Goal: Information Seeking & Learning: Learn about a topic

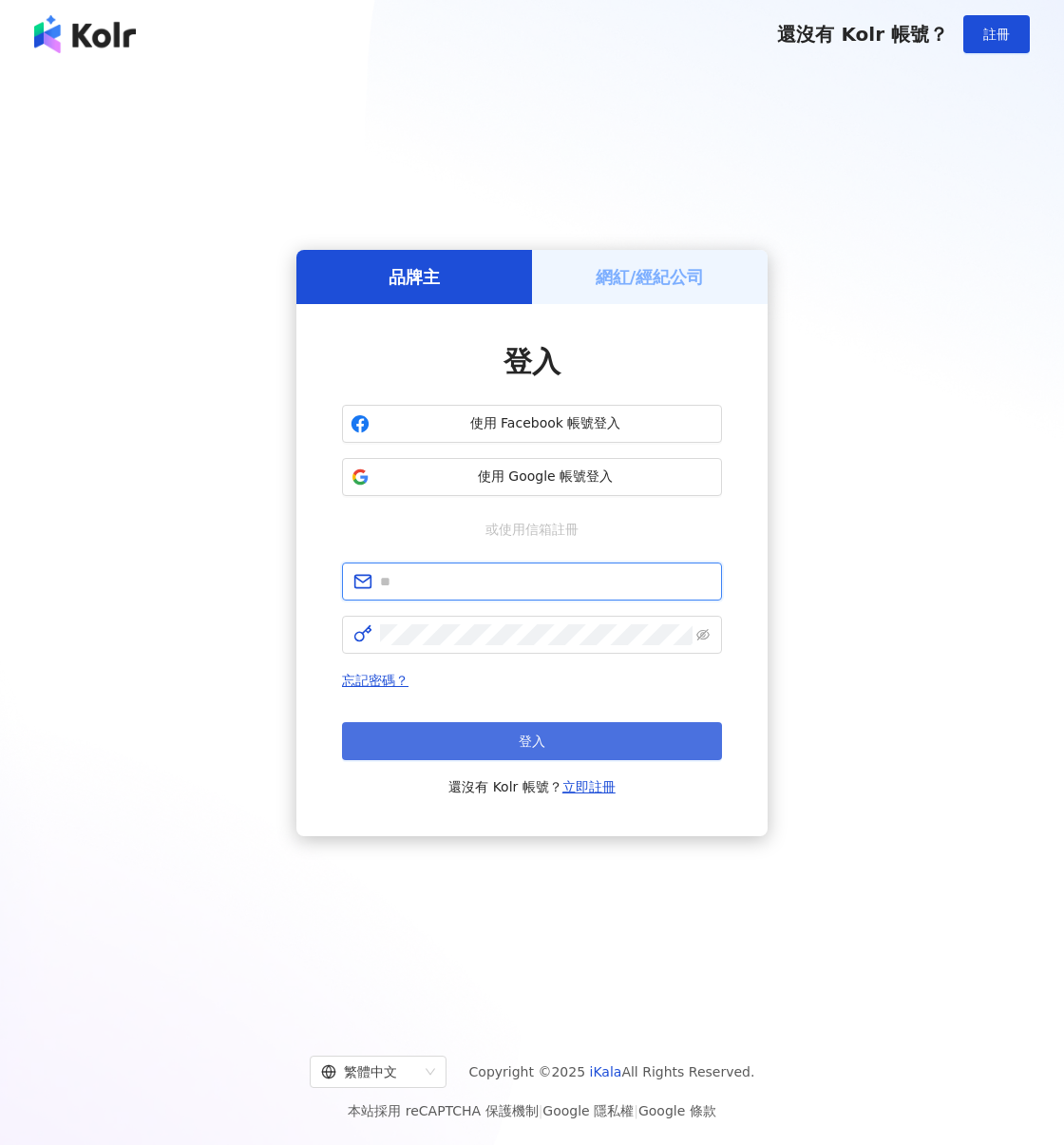
type input "**********"
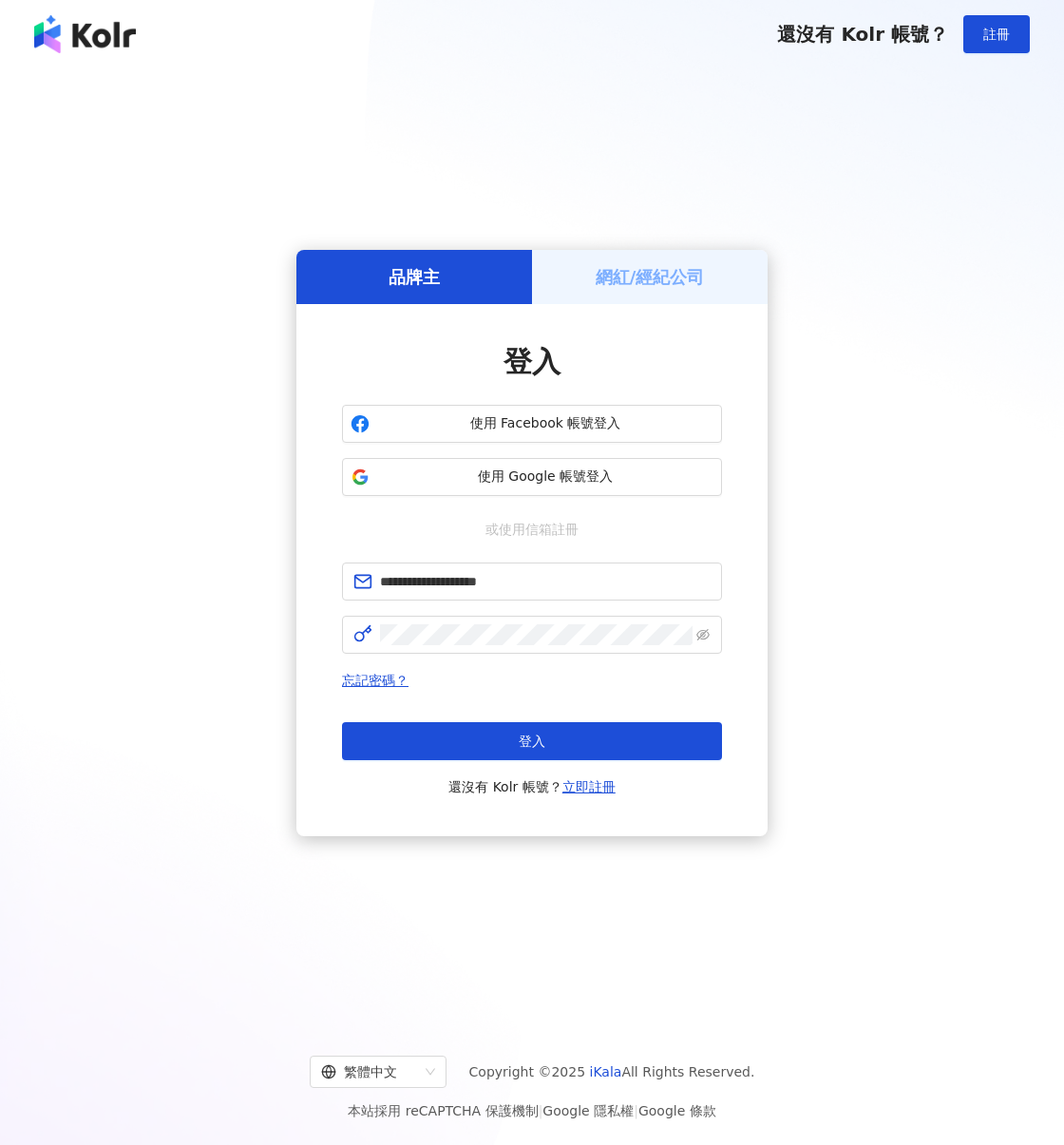
click at [455, 735] on button "登入" at bounding box center [532, 742] width 380 height 38
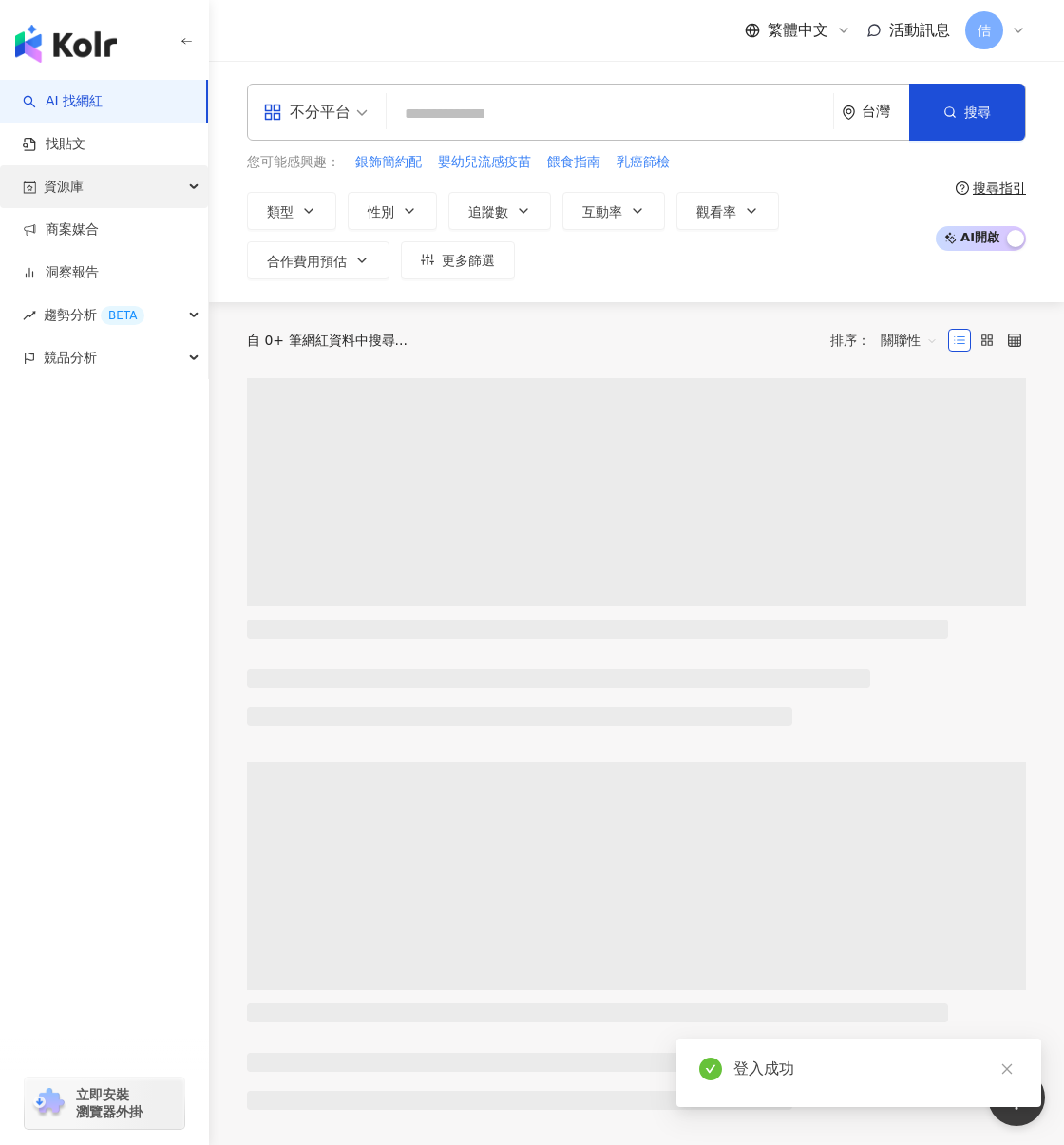
click at [149, 187] on div "資源庫" at bounding box center [104, 186] width 208 height 43
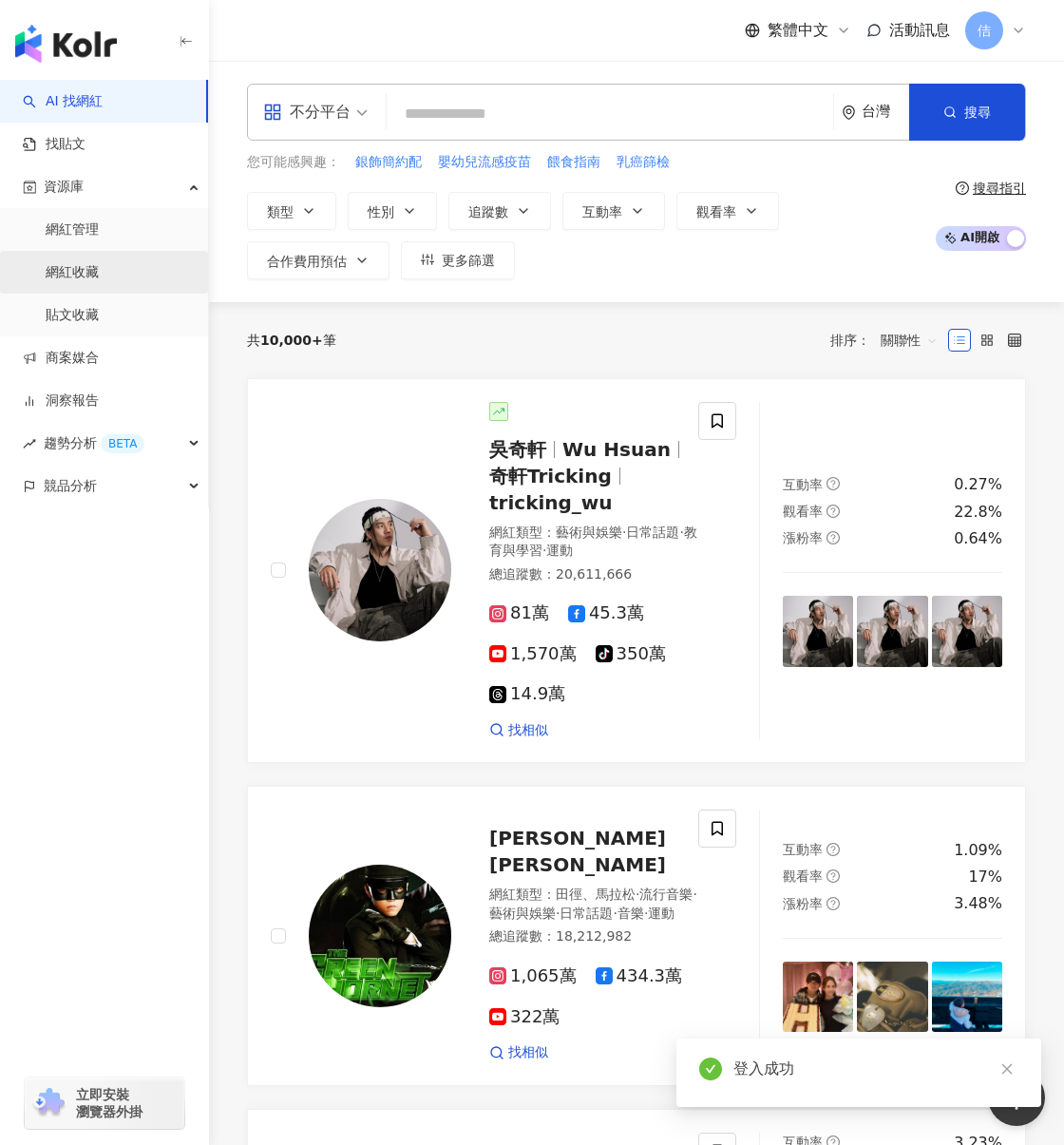
click at [82, 264] on link "網紅收藏" at bounding box center [72, 273] width 53 height 19
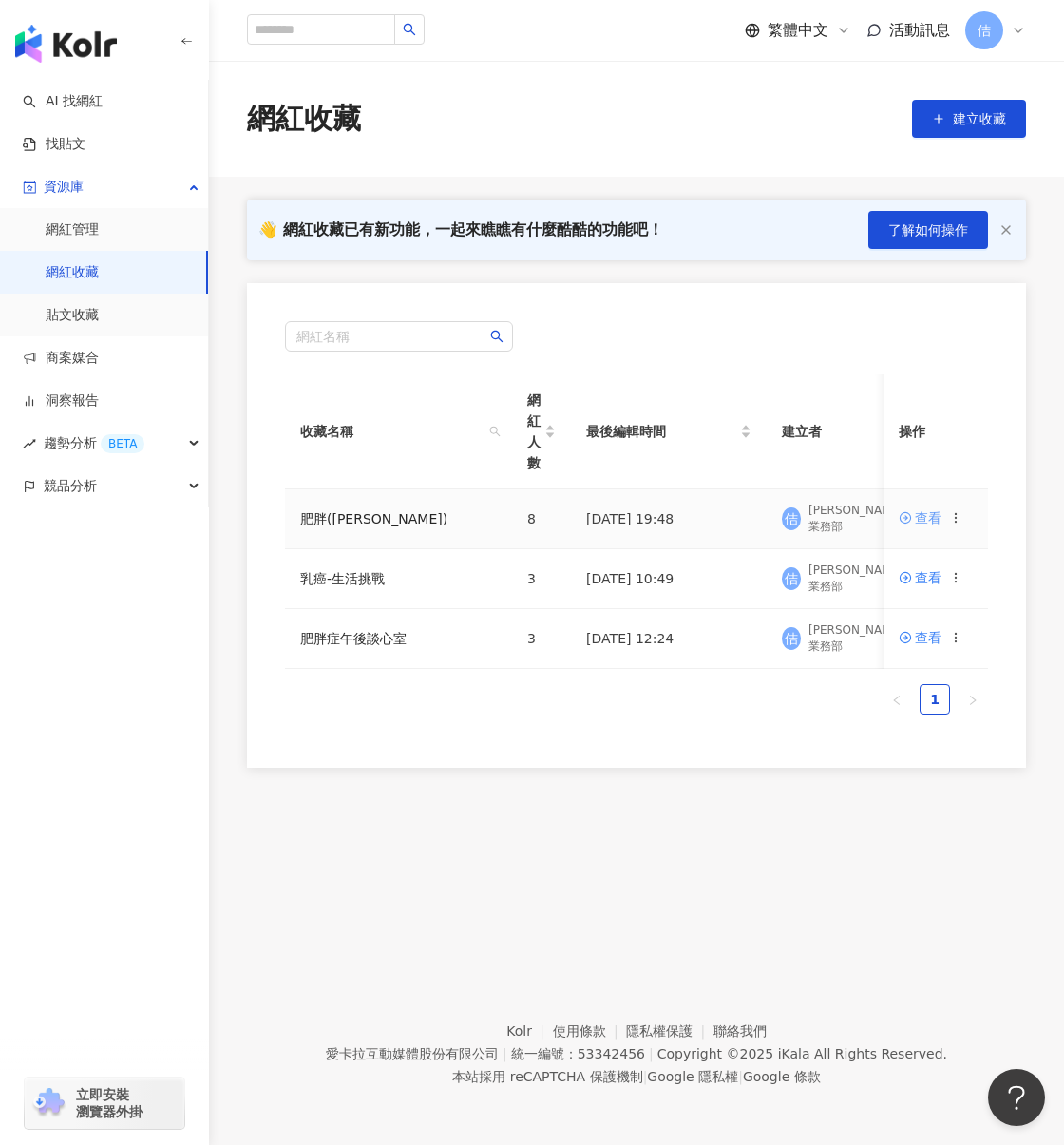
click at [912, 519] on icon at bounding box center [906, 518] width 11 height 11
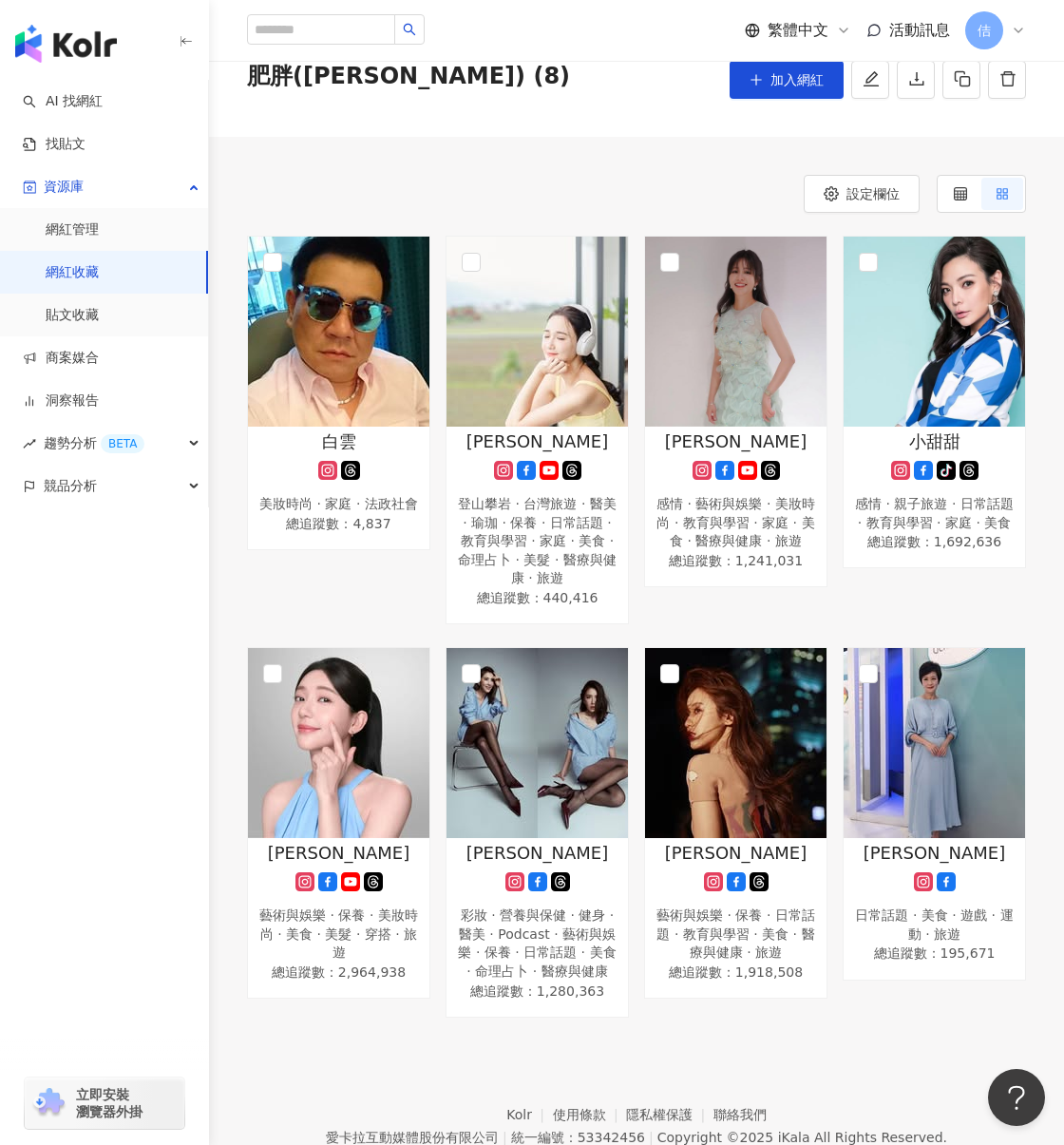
scroll to position [126, 0]
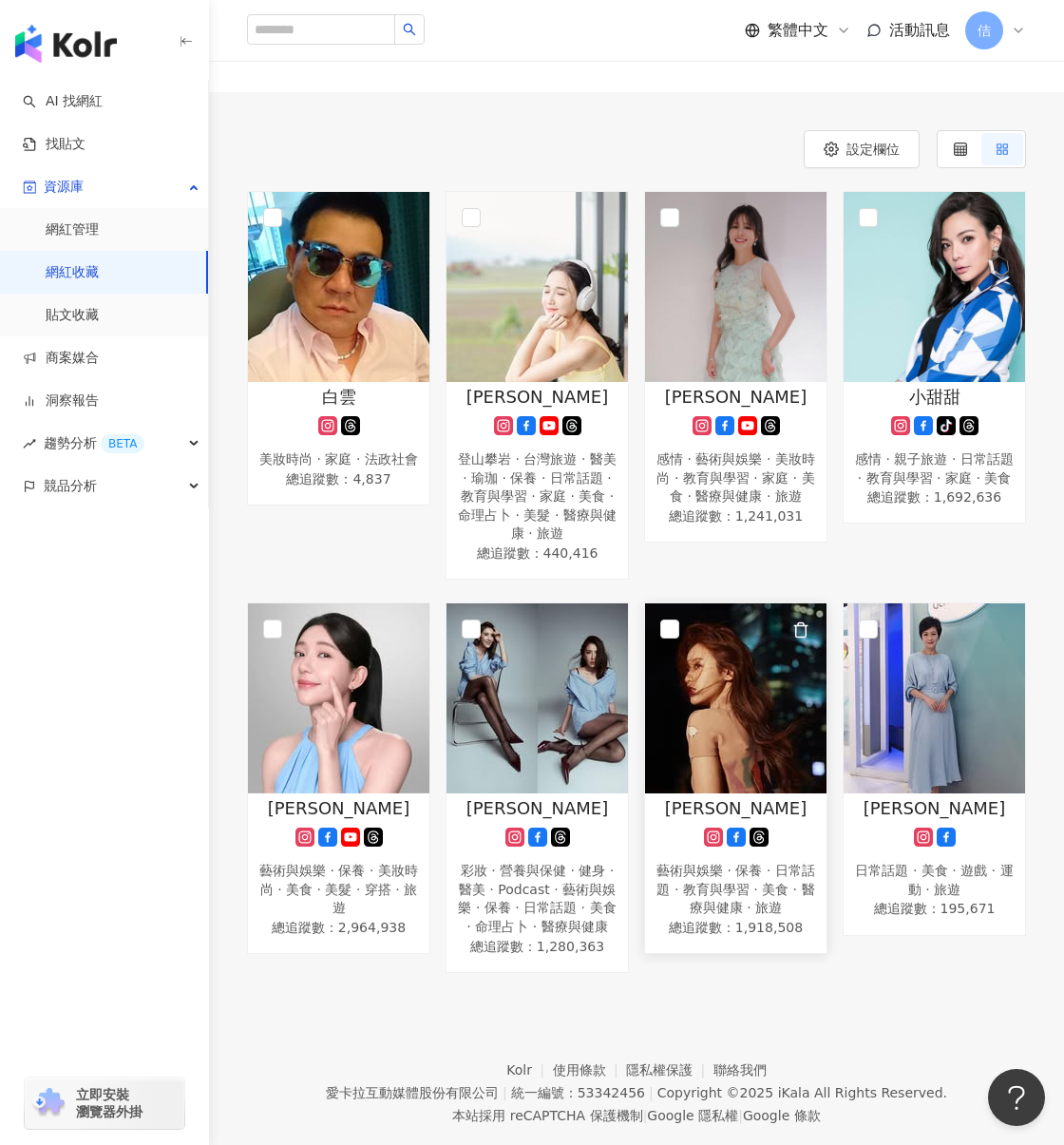
click at [702, 683] on img at bounding box center [736, 699] width 182 height 190
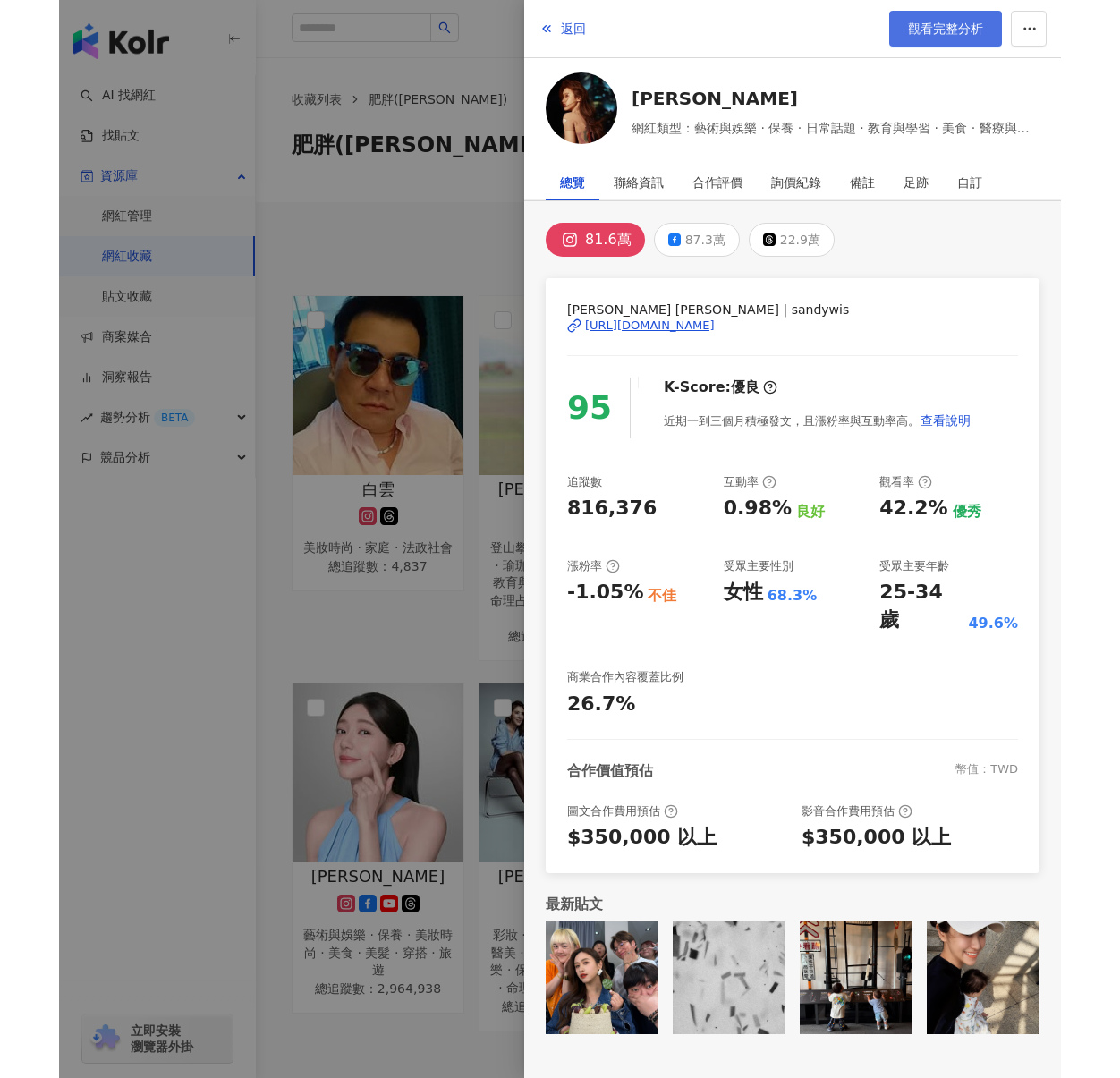
scroll to position [0, 0]
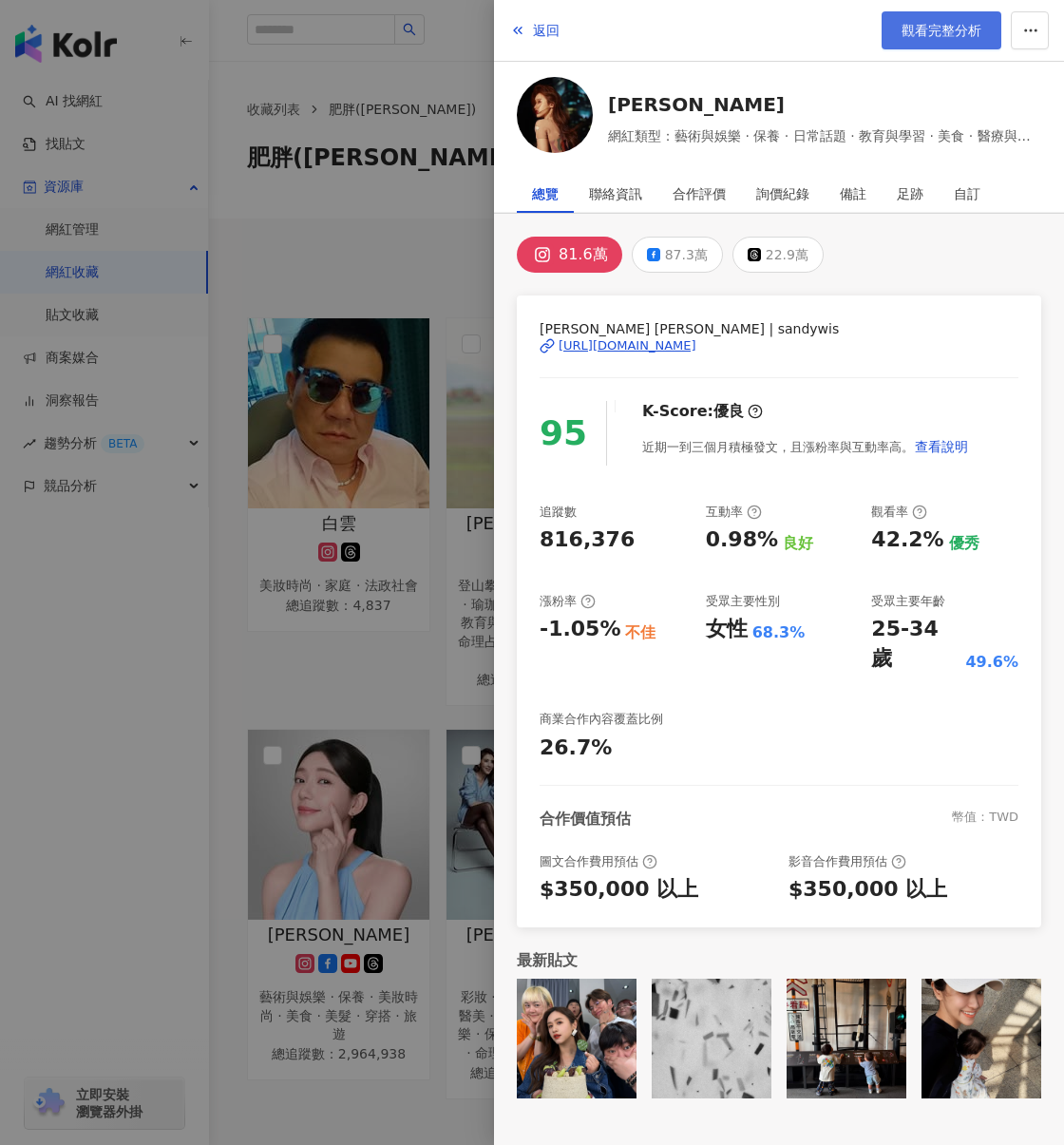
click at [948, 12] on link "觀看完整分析" at bounding box center [942, 30] width 120 height 38
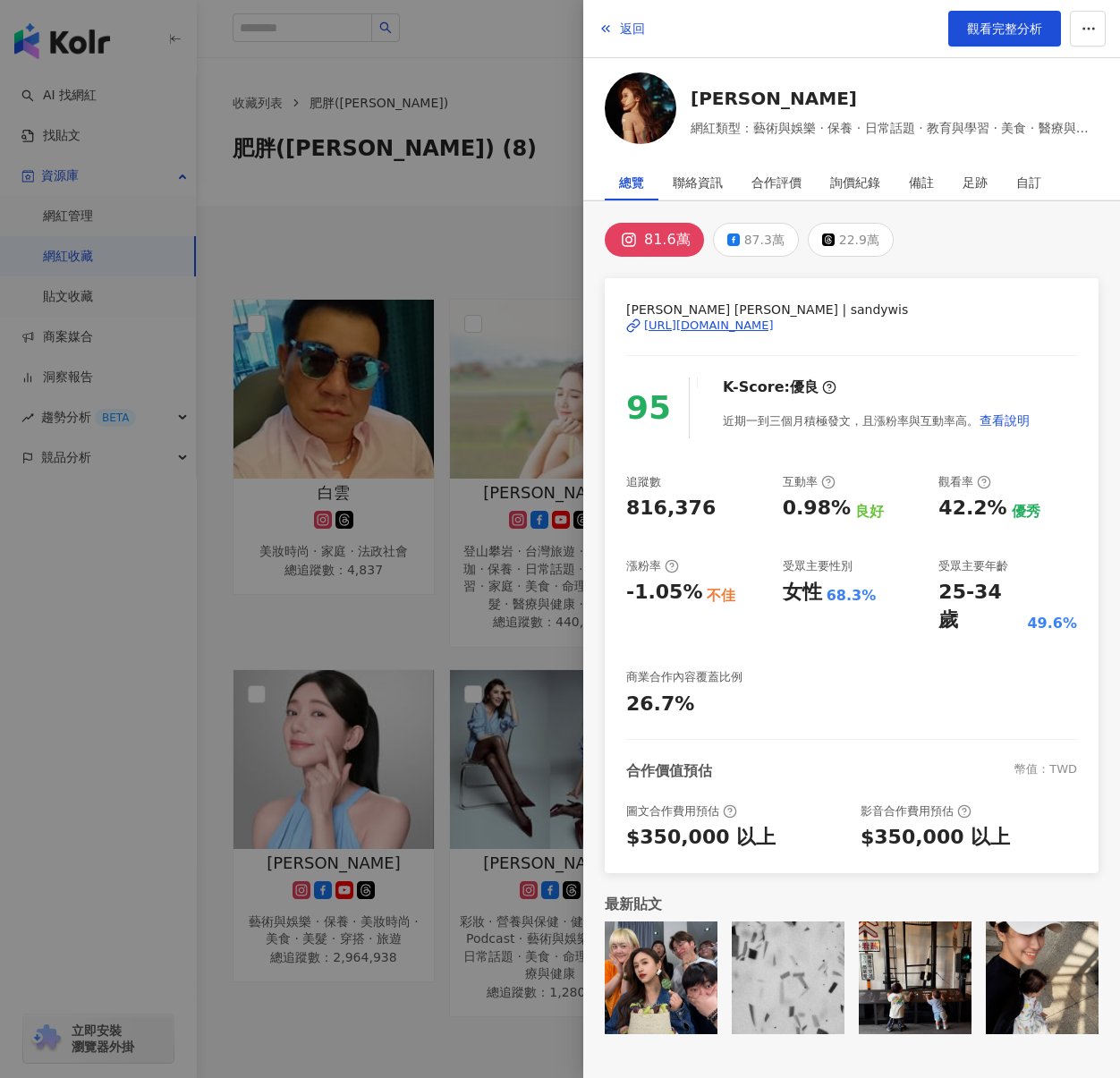
click at [466, 194] on div at bounding box center [560, 539] width 1120 height 1078
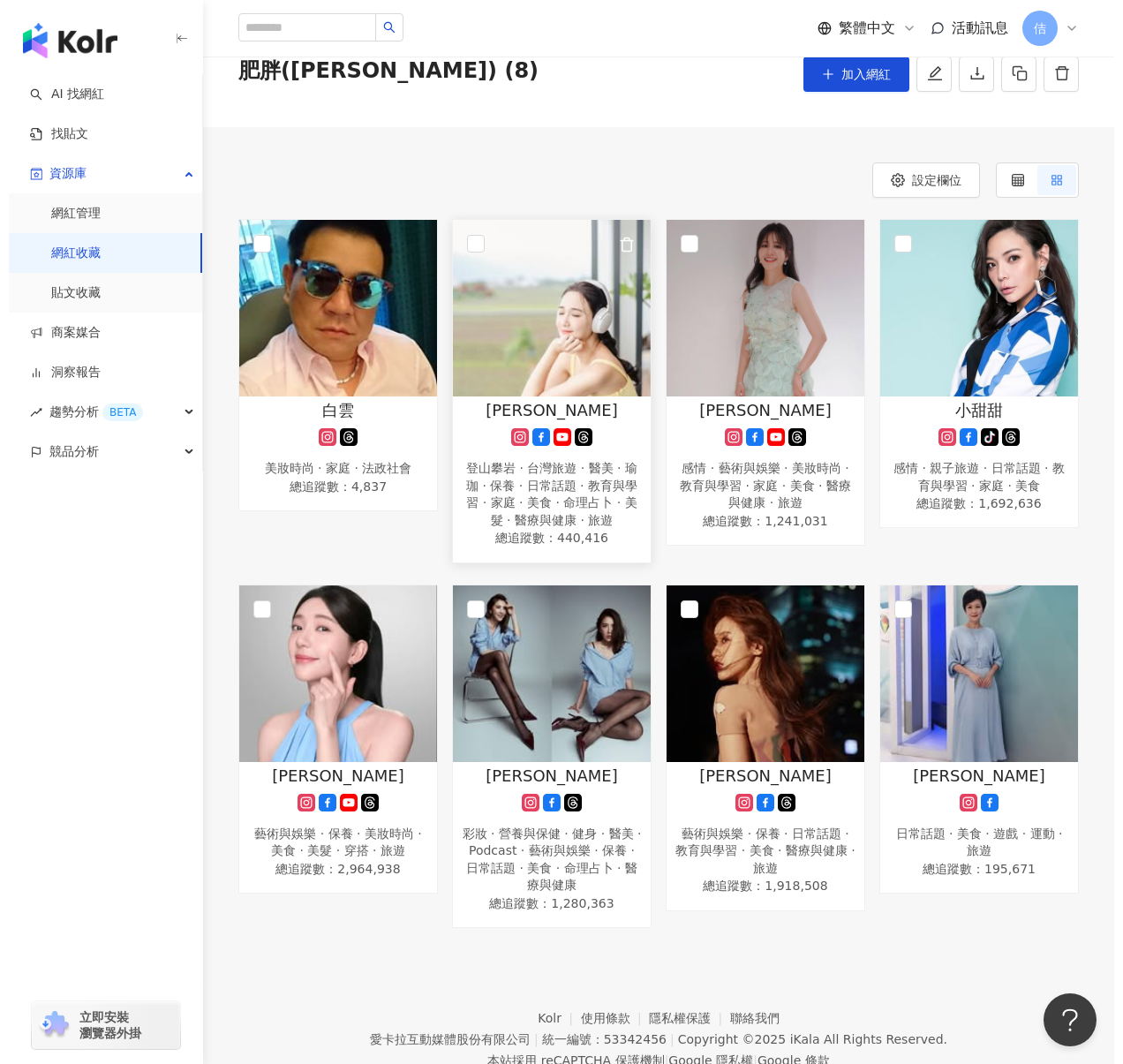
scroll to position [118, 0]
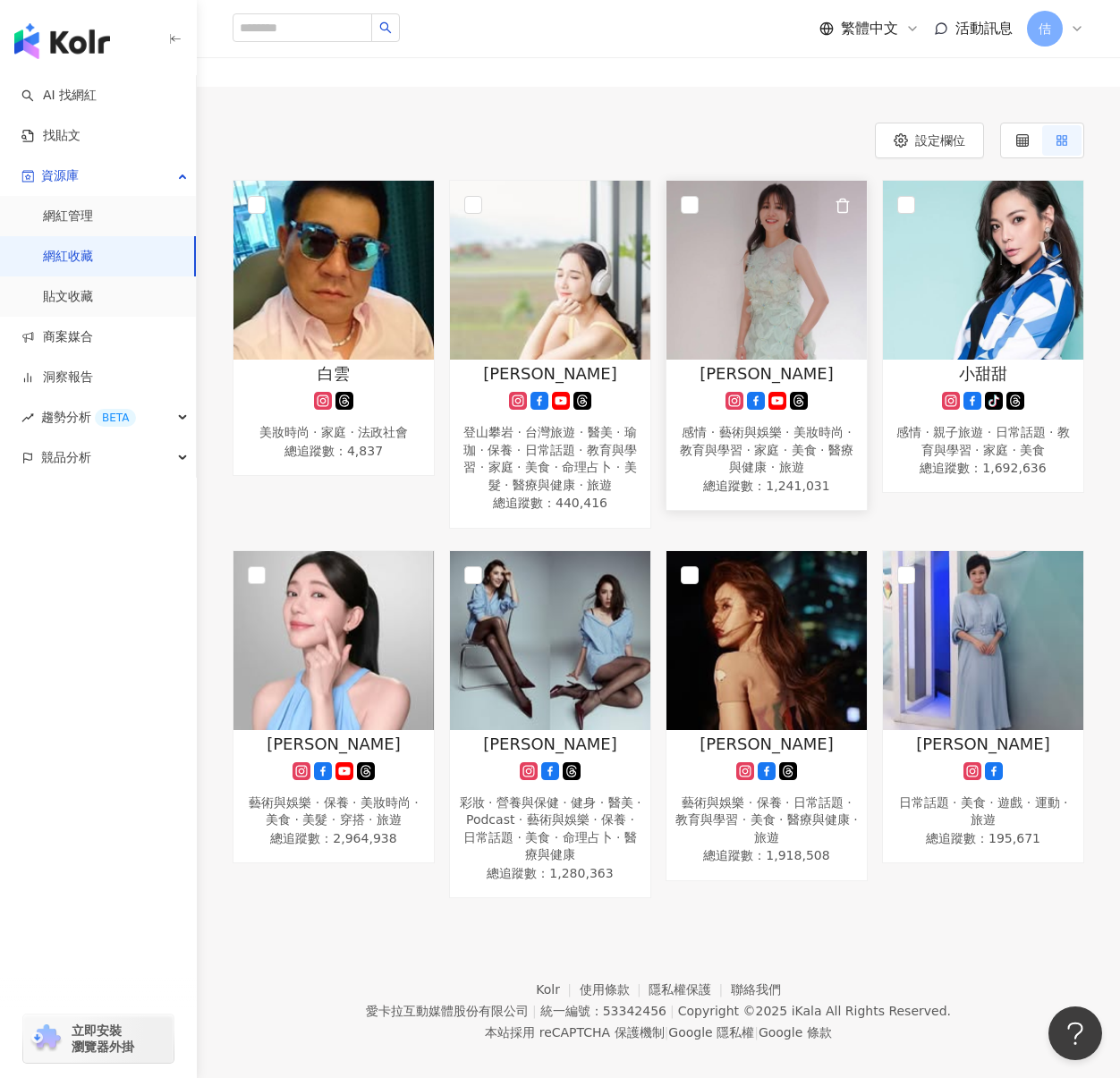
click at [736, 310] on img at bounding box center [767, 270] width 201 height 179
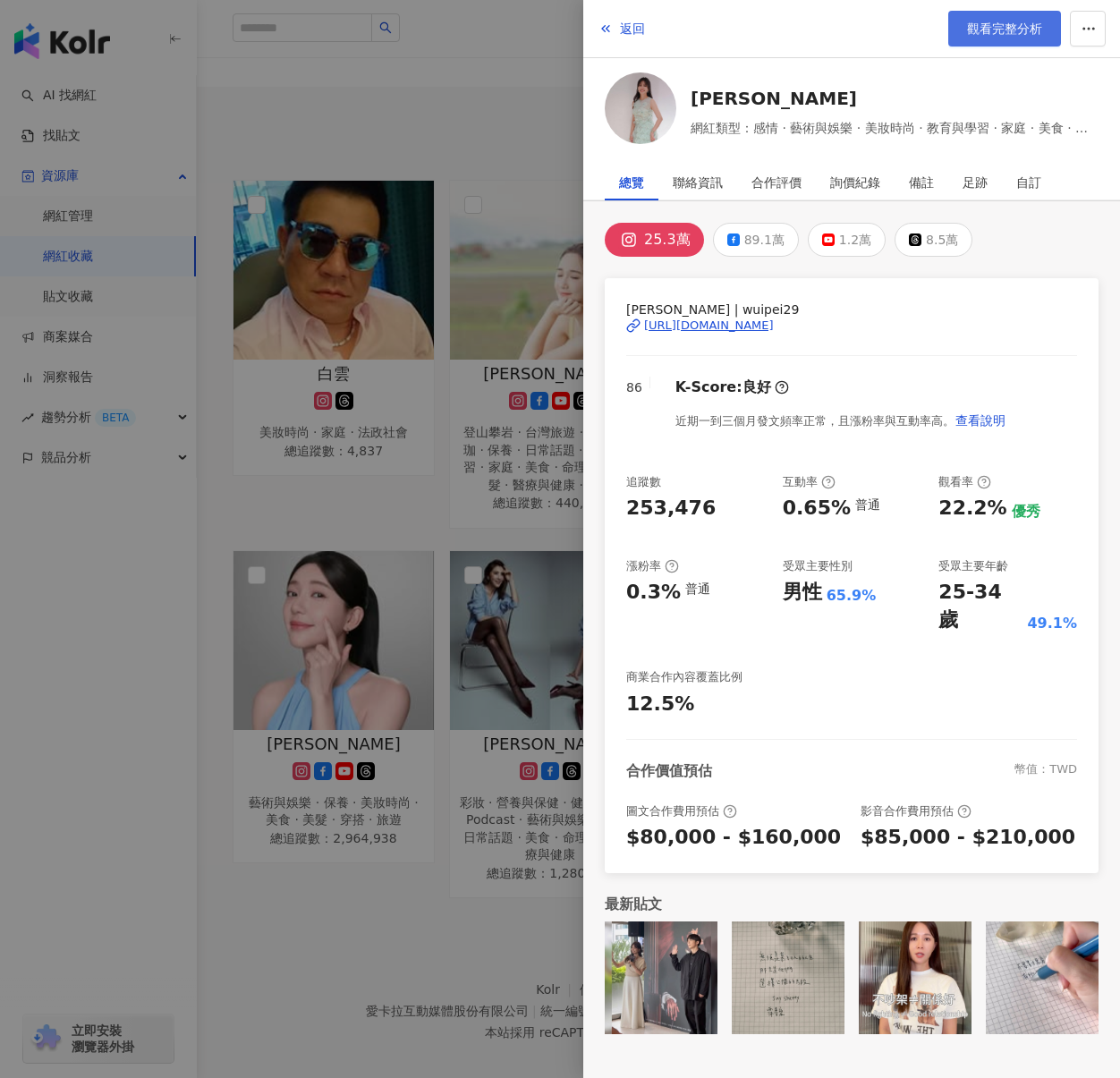
click at [1001, 30] on span "觀看完整分析" at bounding box center [1005, 29] width 75 height 14
click at [469, 122] on div at bounding box center [560, 539] width 1120 height 1078
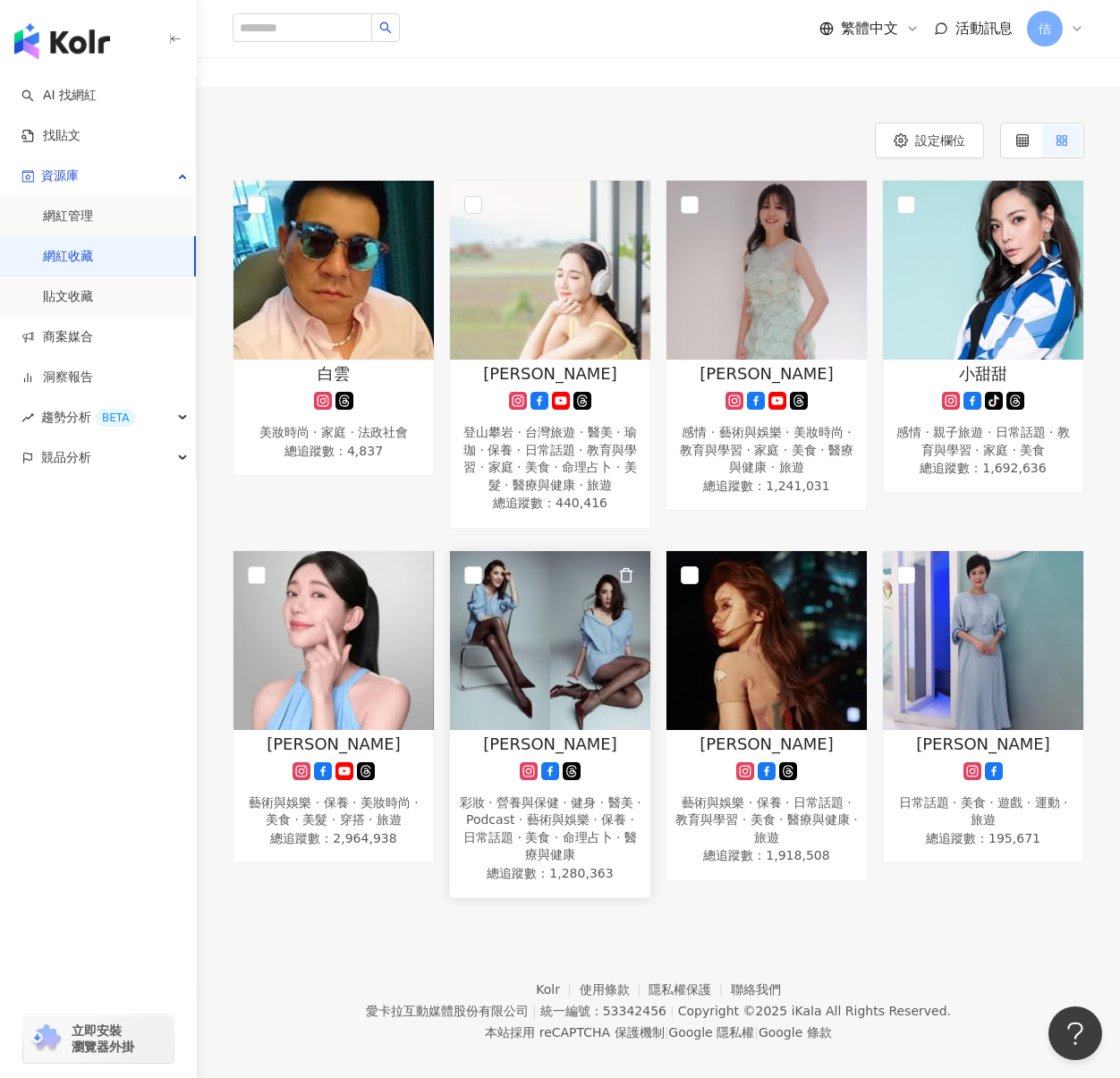
click at [584, 634] on img at bounding box center [551, 641] width 201 height 179
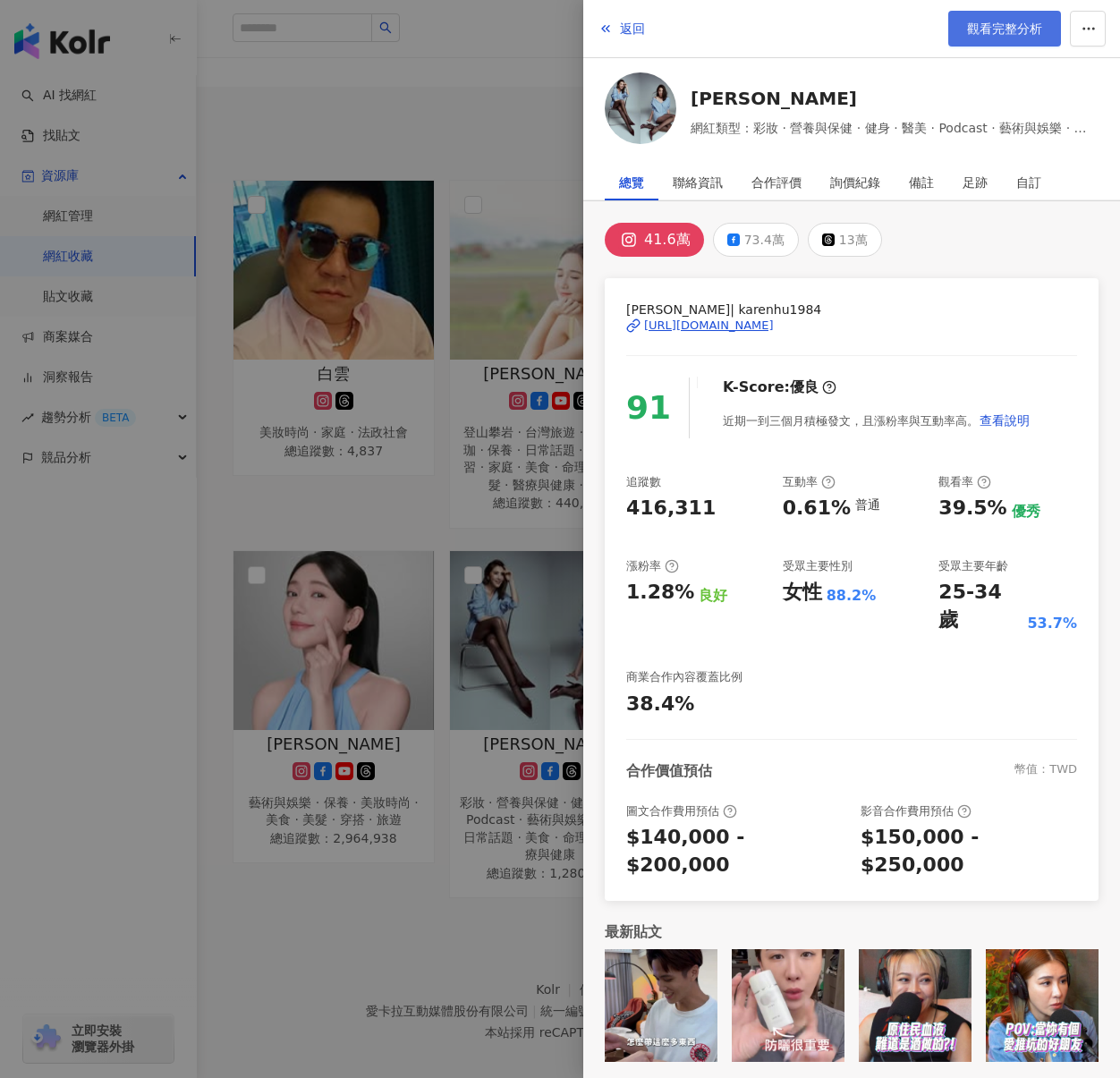
click at [982, 26] on span "觀看完整分析" at bounding box center [1005, 29] width 75 height 14
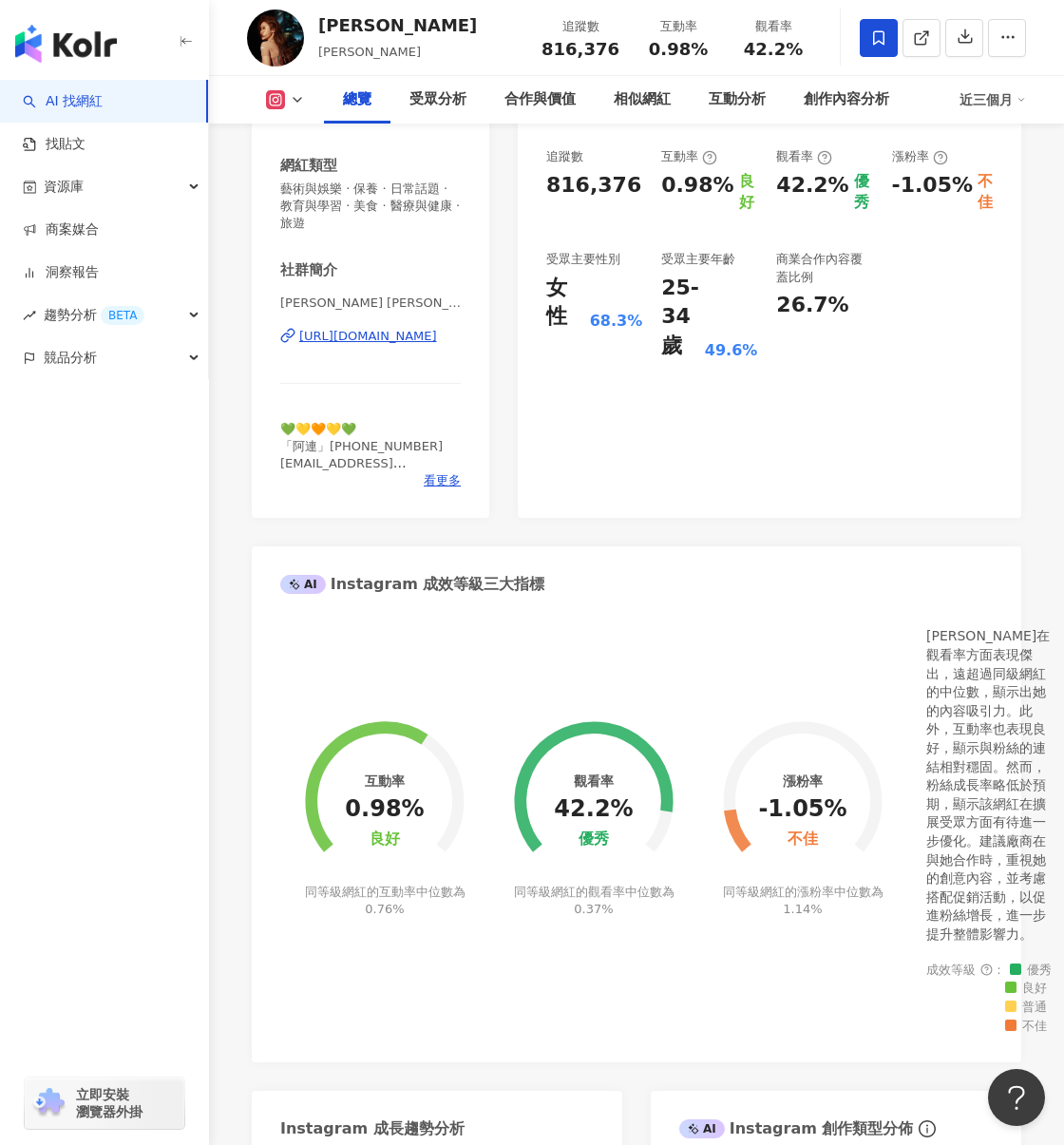
scroll to position [380, 0]
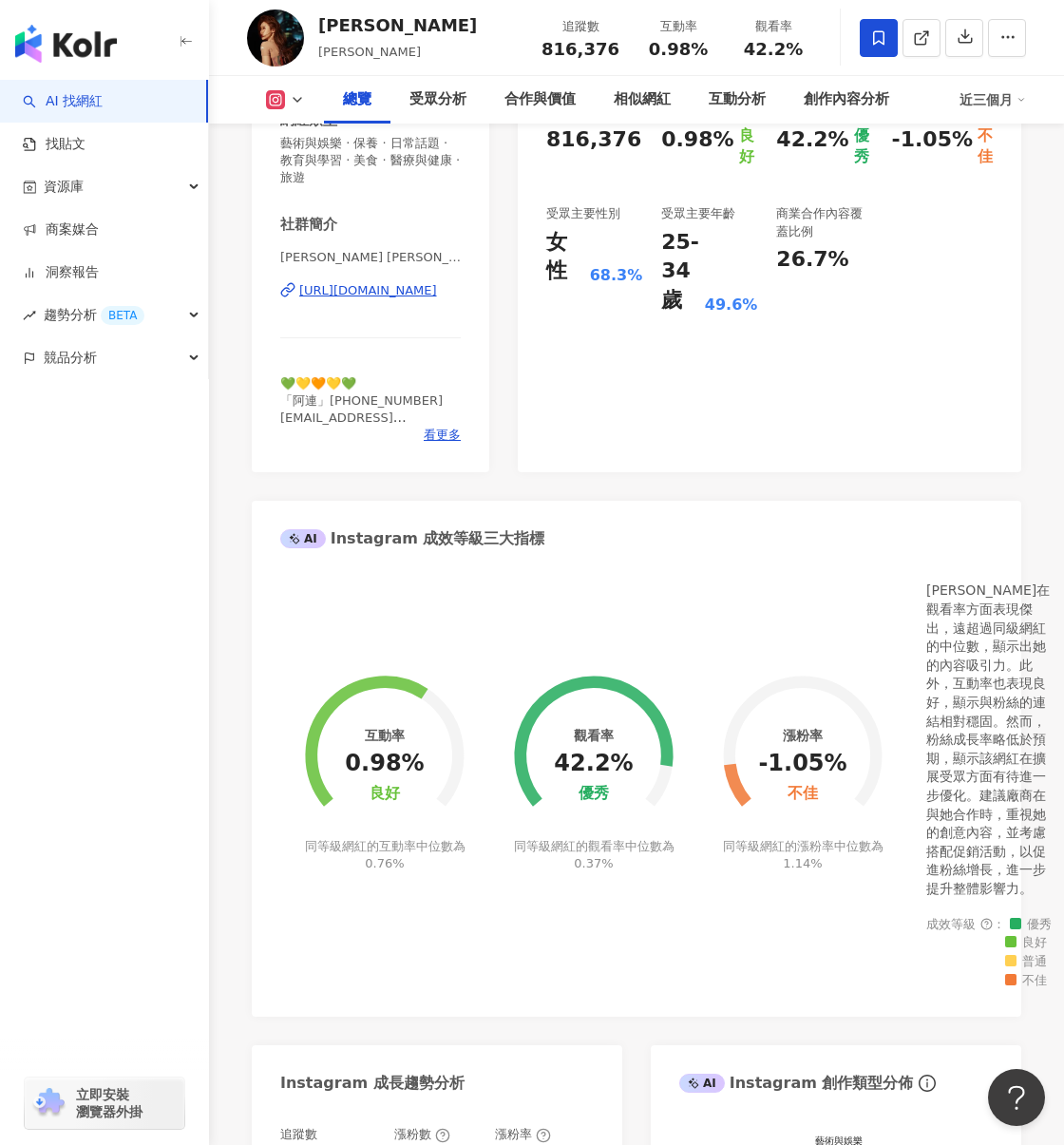
drag, startPoint x: 1080, startPoint y: 644, endPoint x: 830, endPoint y: 728, distance: 263.7
click at [1063, 635] on html "AI 找網紅 找貼文 資源庫 商案媒合 洞察報告 趨勢分析 BETA 競品分析 立即安裝 瀏覽器外掛 繁體中文 活動訊息 佶 81.6萬 87.3萬 22.9…" at bounding box center [532, 192] width 1064 height 1145
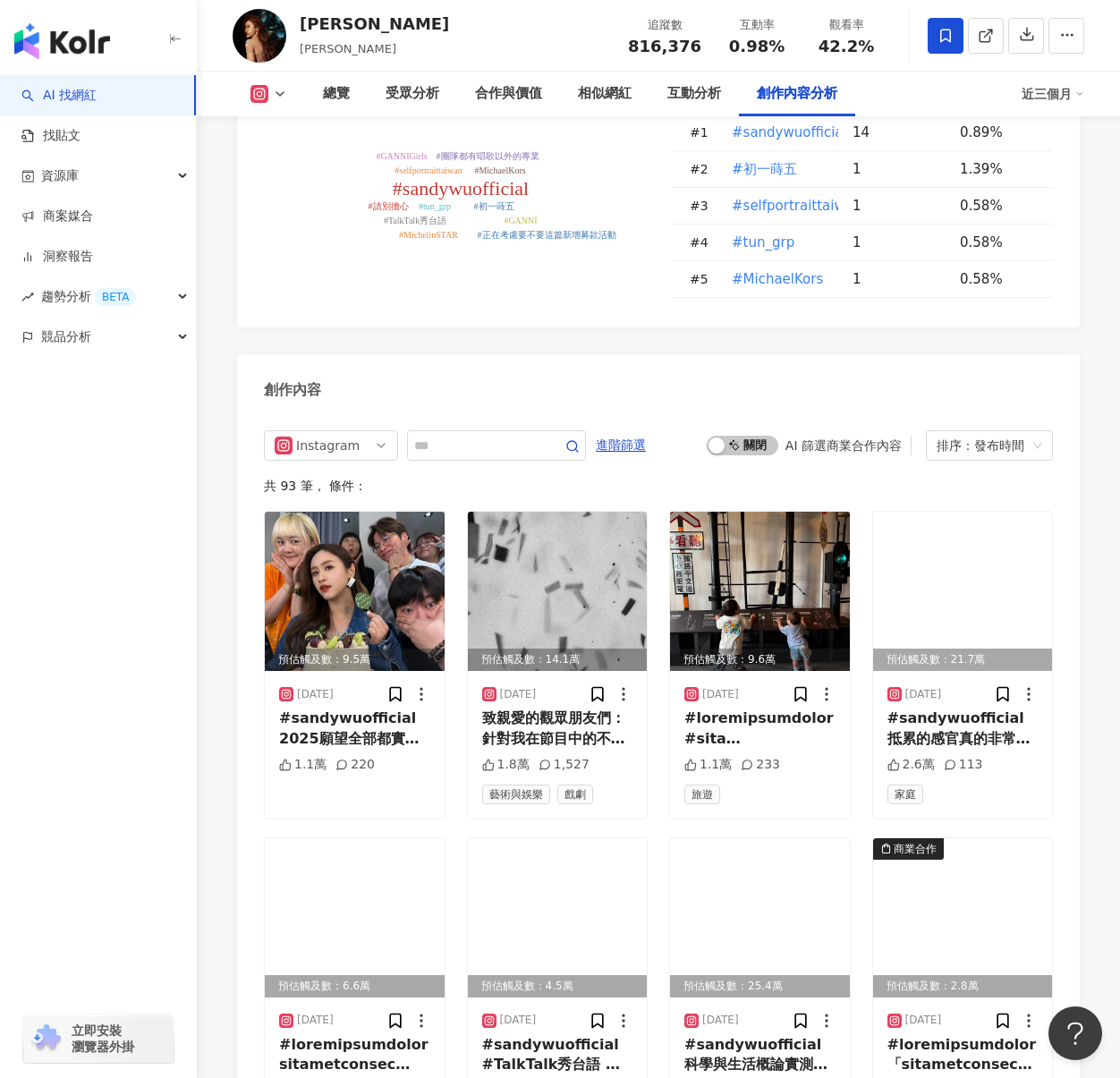
scroll to position [5488, 0]
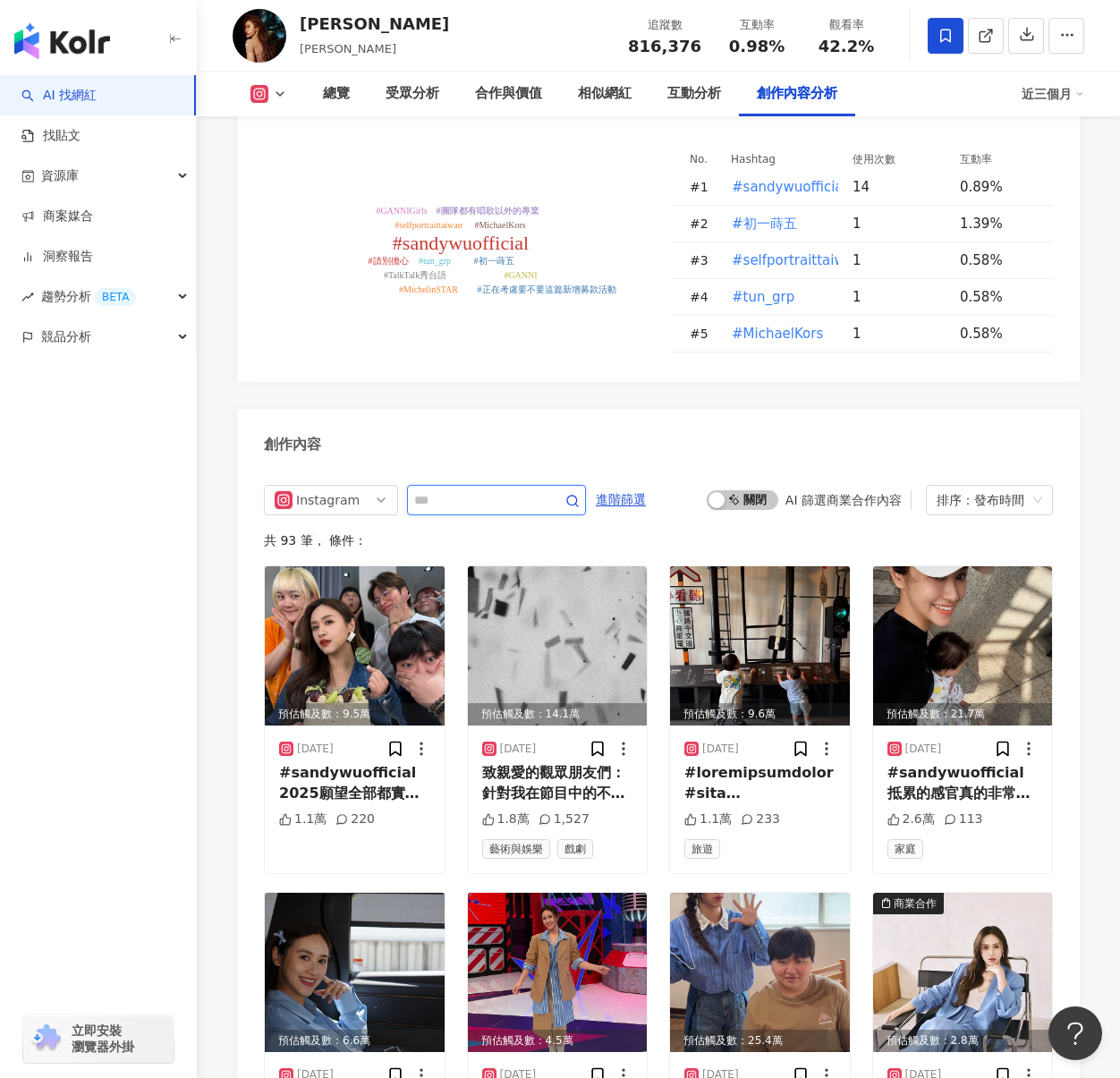
click at [492, 490] on input "text" at bounding box center [477, 500] width 125 height 21
type input "**"
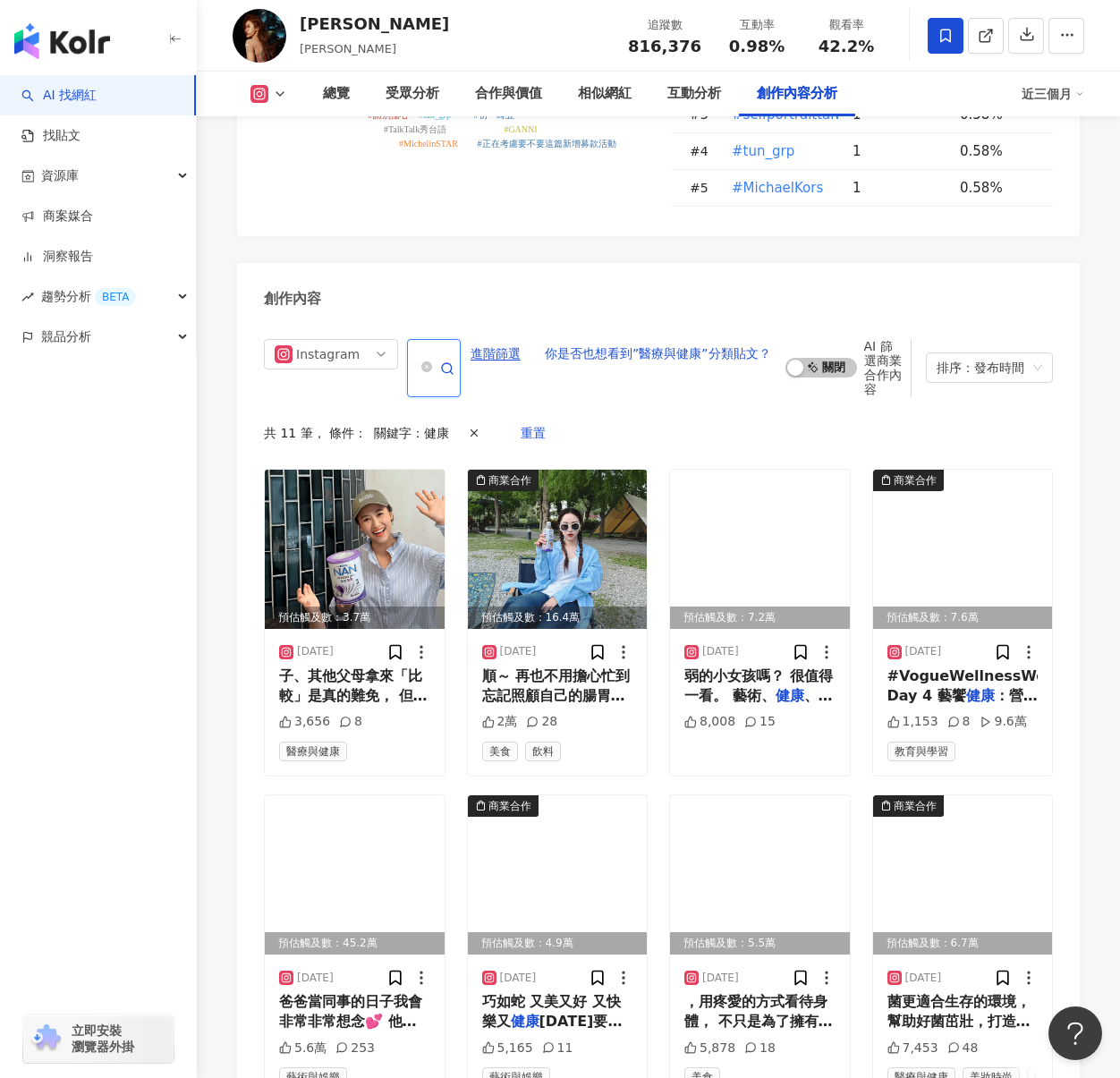
scroll to position [5615, 0]
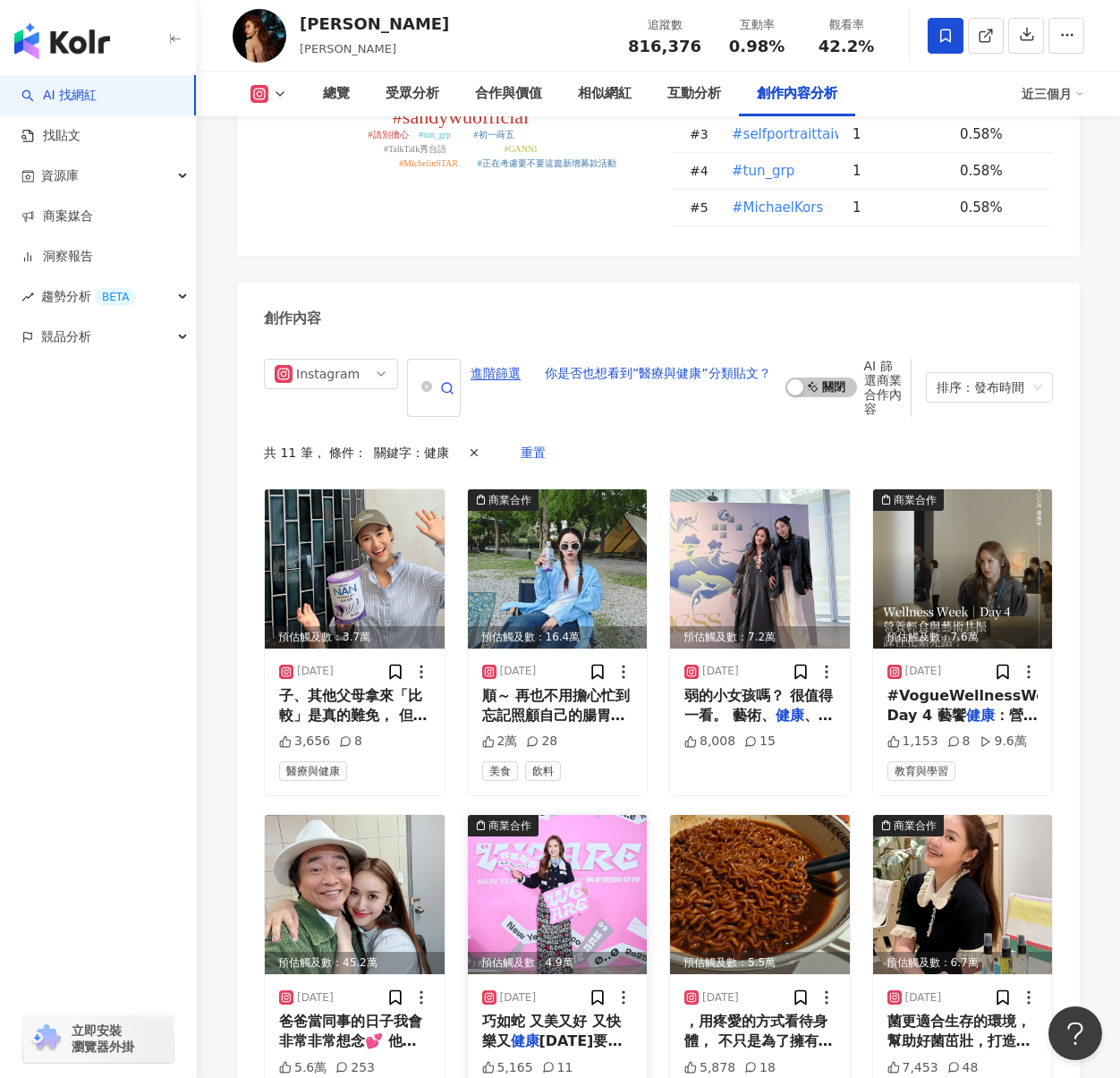
click at [528, 1013] on span "巧如蛇 又美又好 又快樂又" at bounding box center [551, 1031] width 139 height 37
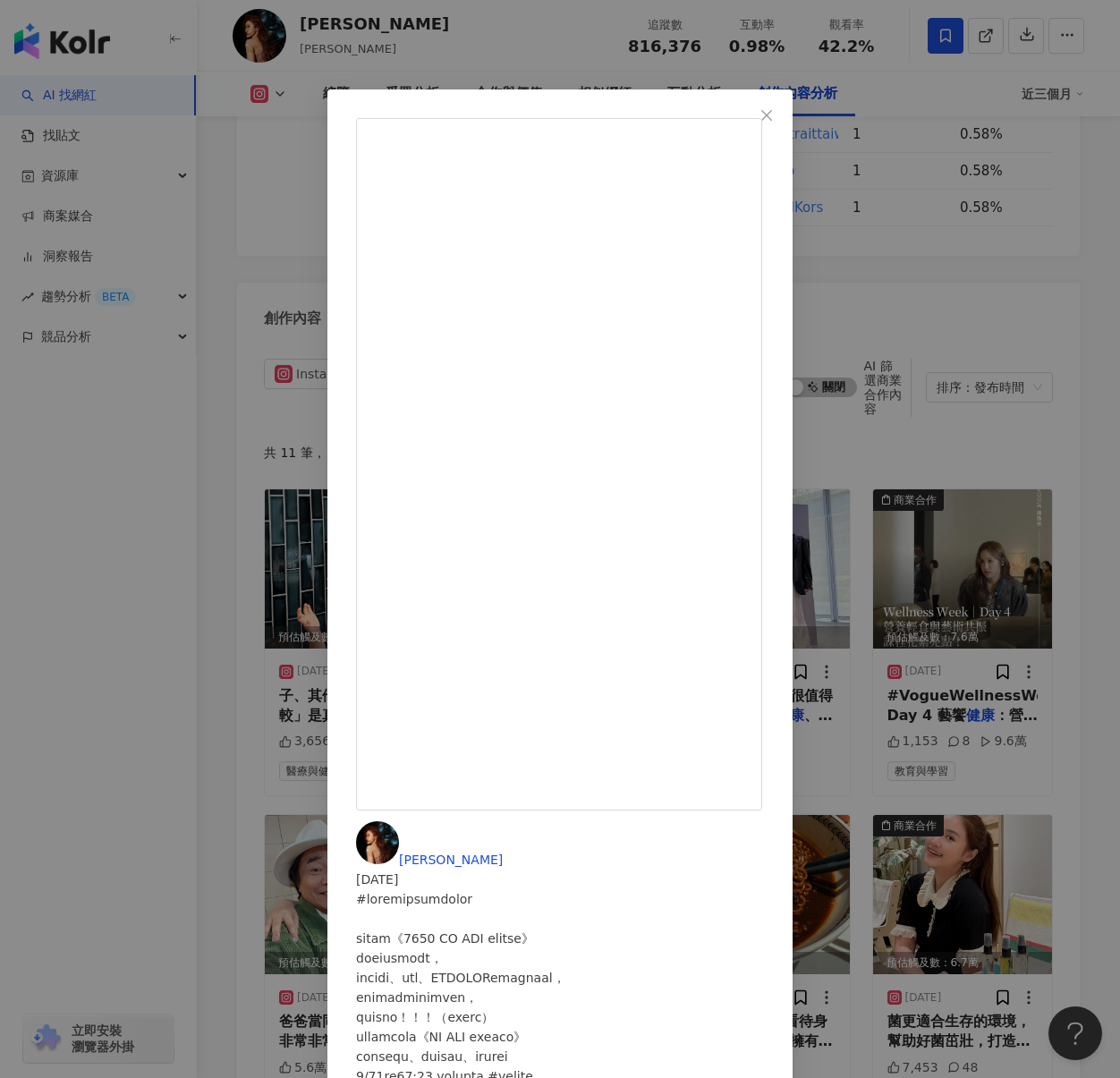
click at [525, 828] on div "吳姍儒 2025/1/11 5,165 11 查看原始貼文" at bounding box center [560, 539] width 1120 height 1078
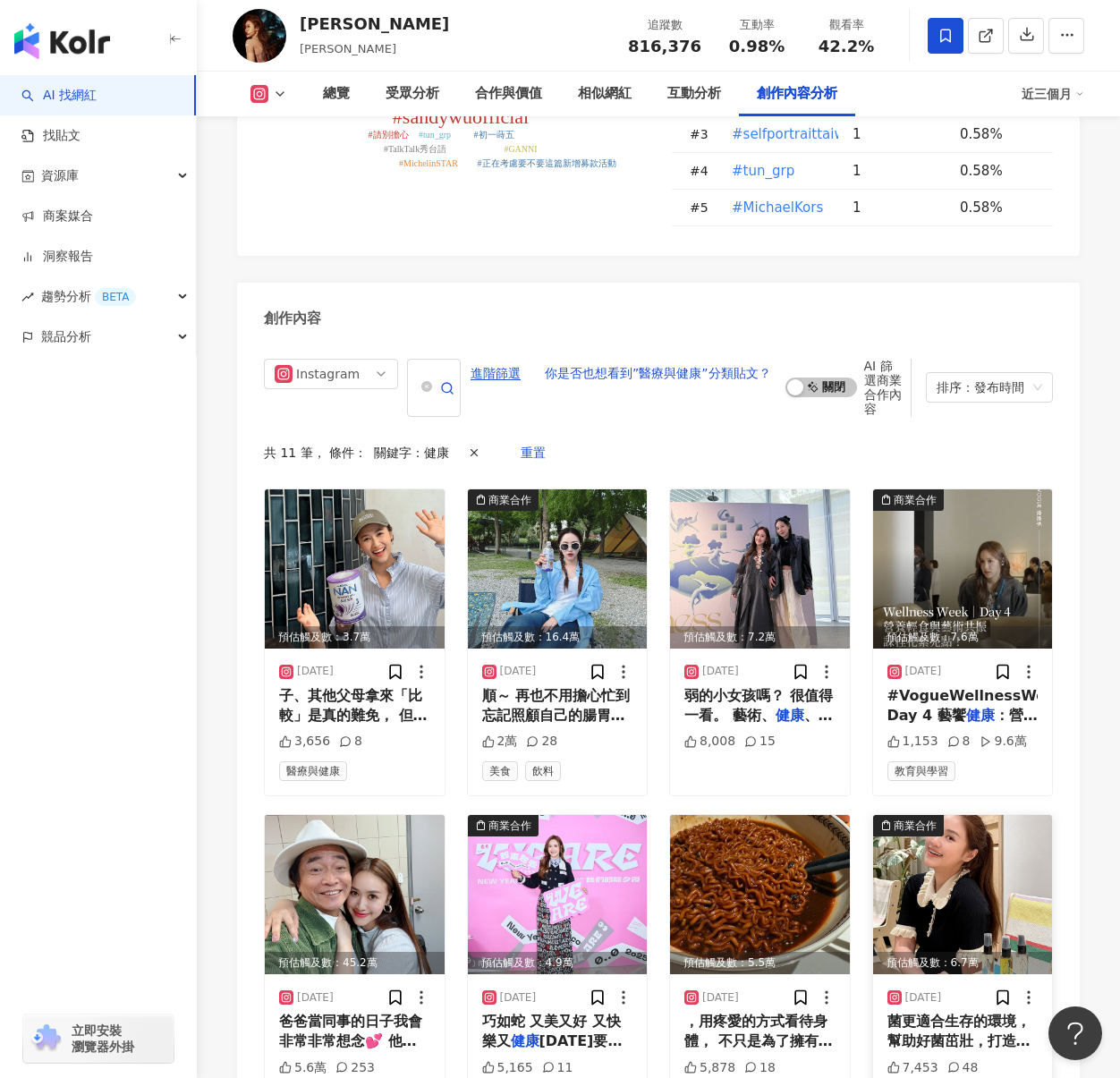
click at [961, 974] on div "2024/10/31 菌更適合生存的環境， 幫助好菌茁壯，打造 健康 肌膚微生態。 另外，像是金色那瓶 7,453 48 醫療與健康 美妝時尚 保養" at bounding box center [963, 1048] width 180 height 147
click at [961, 1013] on span "菌更適合生存的環境， 幫助好菌茁壯，打造" at bounding box center [960, 1031] width 143 height 37
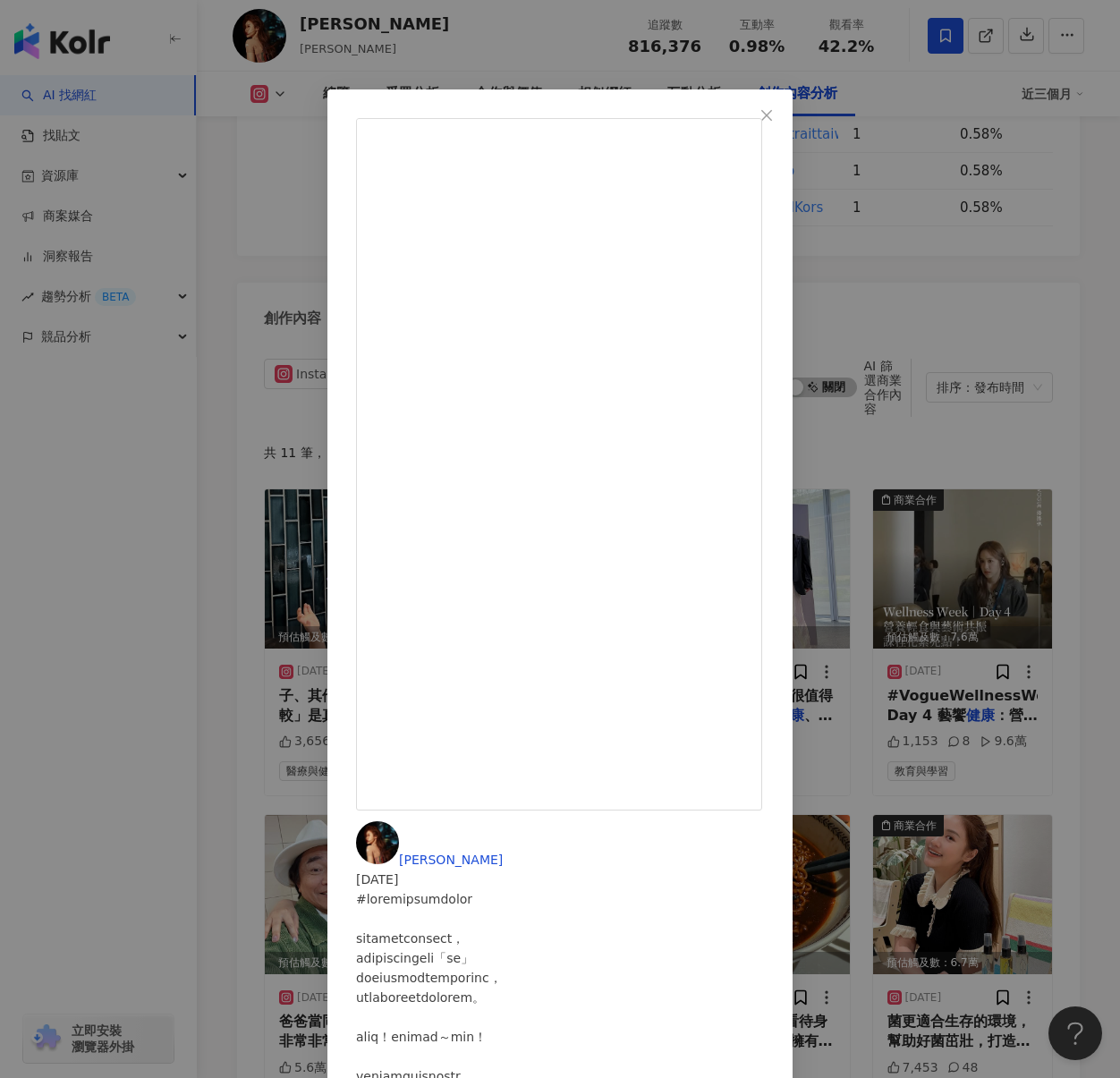
click at [956, 827] on div "吳姍儒 2024/10/31 7,453 48 查看原始貼文" at bounding box center [560, 539] width 1120 height 1078
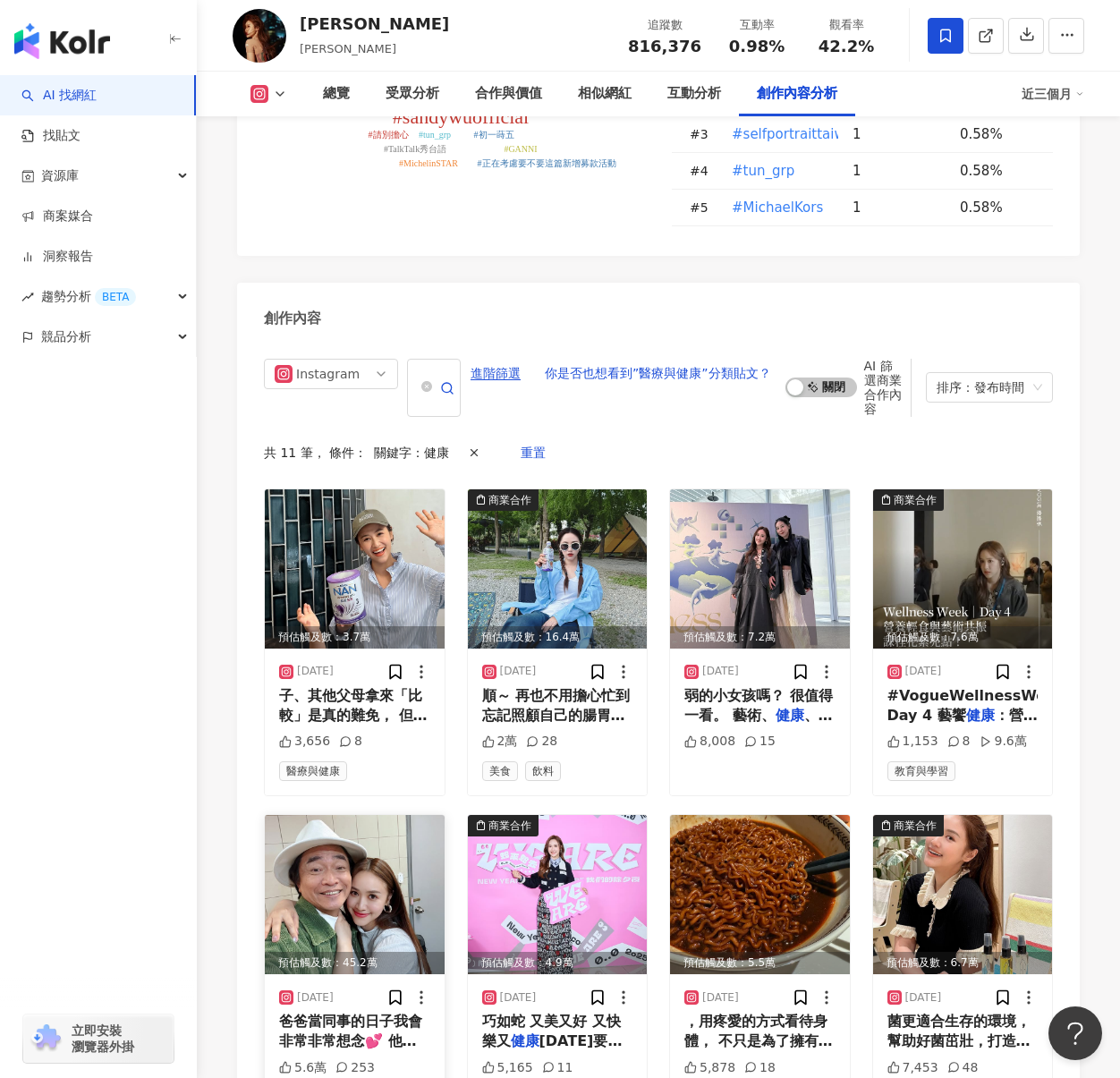
click at [310, 1012] on div "爸爸當同事的日子我會非常非常想念💕 他 健康 平安快樂是我第一考量， 我們也永遠都" at bounding box center [355, 1031] width 151 height 40
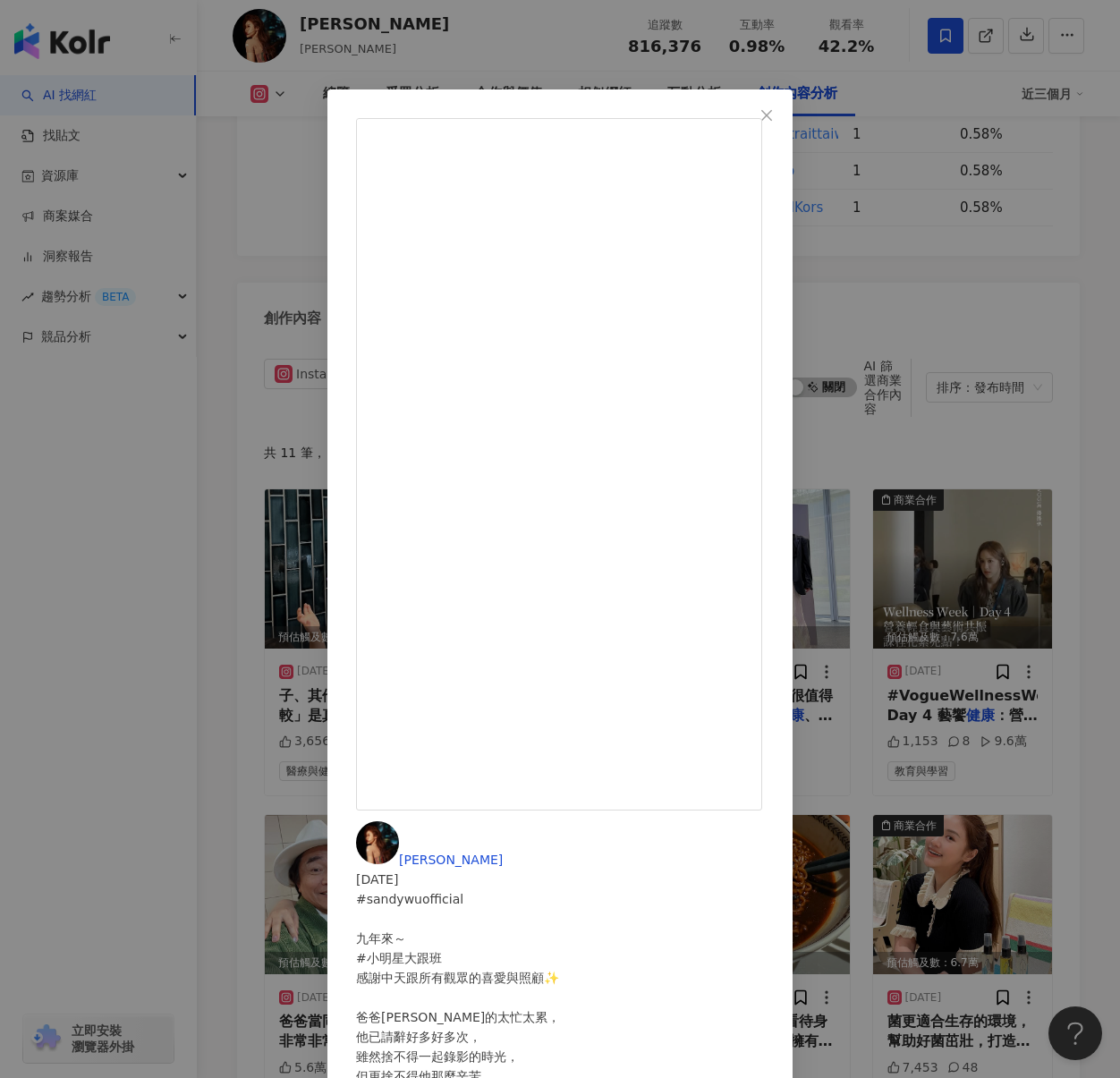
click at [312, 868] on div "吳姍儒 2025/1/19 #sandywuofficial 九年來～ #小明星大跟班 感謝中天跟所有觀眾的喜愛與照顧✨ 爸爸真的太忙太累， 他已請辭好多好多…" at bounding box center [560, 539] width 1120 height 1078
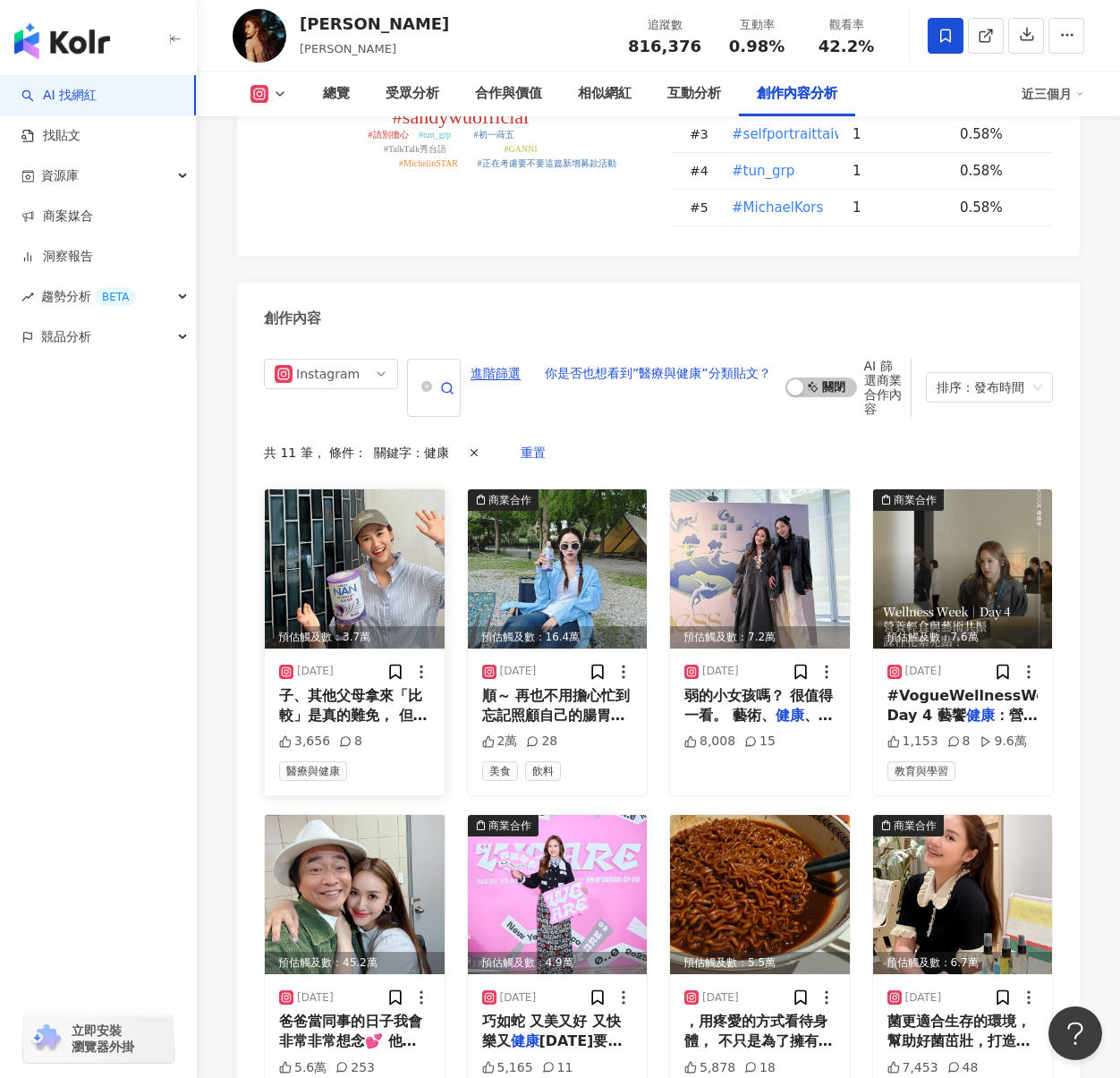
click at [387, 688] on span "子、其他父母拿來「比較」是真的難免， 但" at bounding box center [354, 706] width 149 height 37
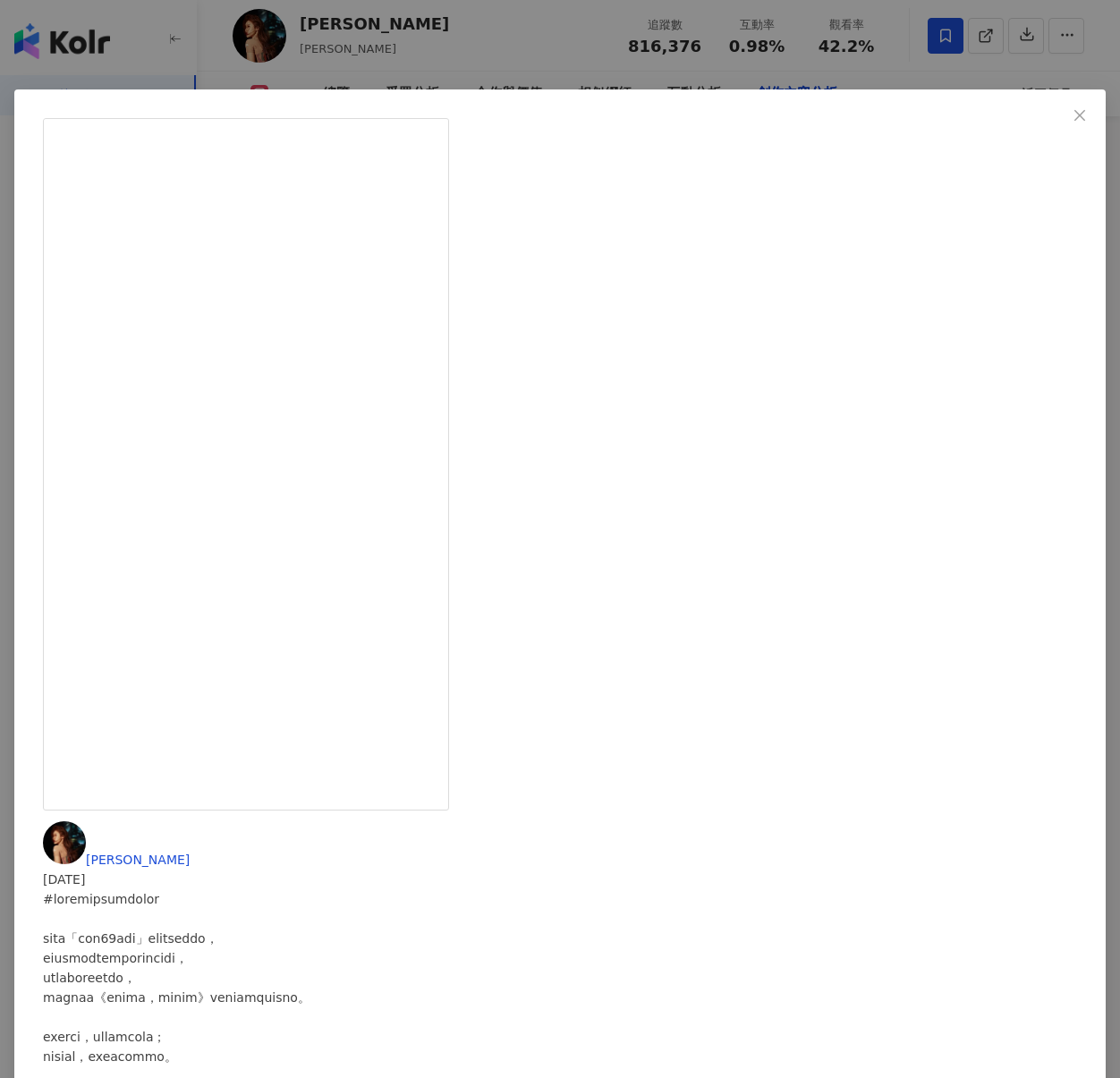
click at [535, 940] on div "吳姍儒 2025/5/11 3,656 8 查看原始貼文" at bounding box center [560, 539] width 1120 height 1078
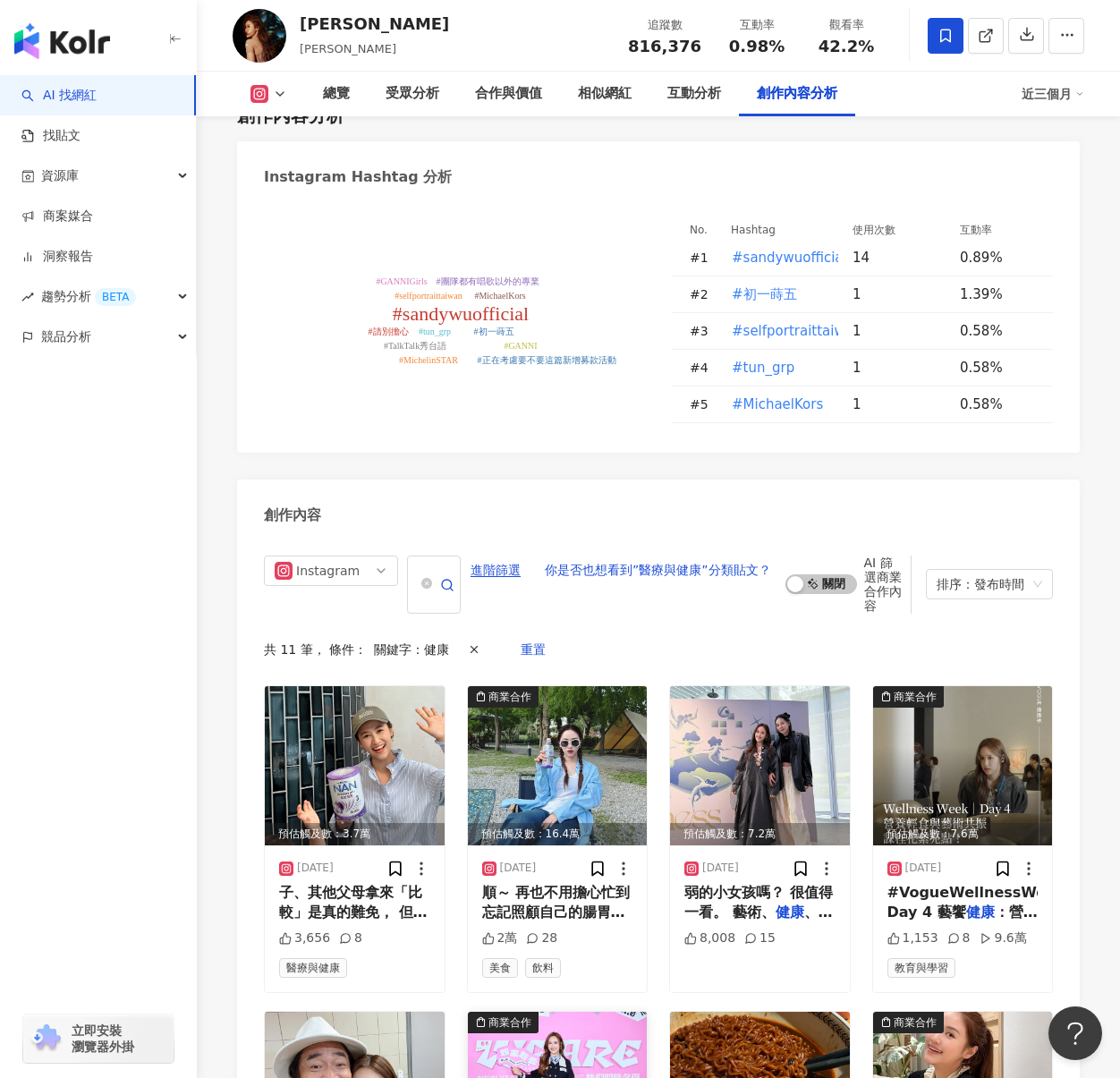
scroll to position [5377, 0]
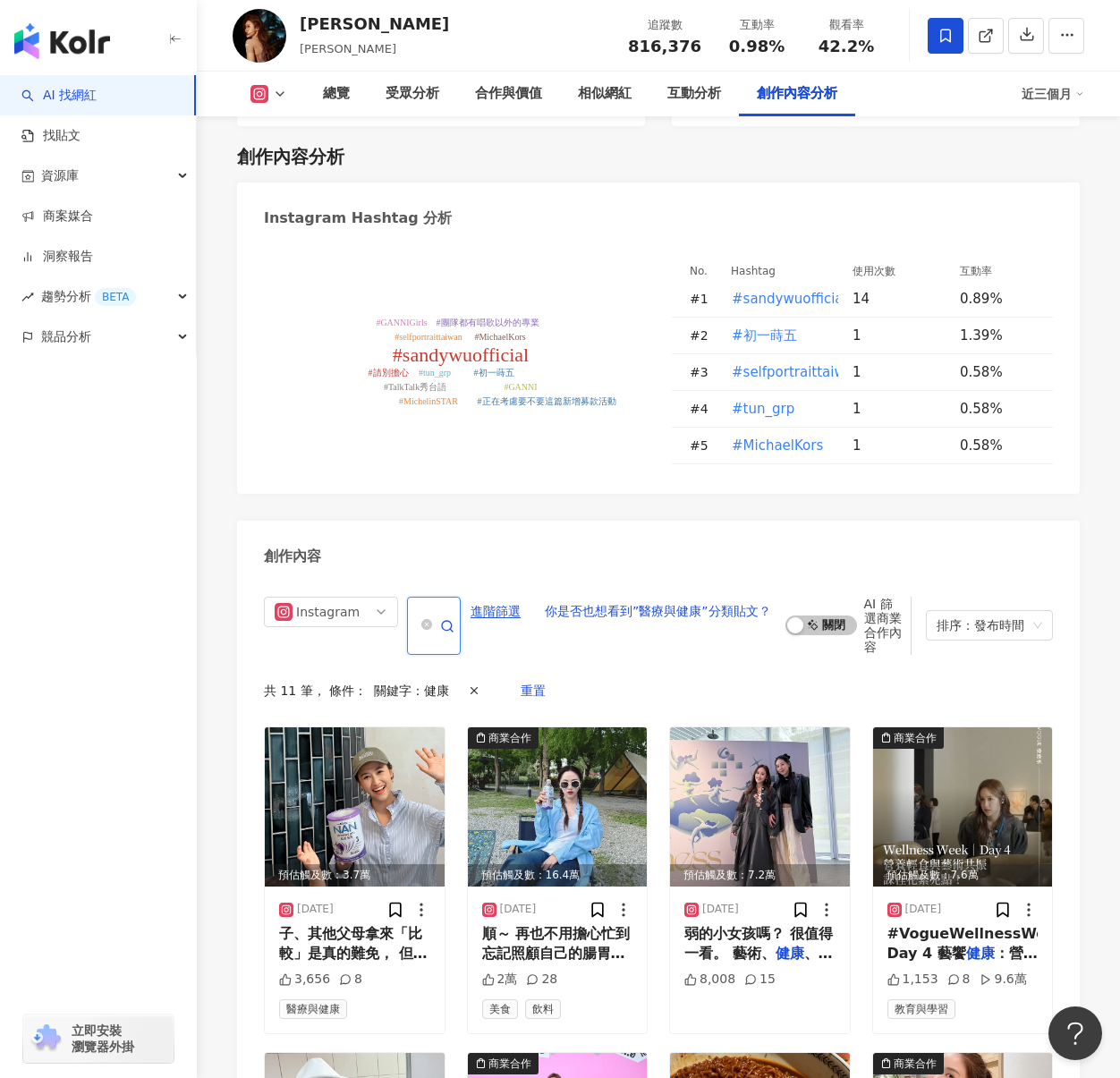
click at [415, 602] on input "**" at bounding box center [415, 626] width 0 height 48
click at [809, 616] on span "啟動 關閉" at bounding box center [822, 626] width 72 height 20
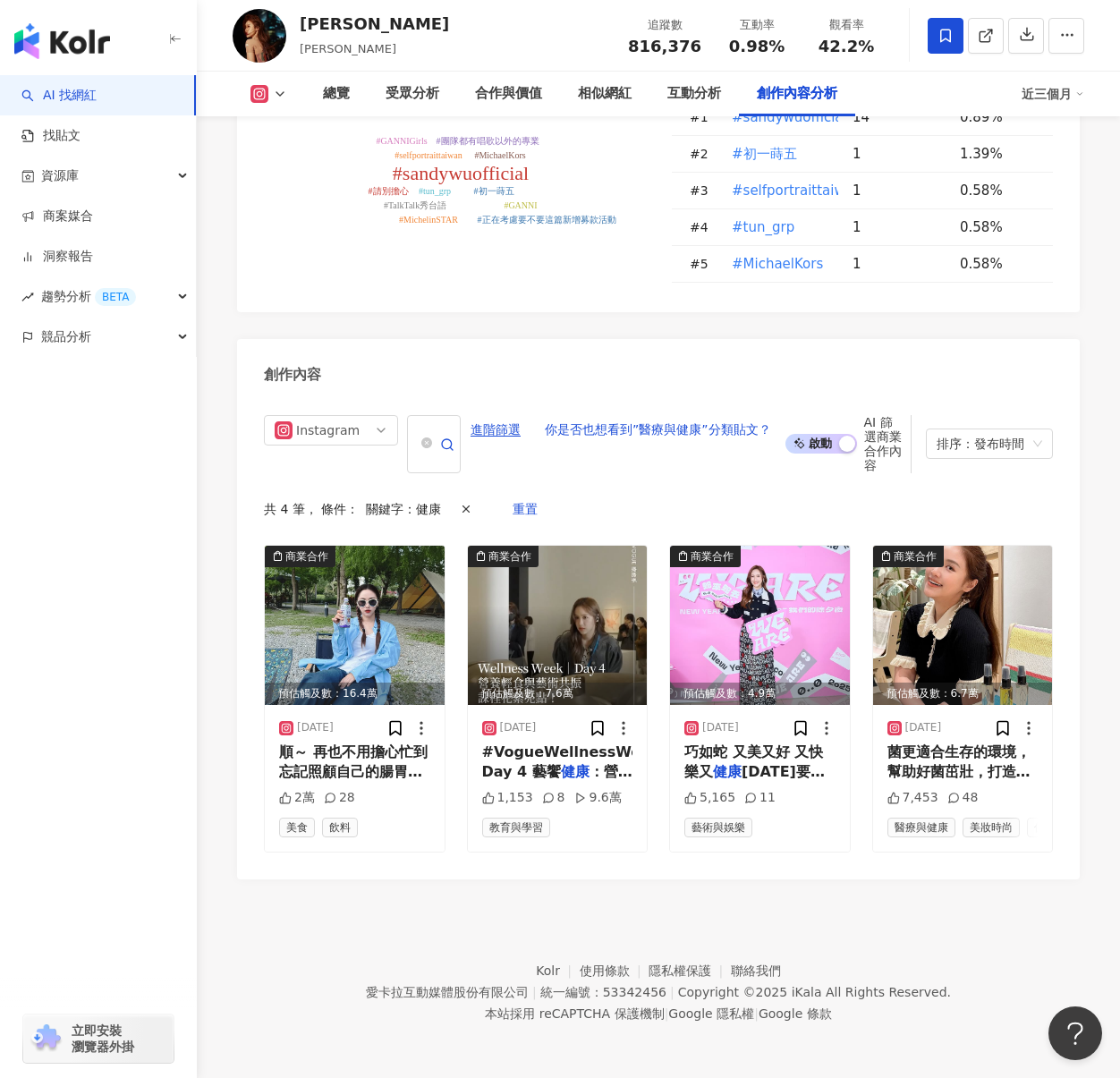
scroll to position [5392, 0]
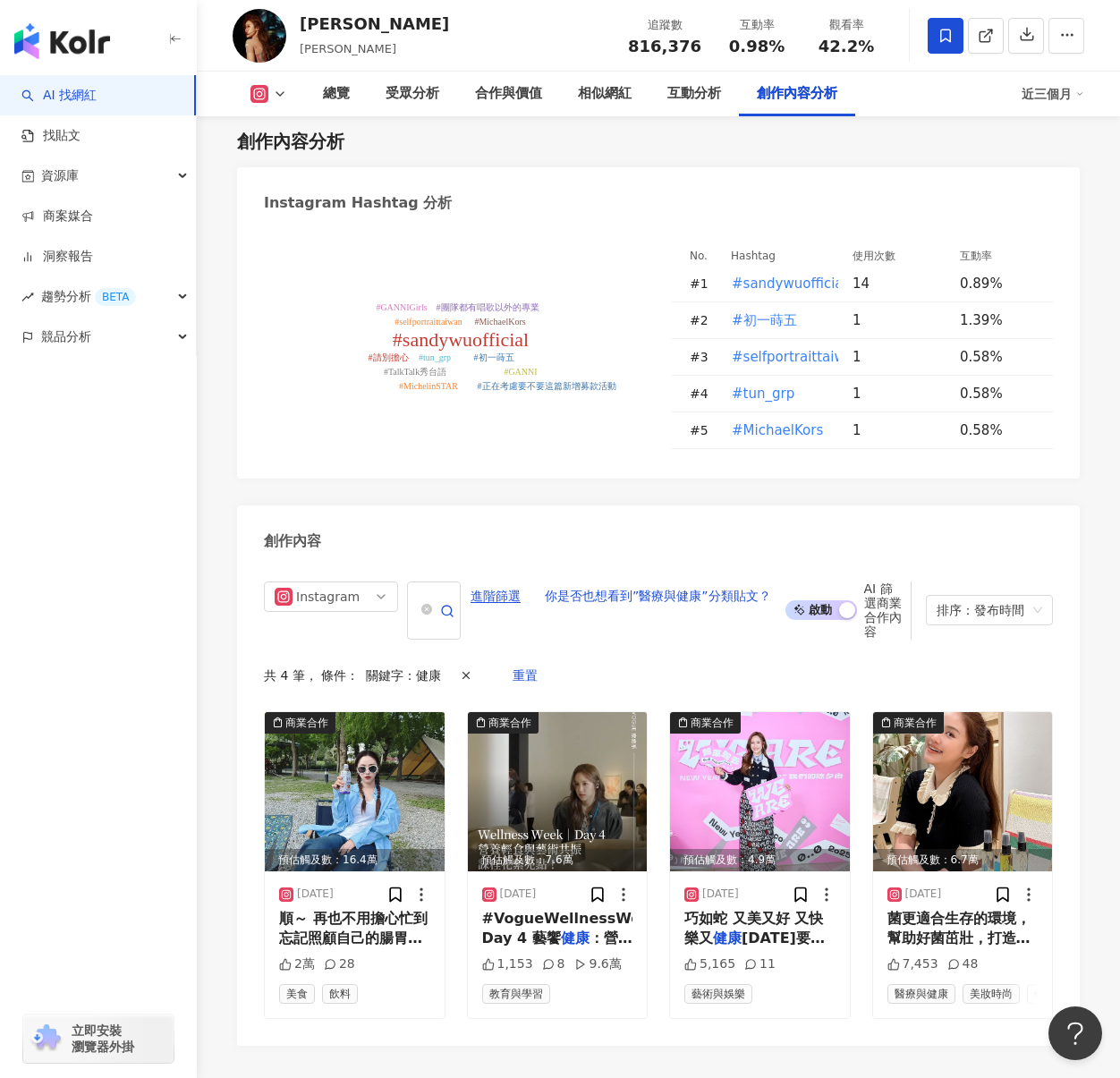
click at [815, 601] on span "啟動 關閉" at bounding box center [822, 611] width 72 height 20
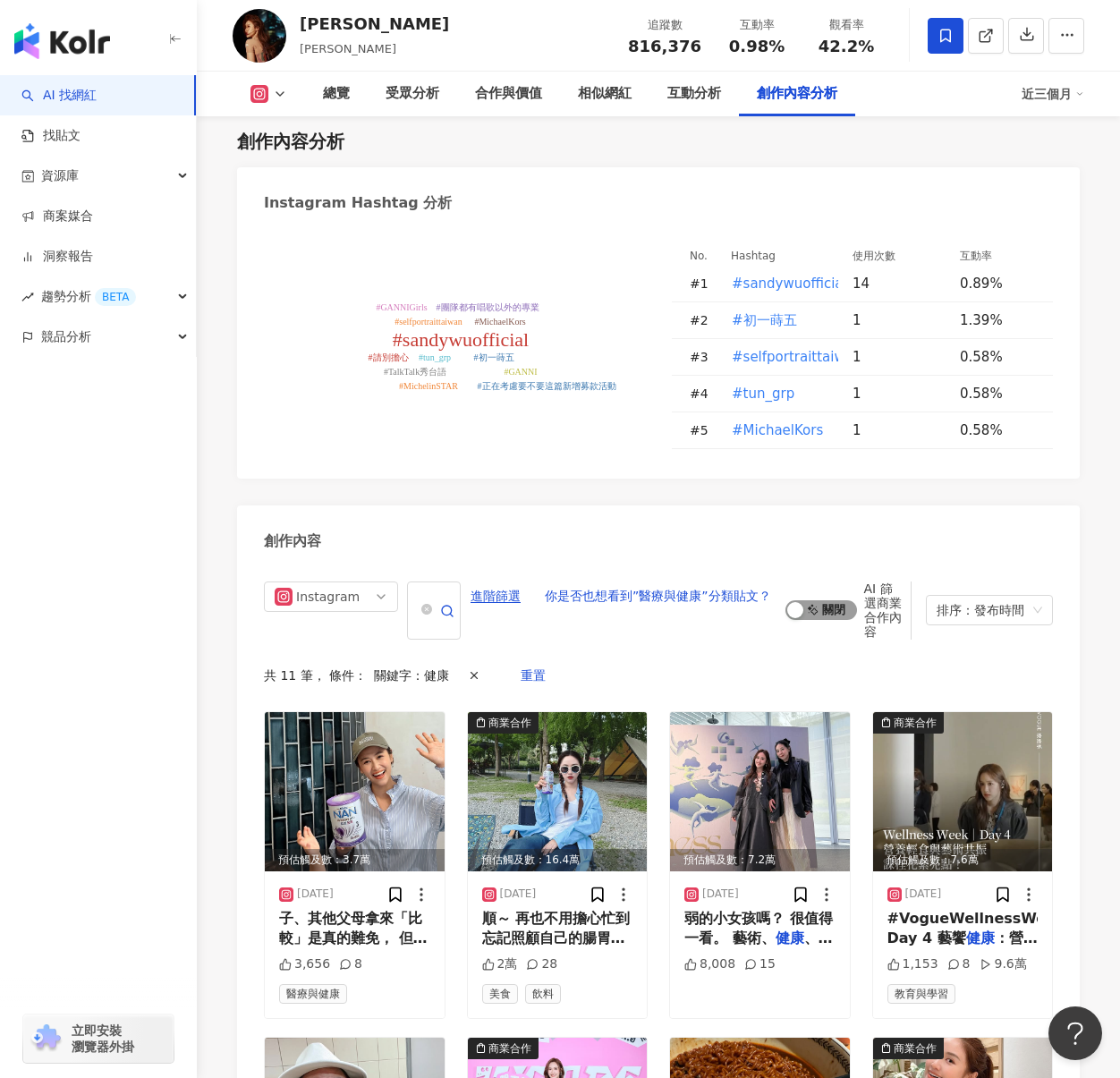
scroll to position [5615, 0]
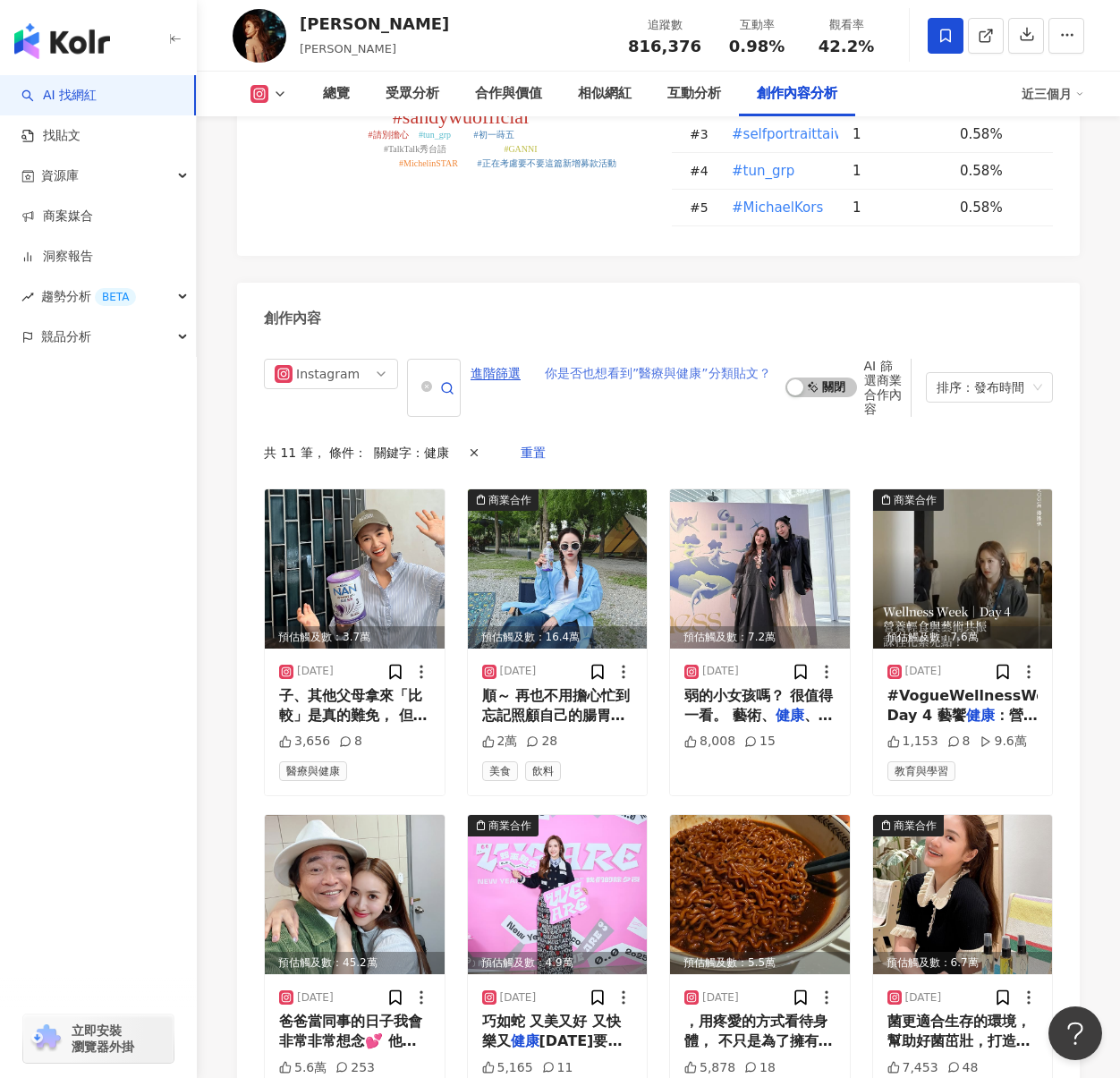
click at [691, 360] on span "你是否也想看到”醫療與健康”分類貼文？" at bounding box center [658, 374] width 227 height 29
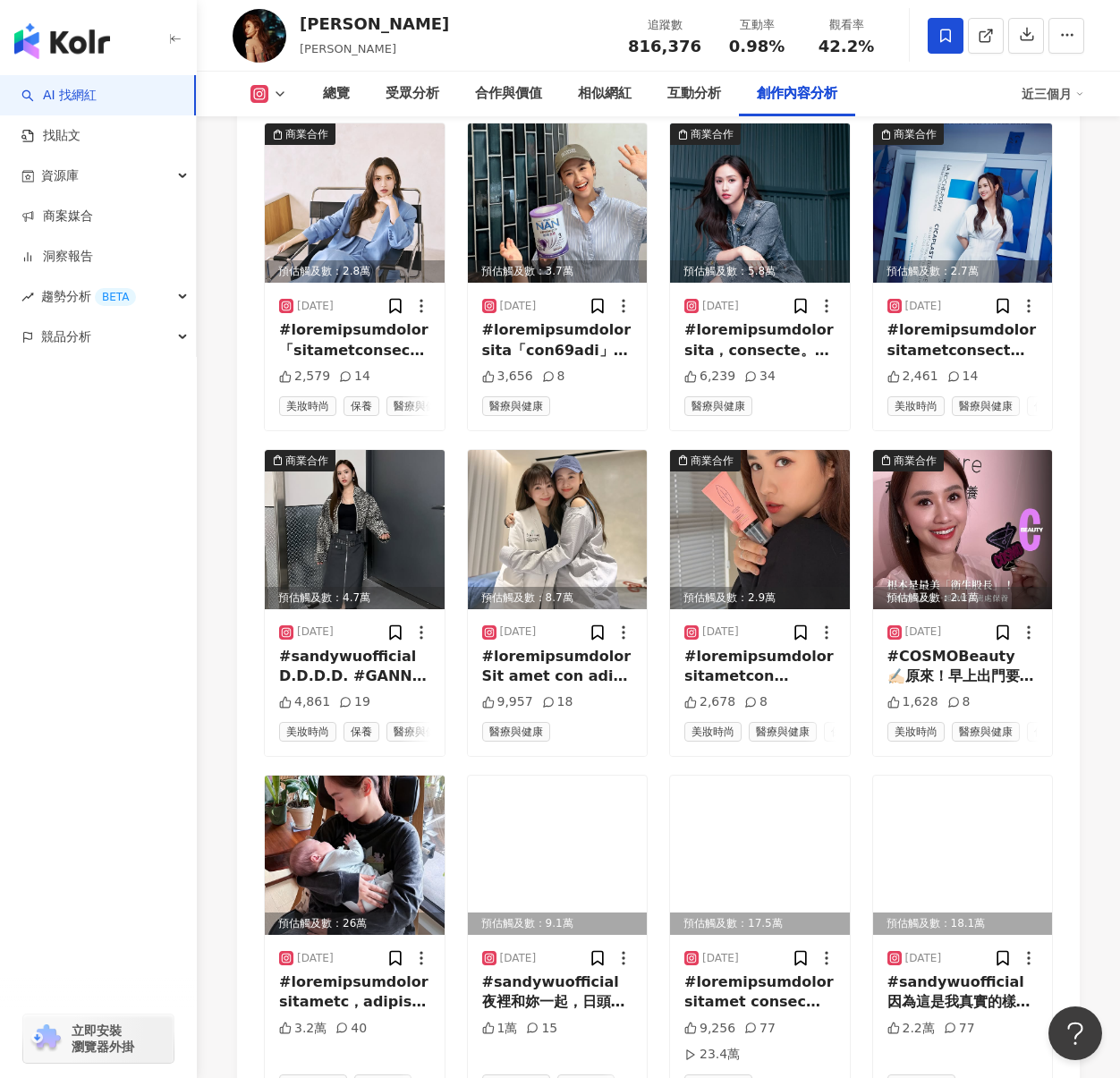
scroll to position [5973, 0]
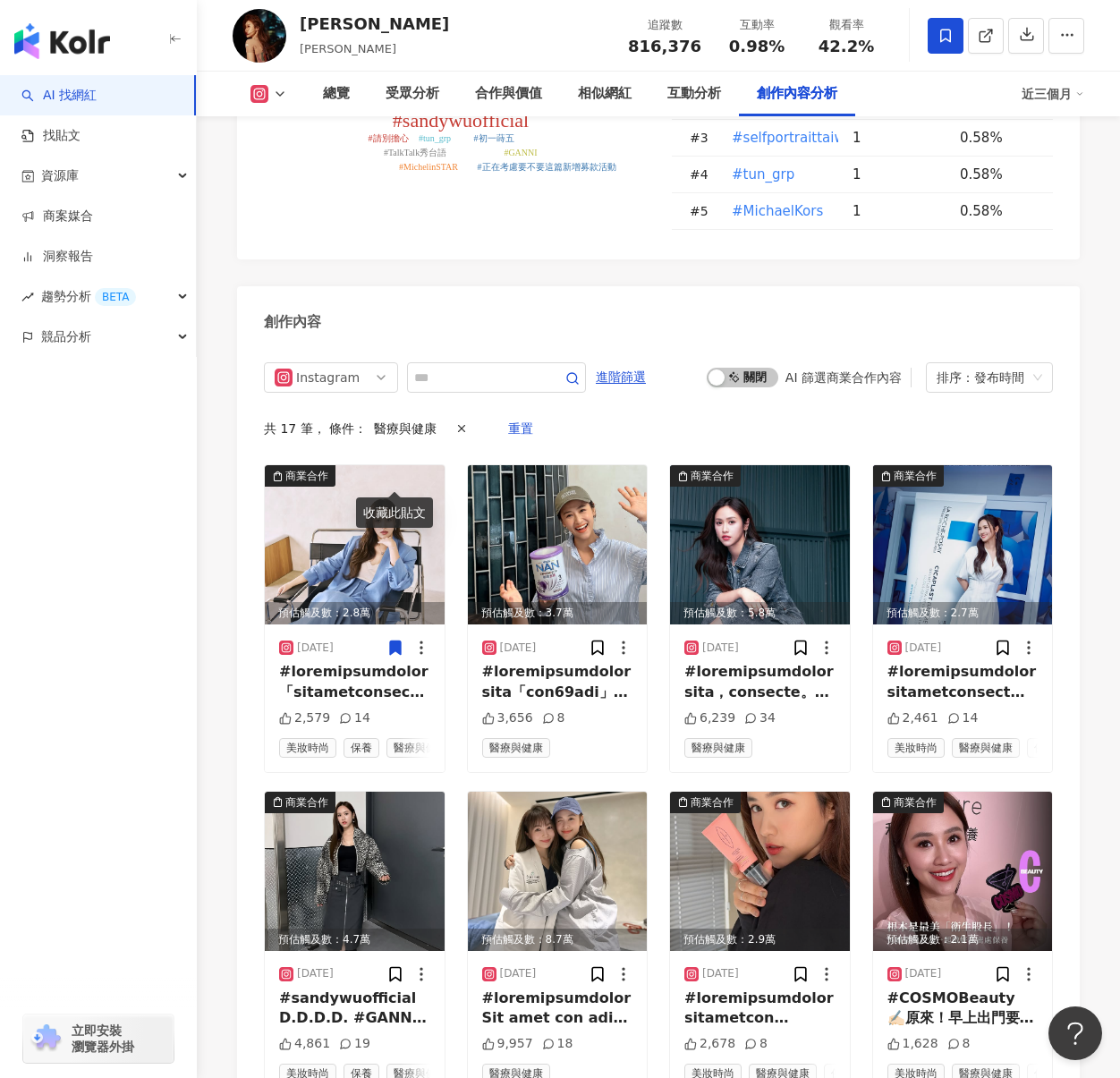
scroll to position [5615, 0]
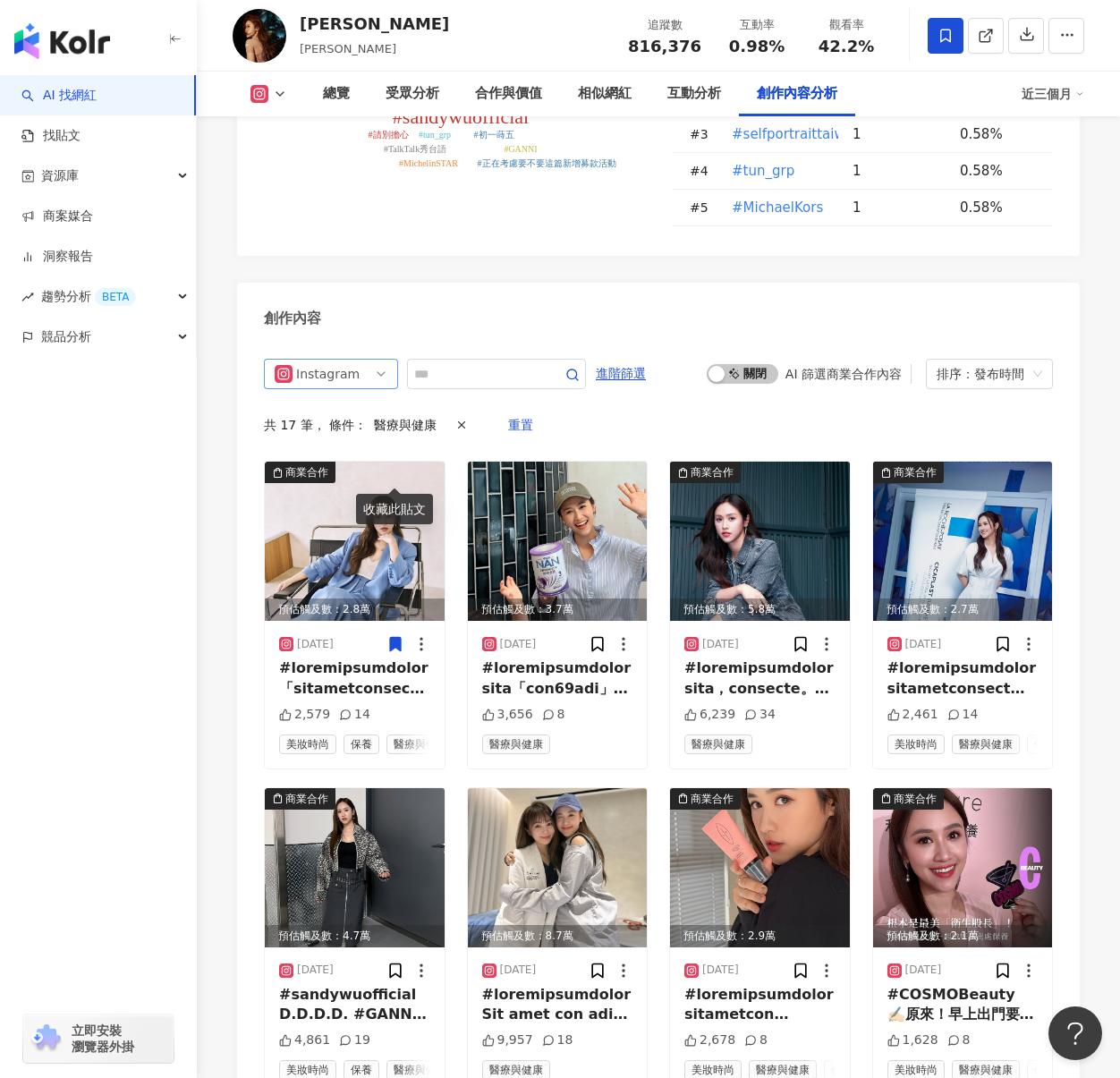
click at [366, 360] on span "Instagram" at bounding box center [331, 374] width 113 height 29
click at [341, 402] on div "不分平台" at bounding box center [329, 412] width 58 height 20
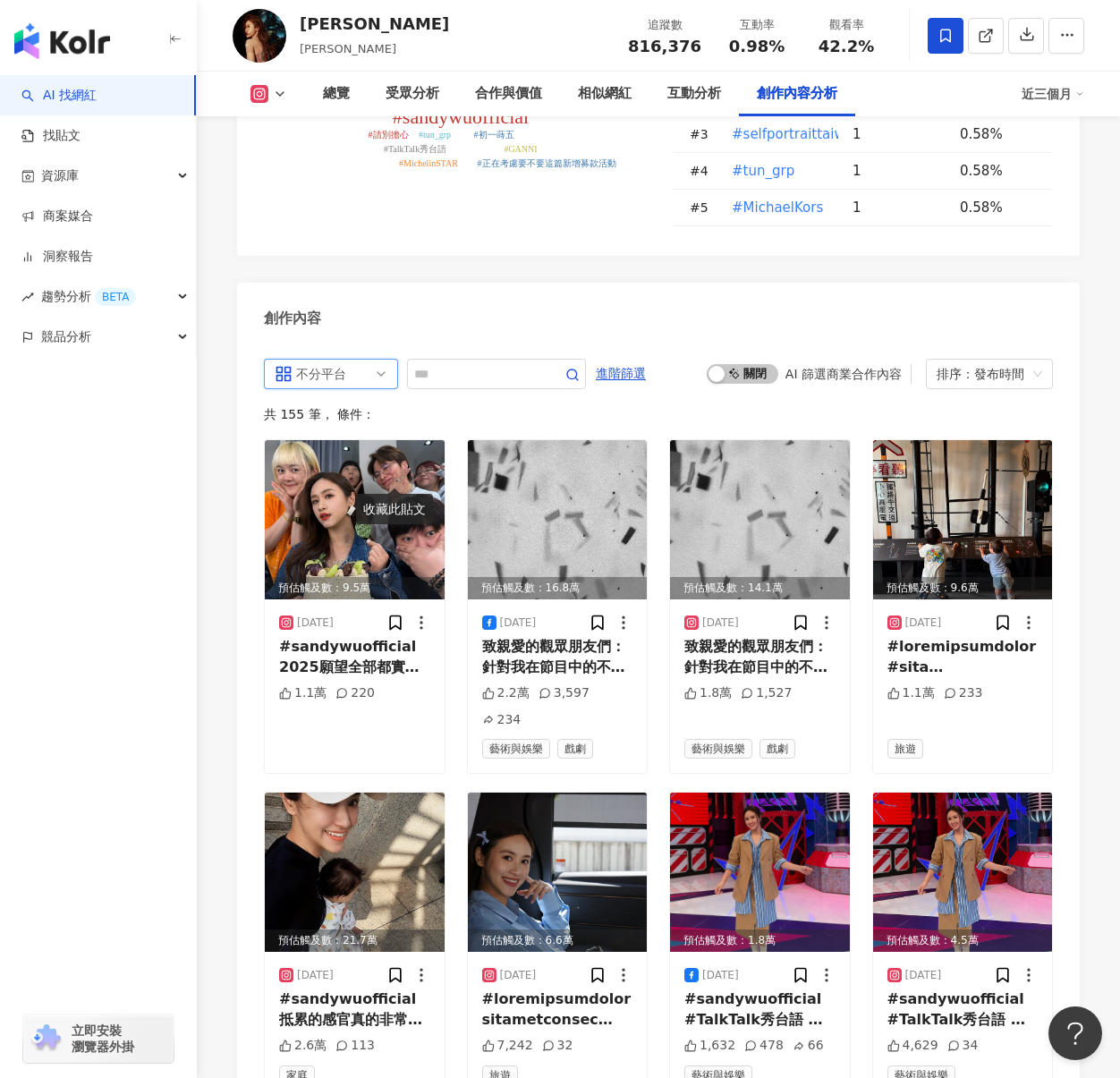
click at [962, 283] on div "創作內容" at bounding box center [659, 312] width 843 height 58
click at [477, 364] on input "text" at bounding box center [477, 374] width 125 height 21
type input "**"
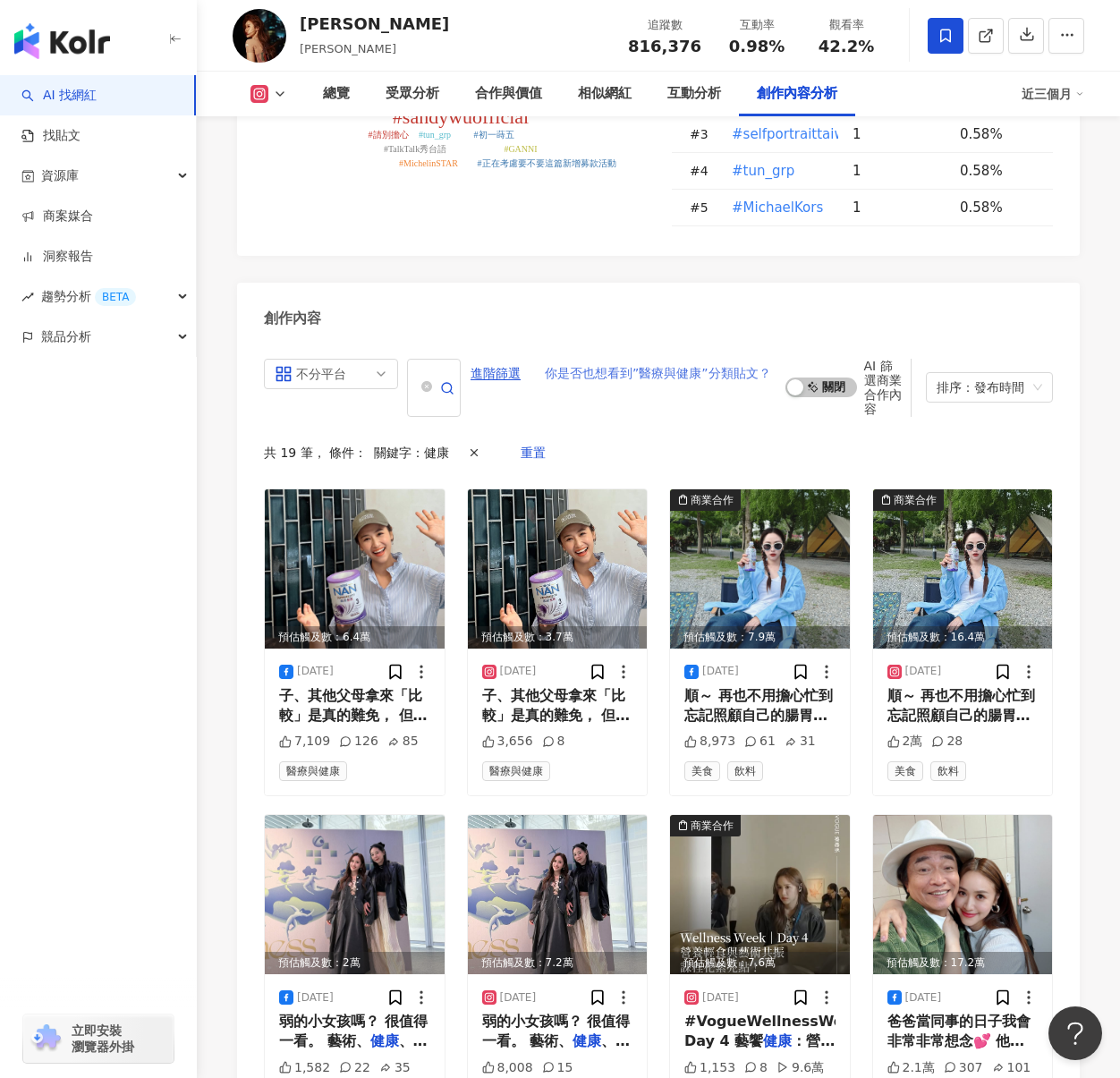
click at [643, 360] on span "你是否也想看到”醫療與健康”分類貼文？" at bounding box center [658, 374] width 227 height 29
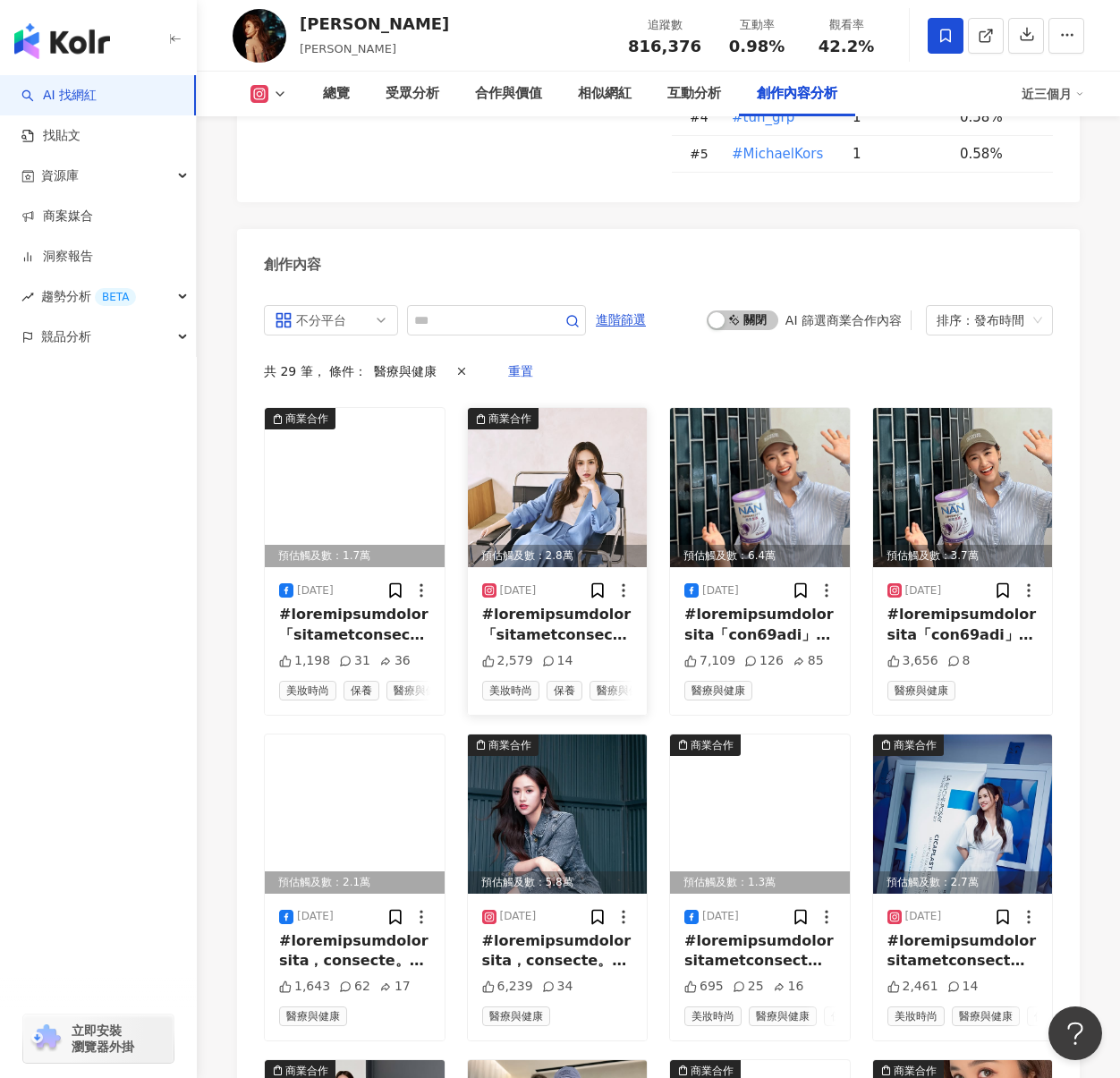
scroll to position [5615, 0]
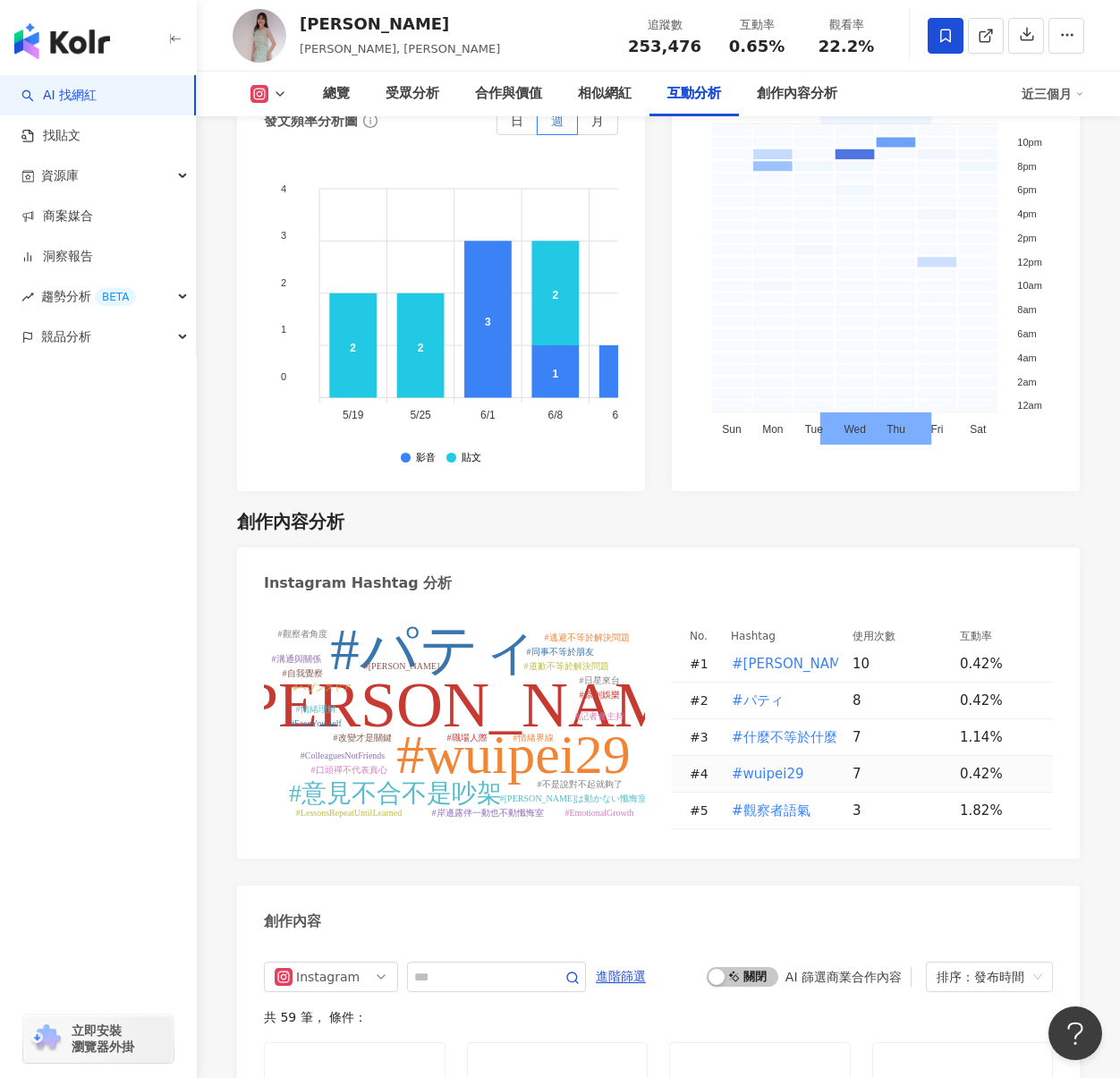
scroll to position [5369, 0]
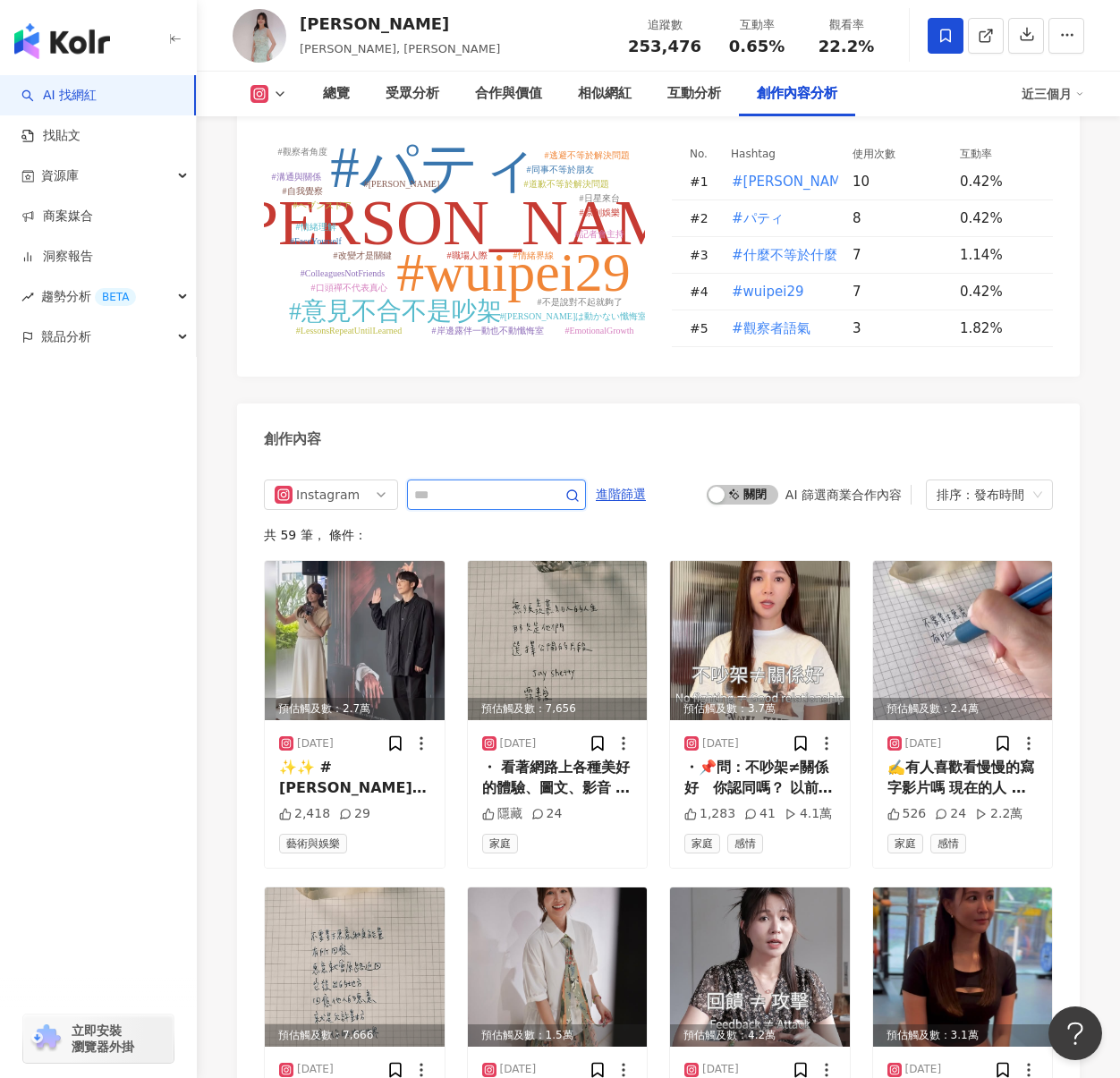
click at [519, 484] on input "text" at bounding box center [477, 495] width 125 height 21
click at [371, 481] on span "Instagram" at bounding box center [331, 495] width 113 height 29
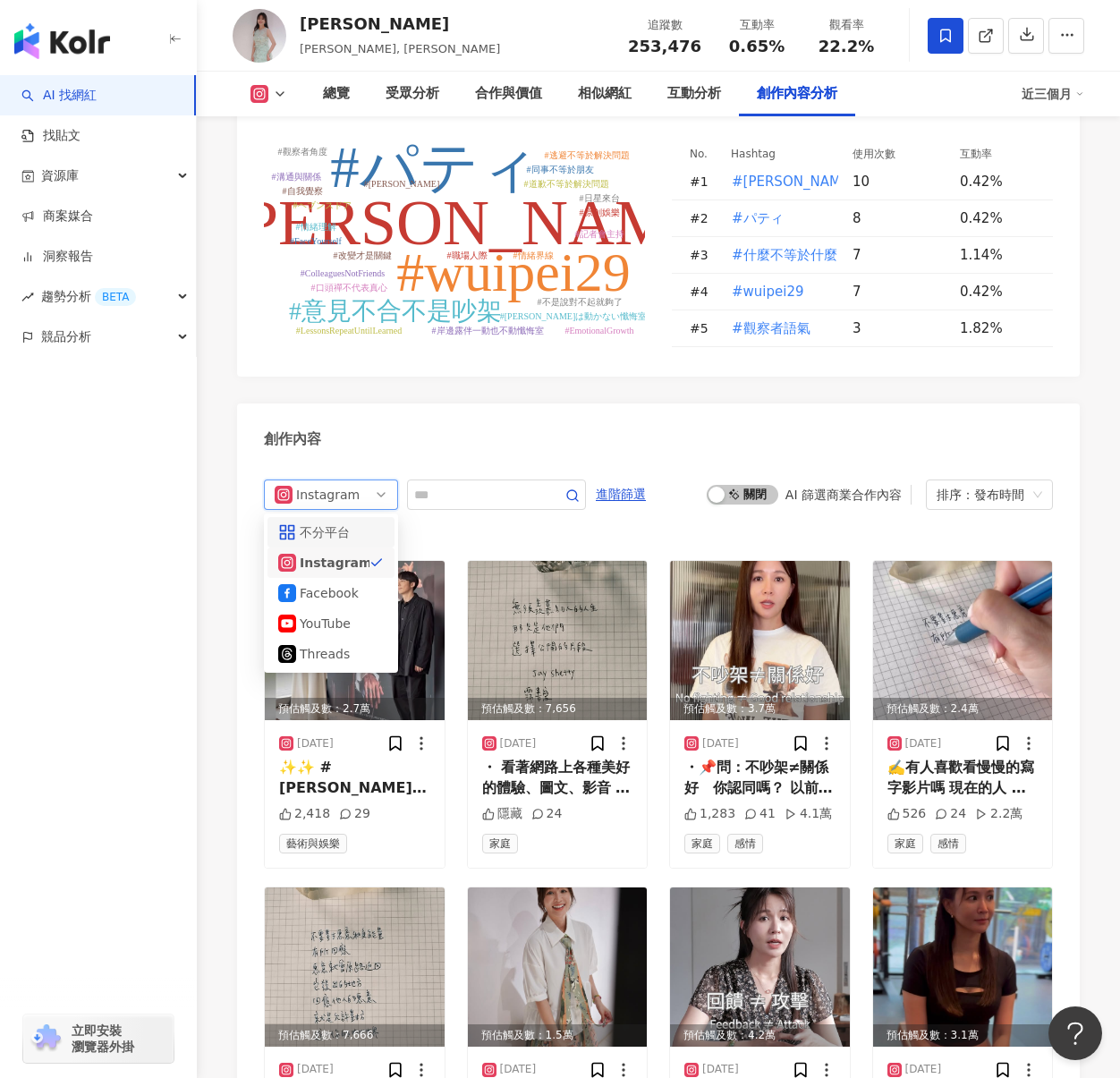
click at [359, 523] on div "不分平台" at bounding box center [331, 533] width 106 height 20
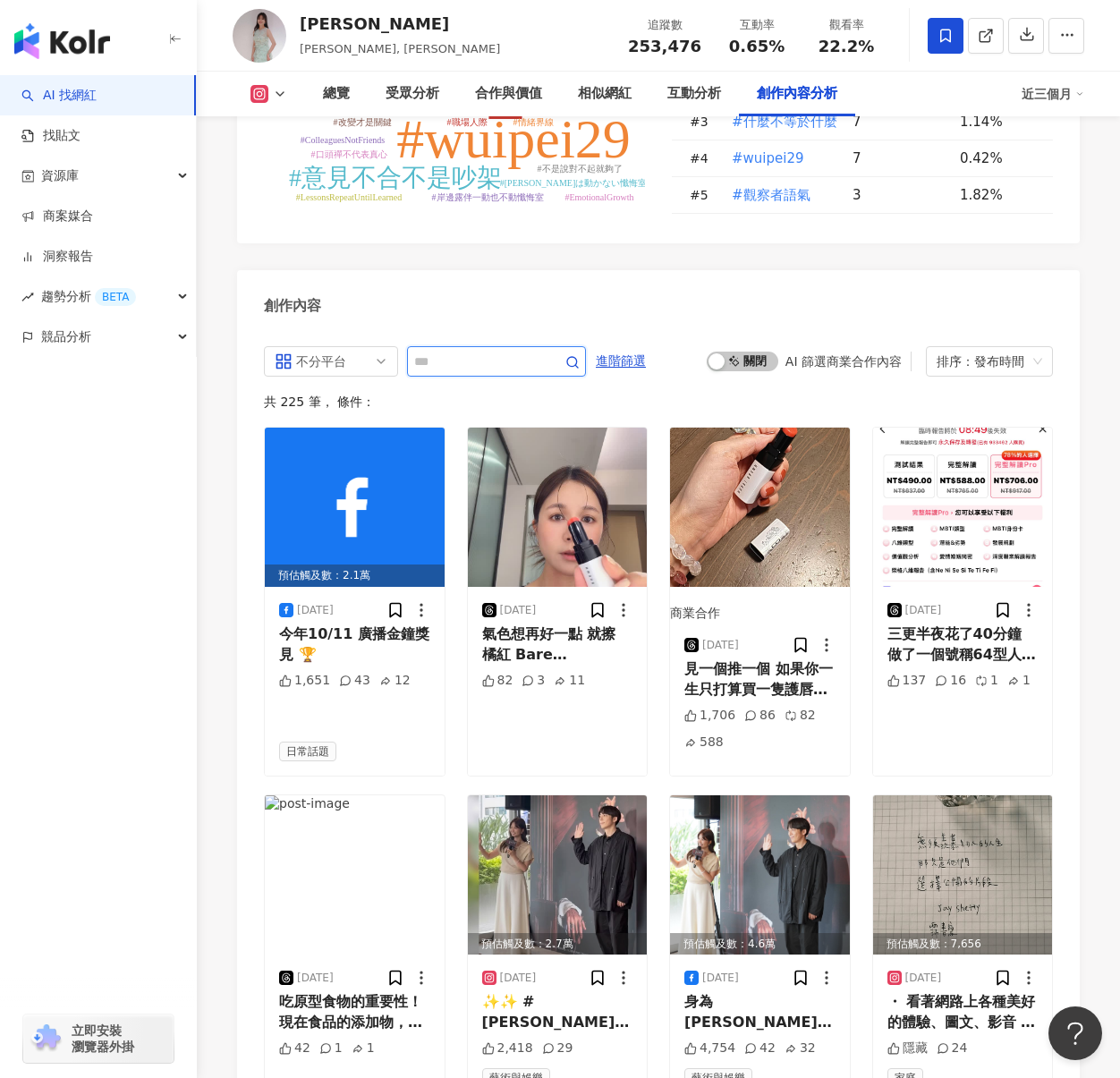
click at [503, 351] on input "text" at bounding box center [477, 362] width 125 height 21
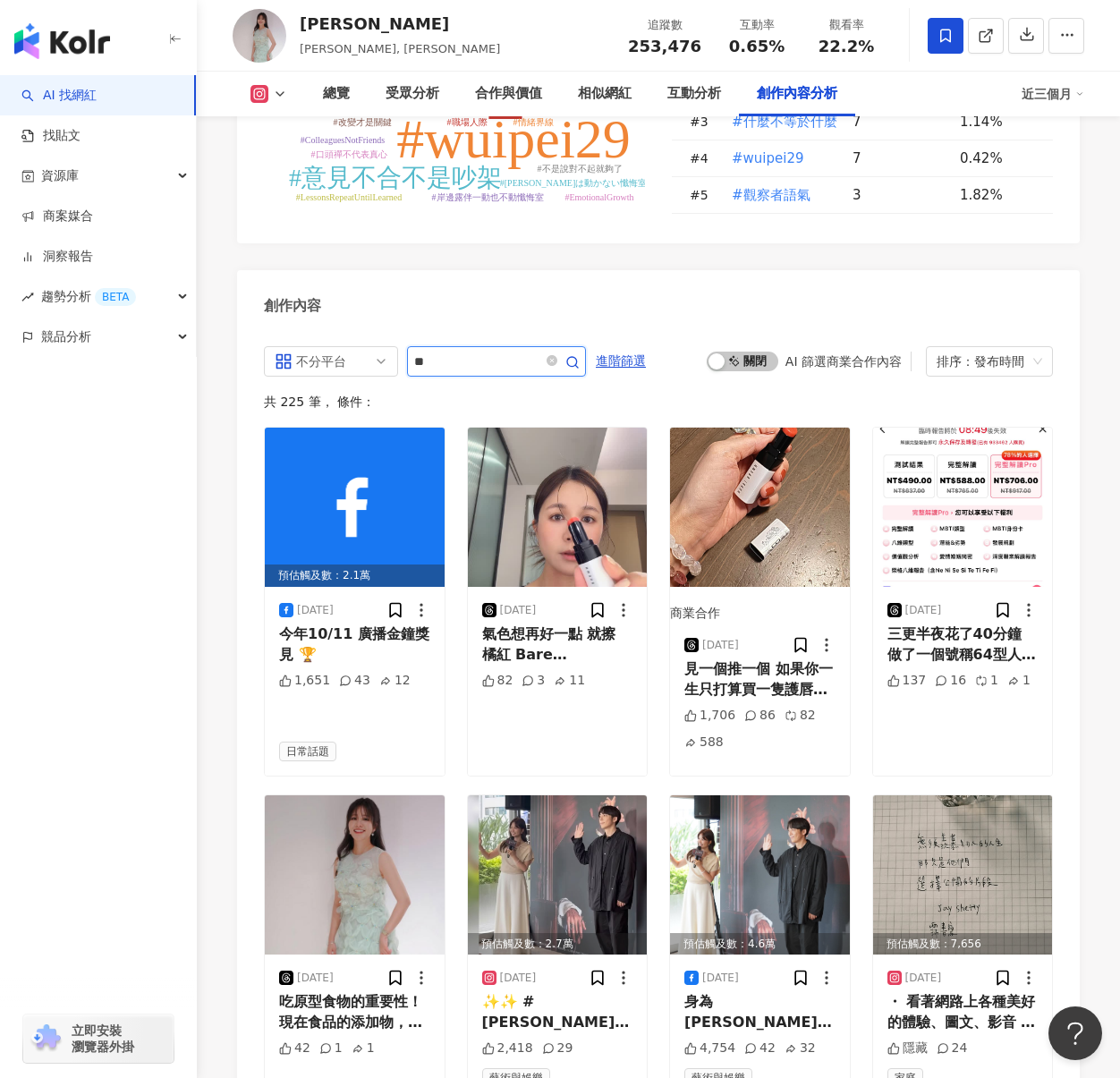
type input "**"
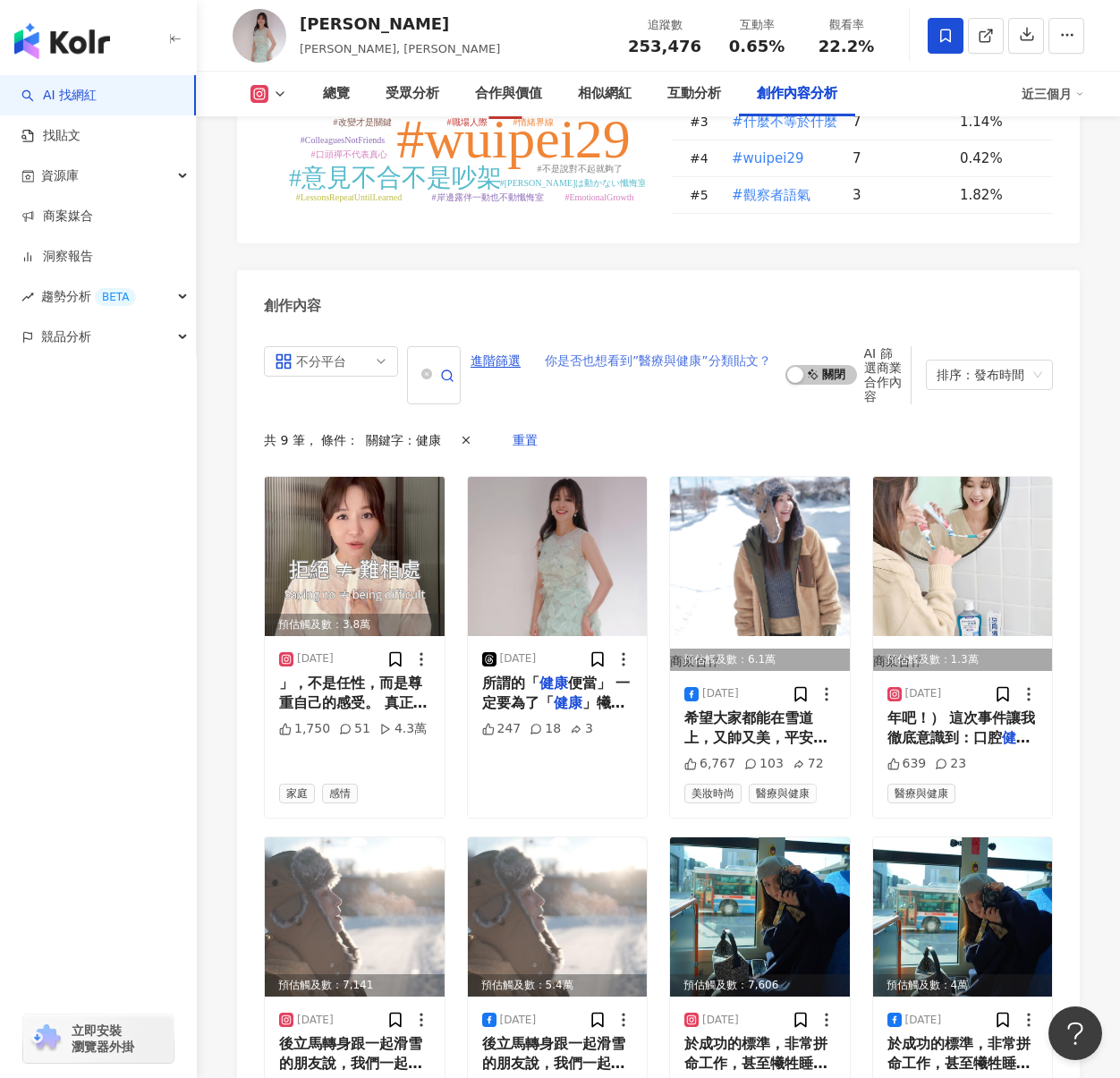
click at [707, 347] on span "你是否也想看到”醫療與健康”分類貼文？" at bounding box center [658, 362] width 227 height 29
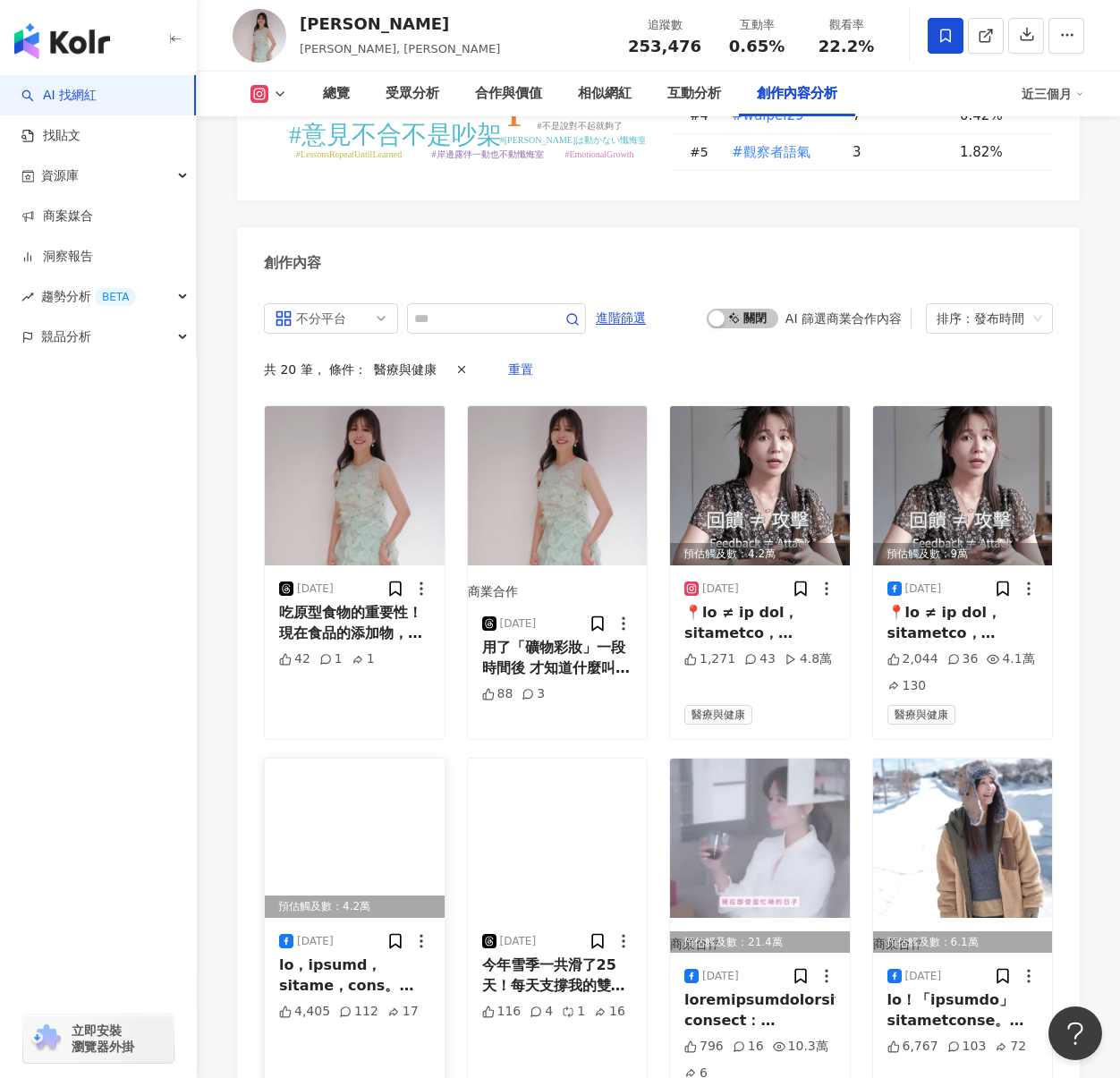
scroll to position [5503, 0]
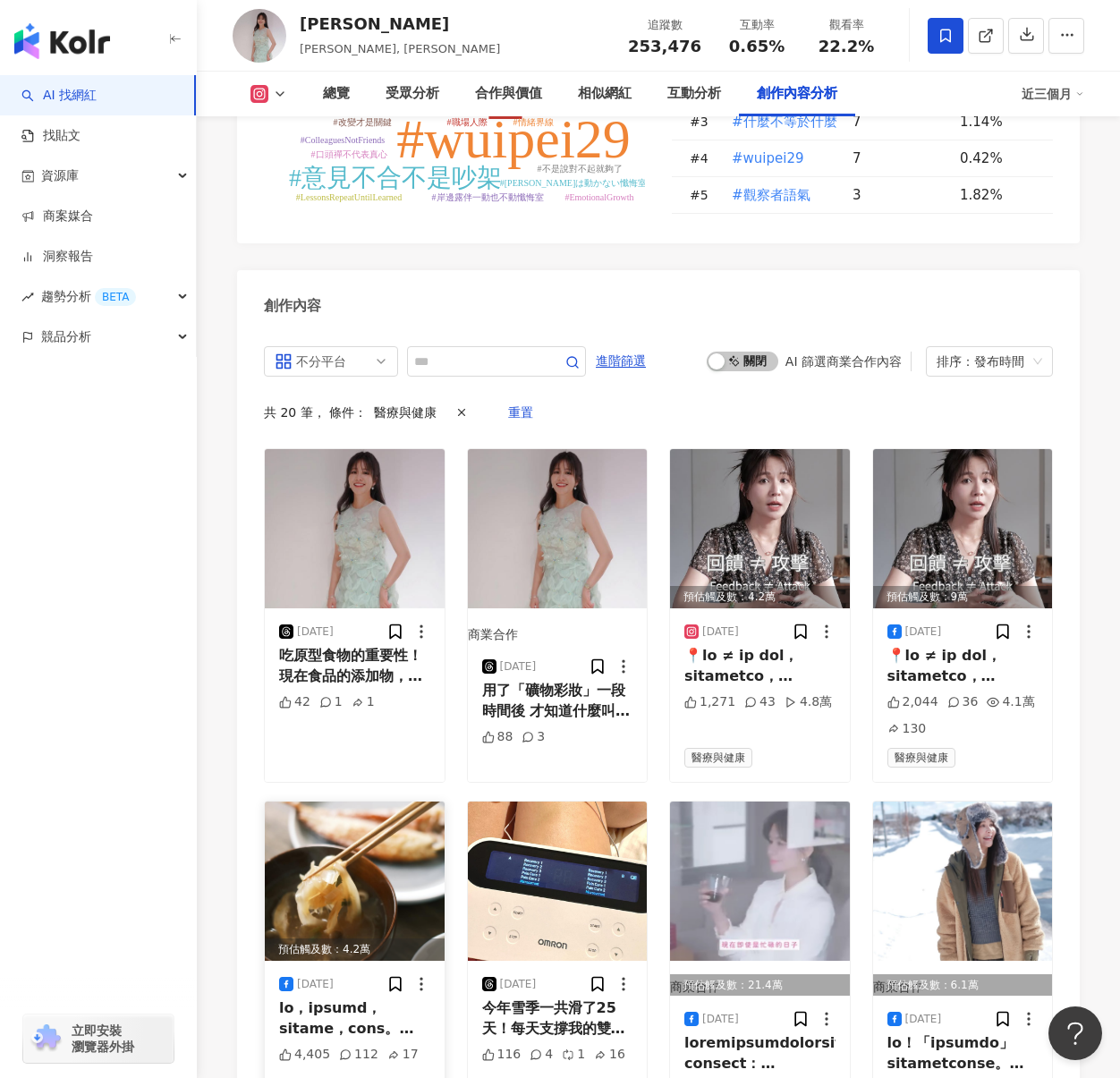
click at [351, 998] on div at bounding box center [355, 1018] width 151 height 40
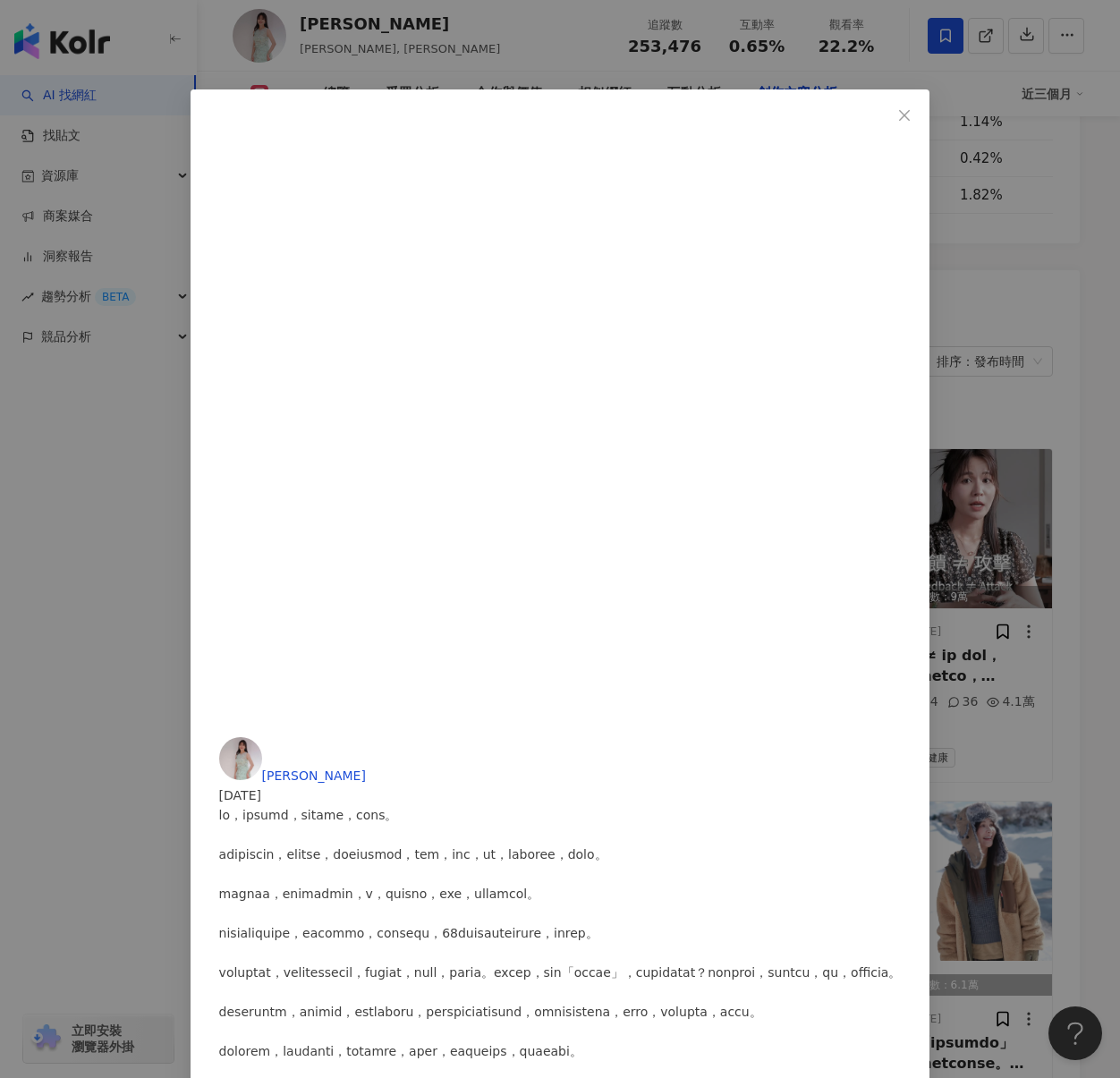
scroll to position [27, 0]
click at [845, 781] on div "吳怡霈 2025/5/19 4,405 112 17 查看原始貼文" at bounding box center [560, 539] width 1120 height 1078
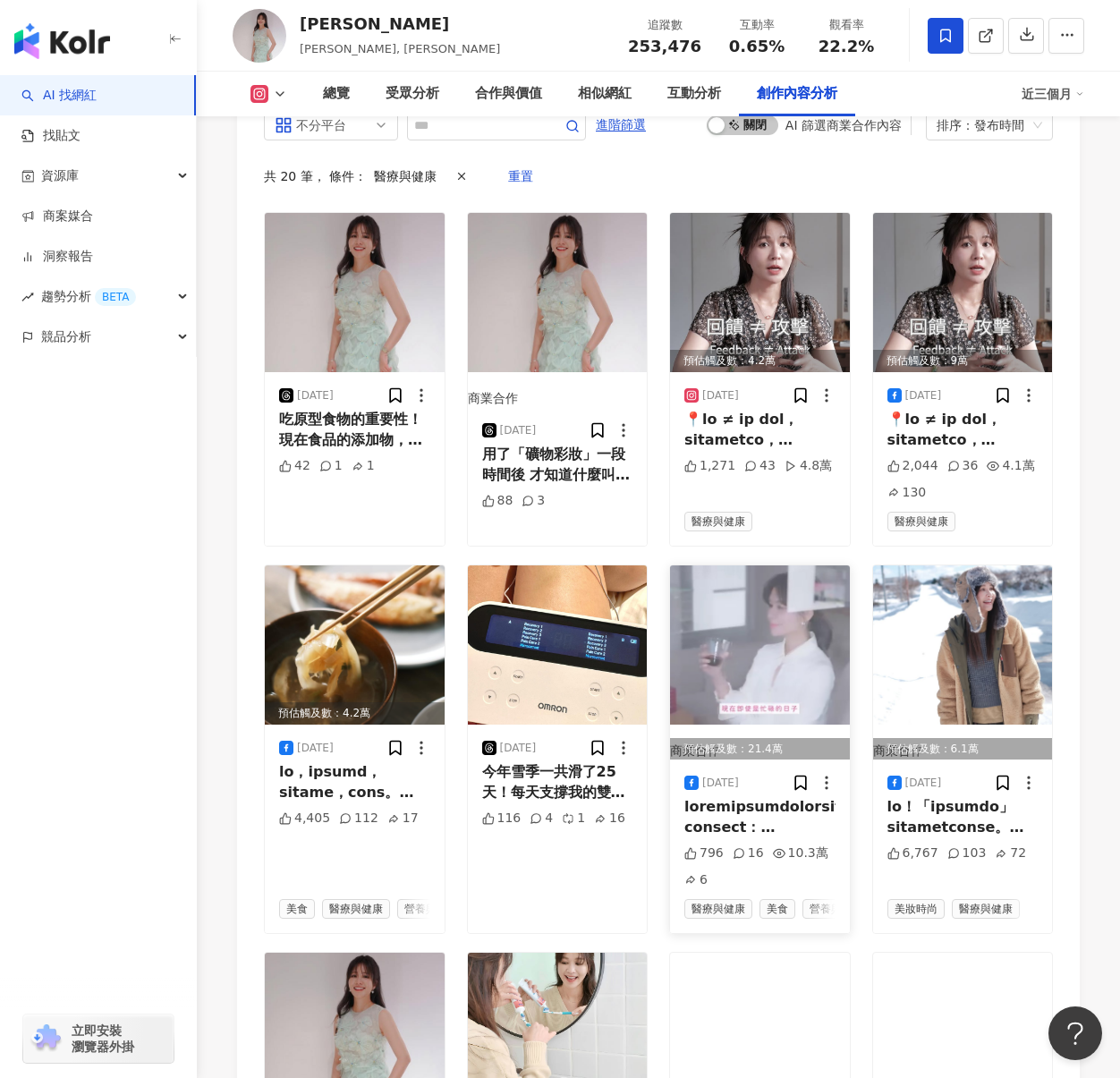
scroll to position [5742, 0]
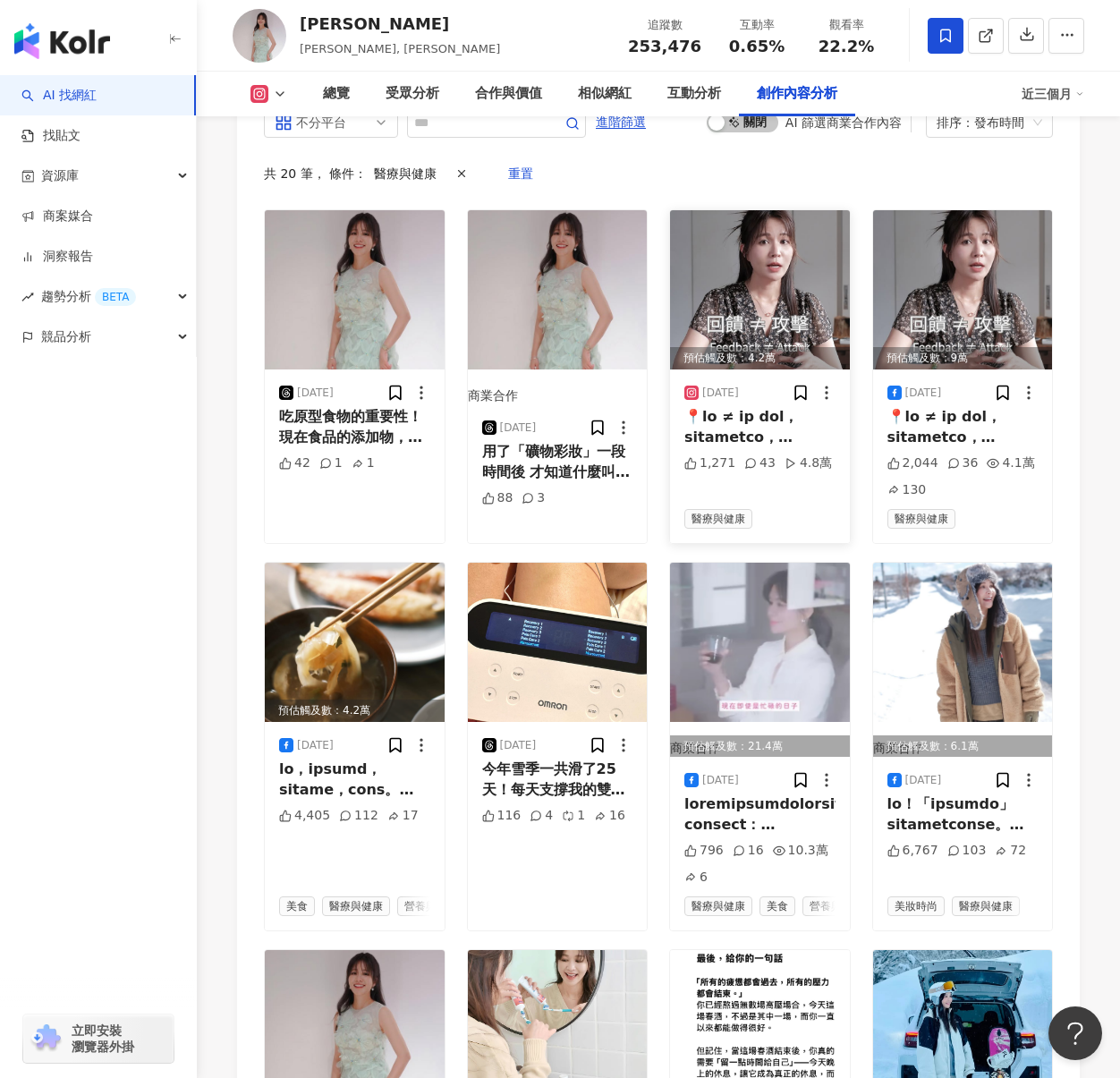
click at [803, 407] on div at bounding box center [760, 427] width 151 height 40
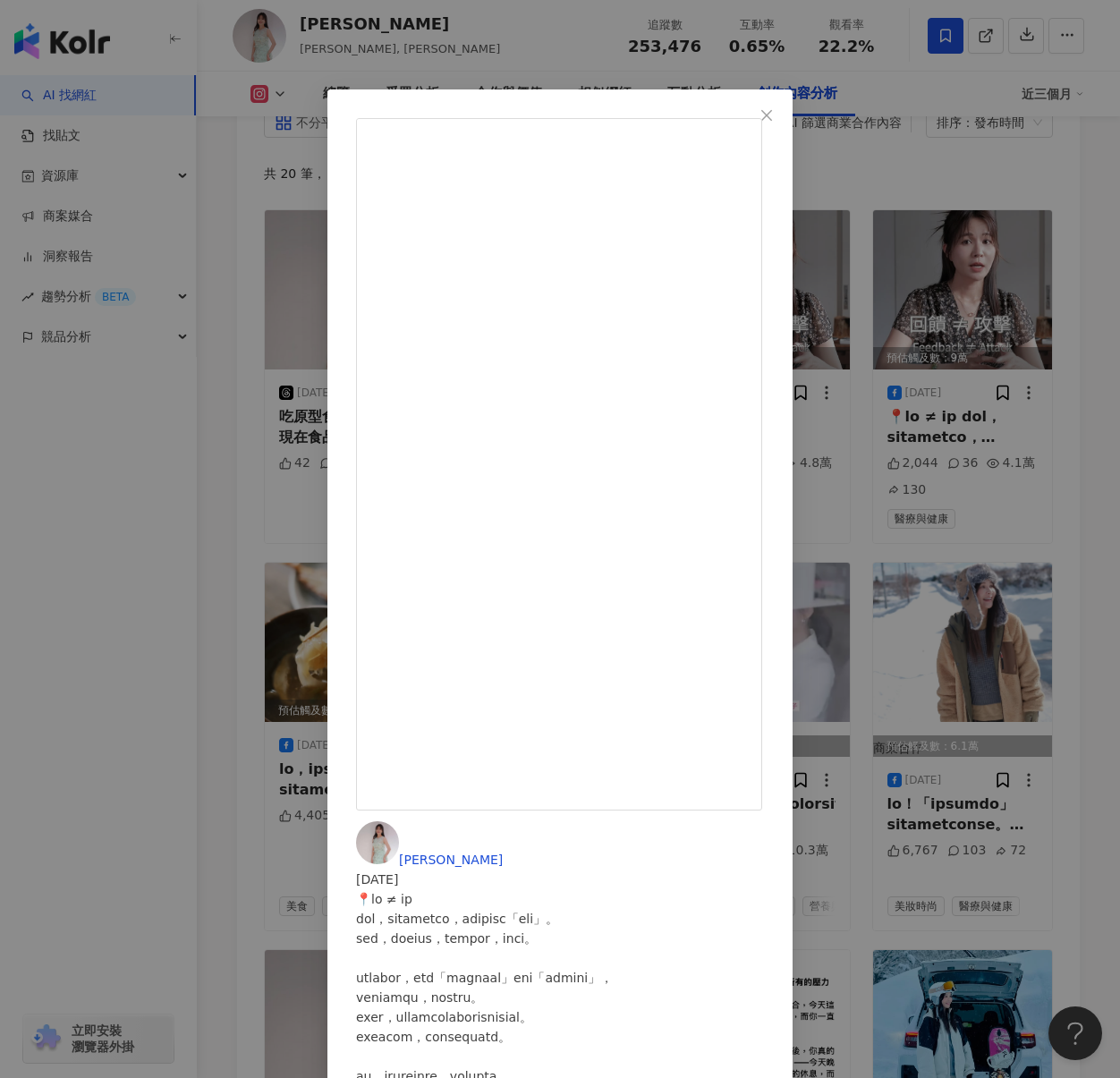
scroll to position [150, 0]
click at [1097, 700] on div "吳怡霈 2025/7/16 1,271 43 4.8萬 查看原始貼文" at bounding box center [560, 539] width 1120 height 1078
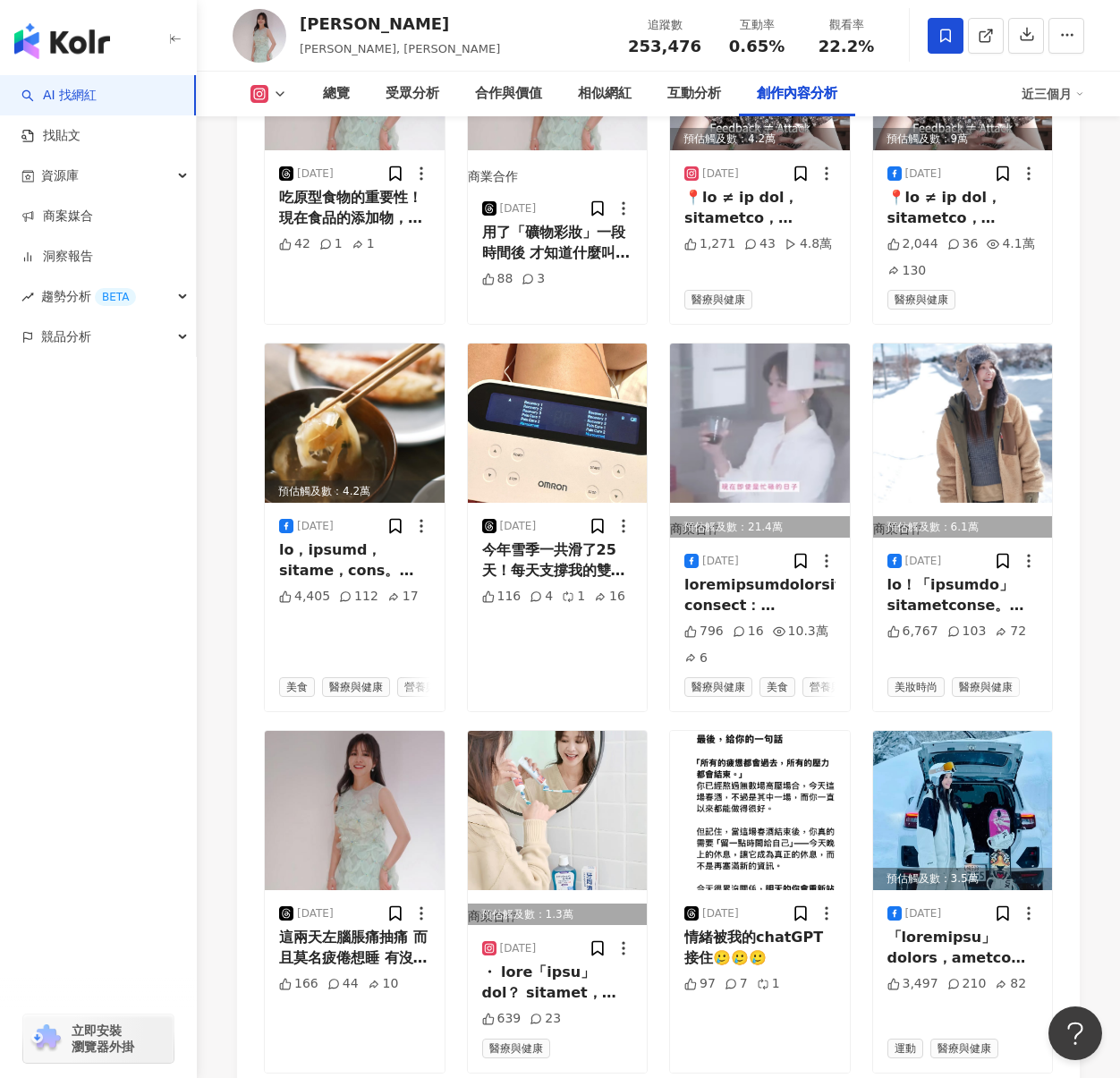
scroll to position [5980, 0]
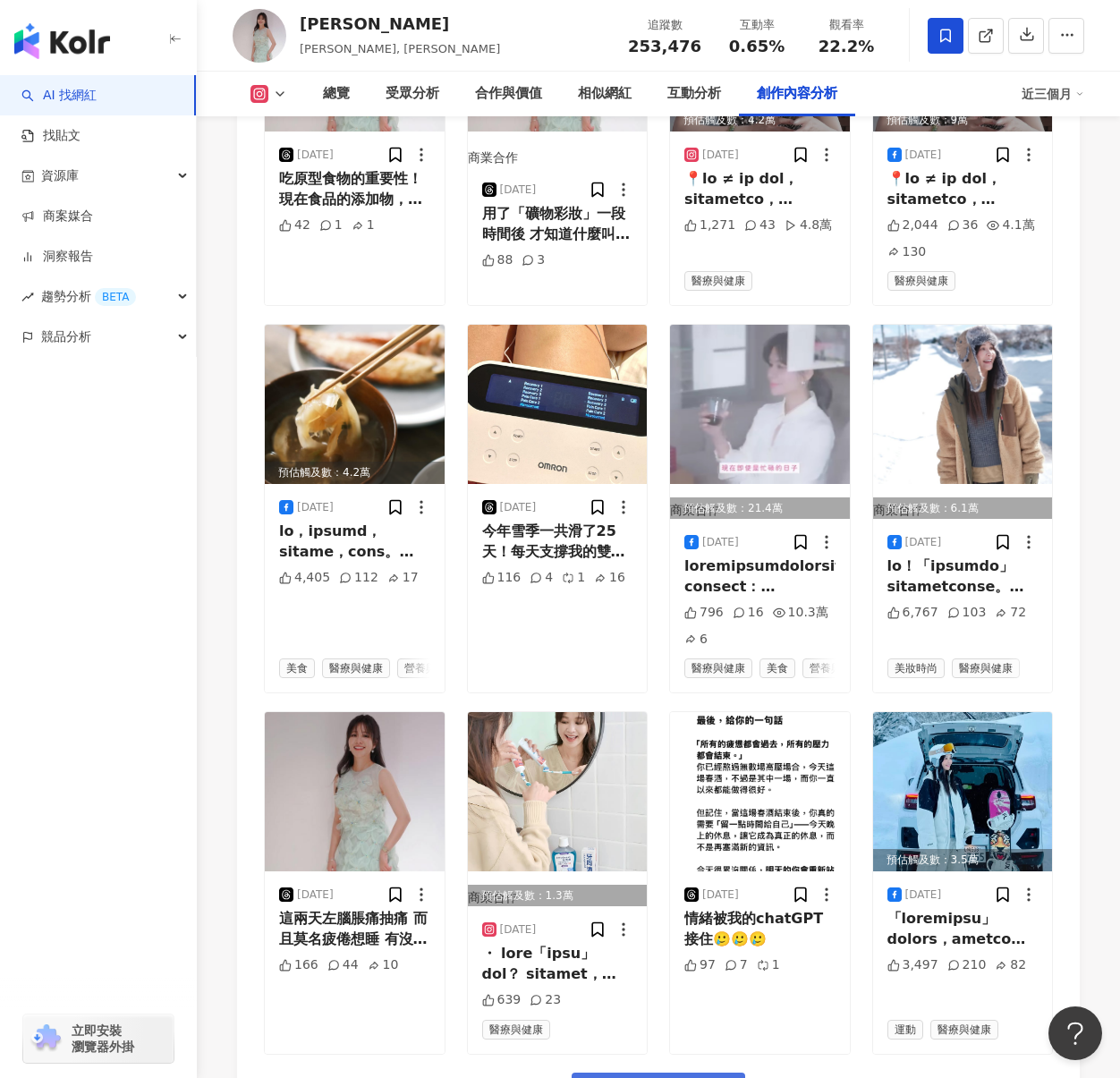
click at [661, 1059] on span "看更多創作內容" at bounding box center [671, 1093] width 113 height 20
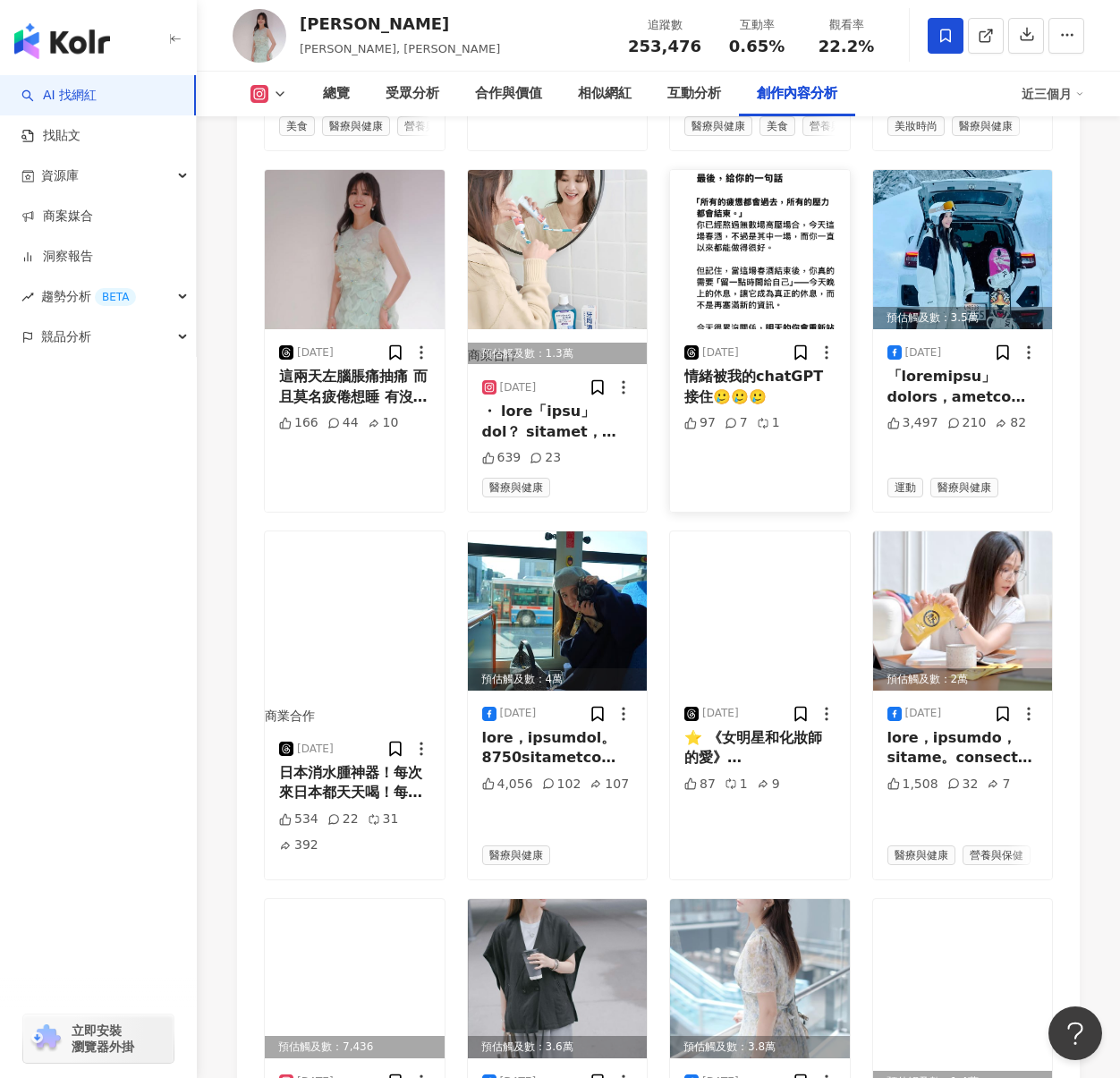
scroll to position [6577, 0]
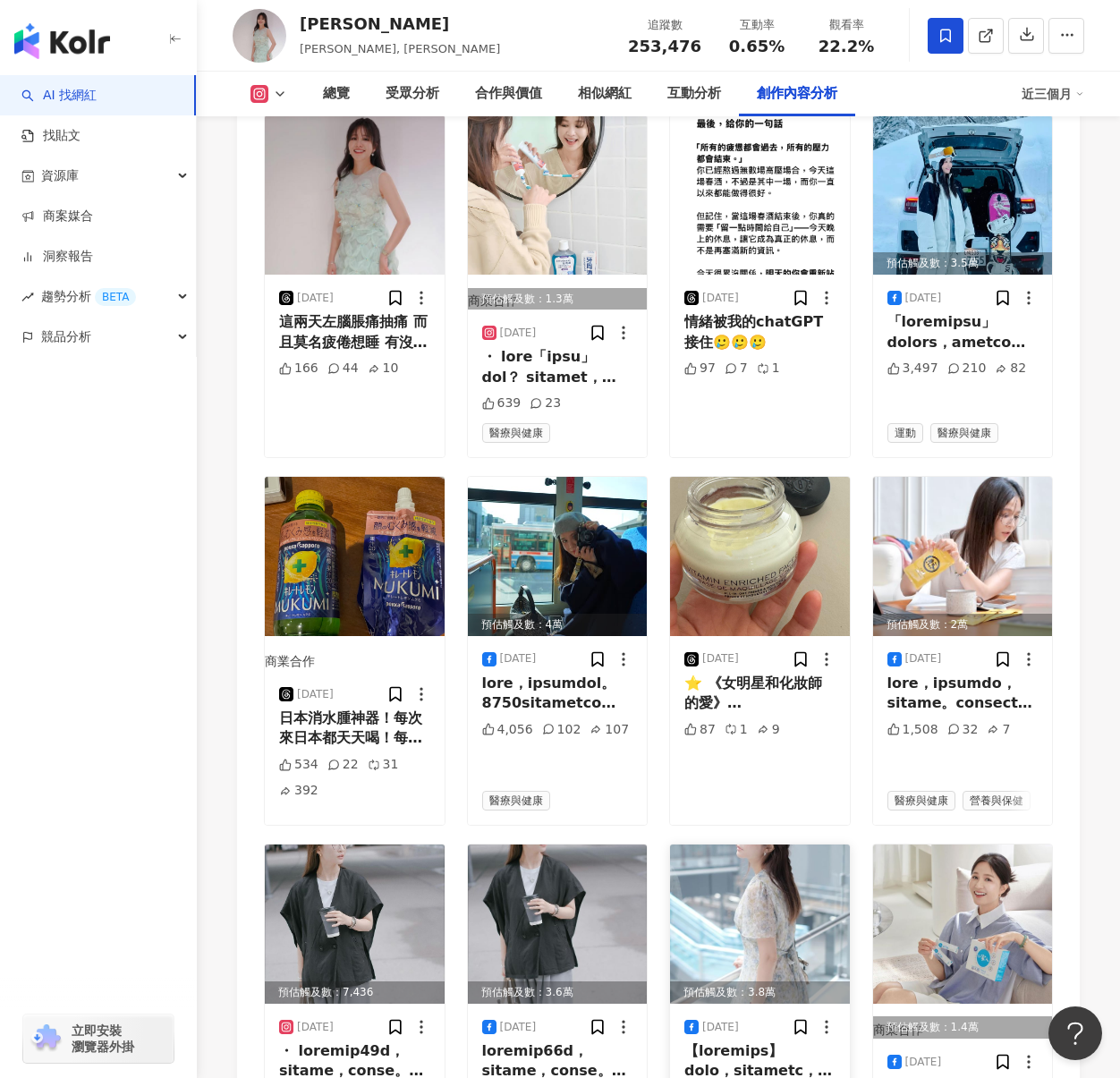
click at [781, 1041] on div at bounding box center [760, 1061] width 151 height 40
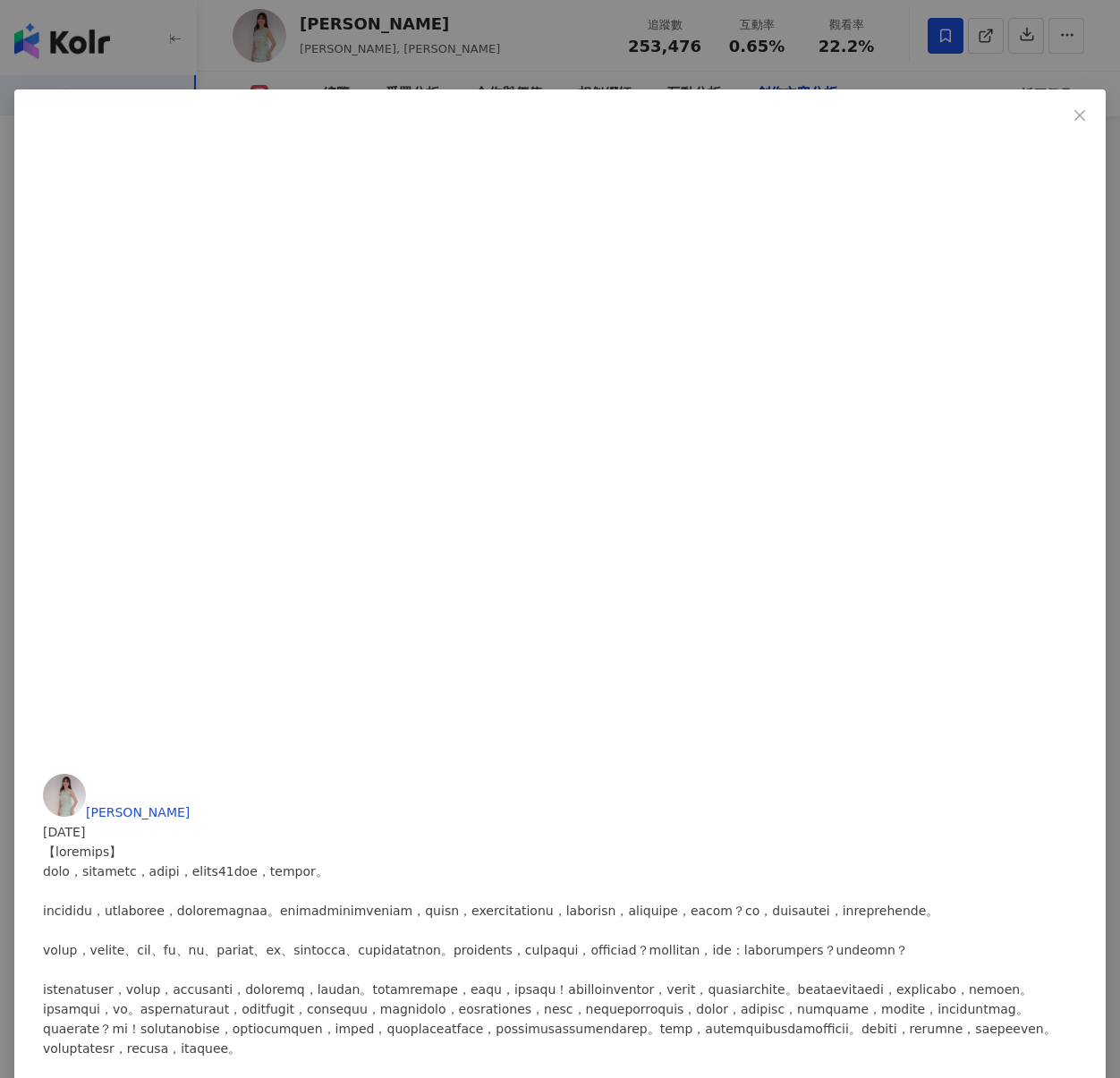
scroll to position [6666, 0]
click at [1013, 550] on div "吳怡霈 2024/9/14 3,982 243 62 查看原始貼文" at bounding box center [560, 539] width 1120 height 1078
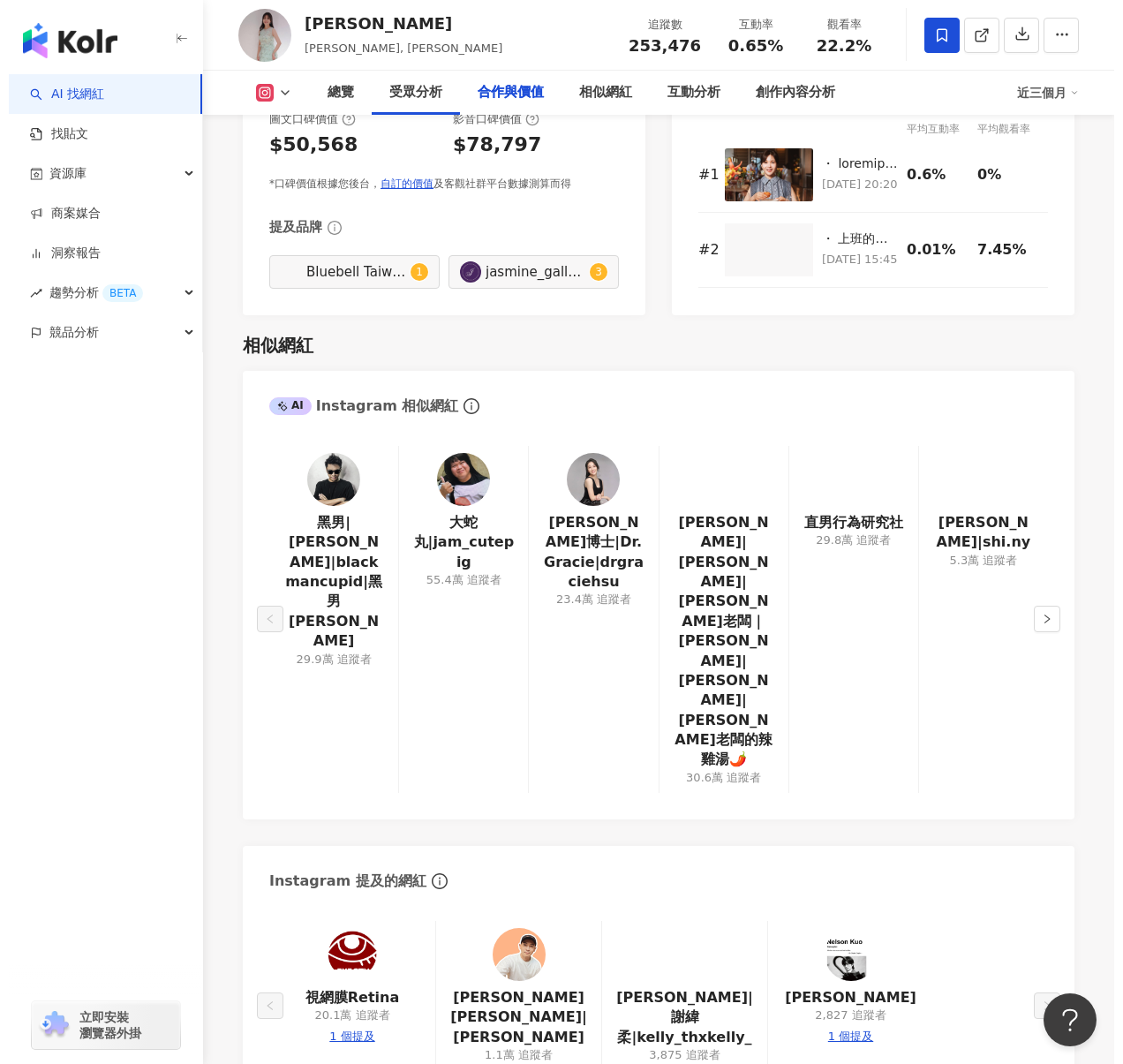
scroll to position [2693, 0]
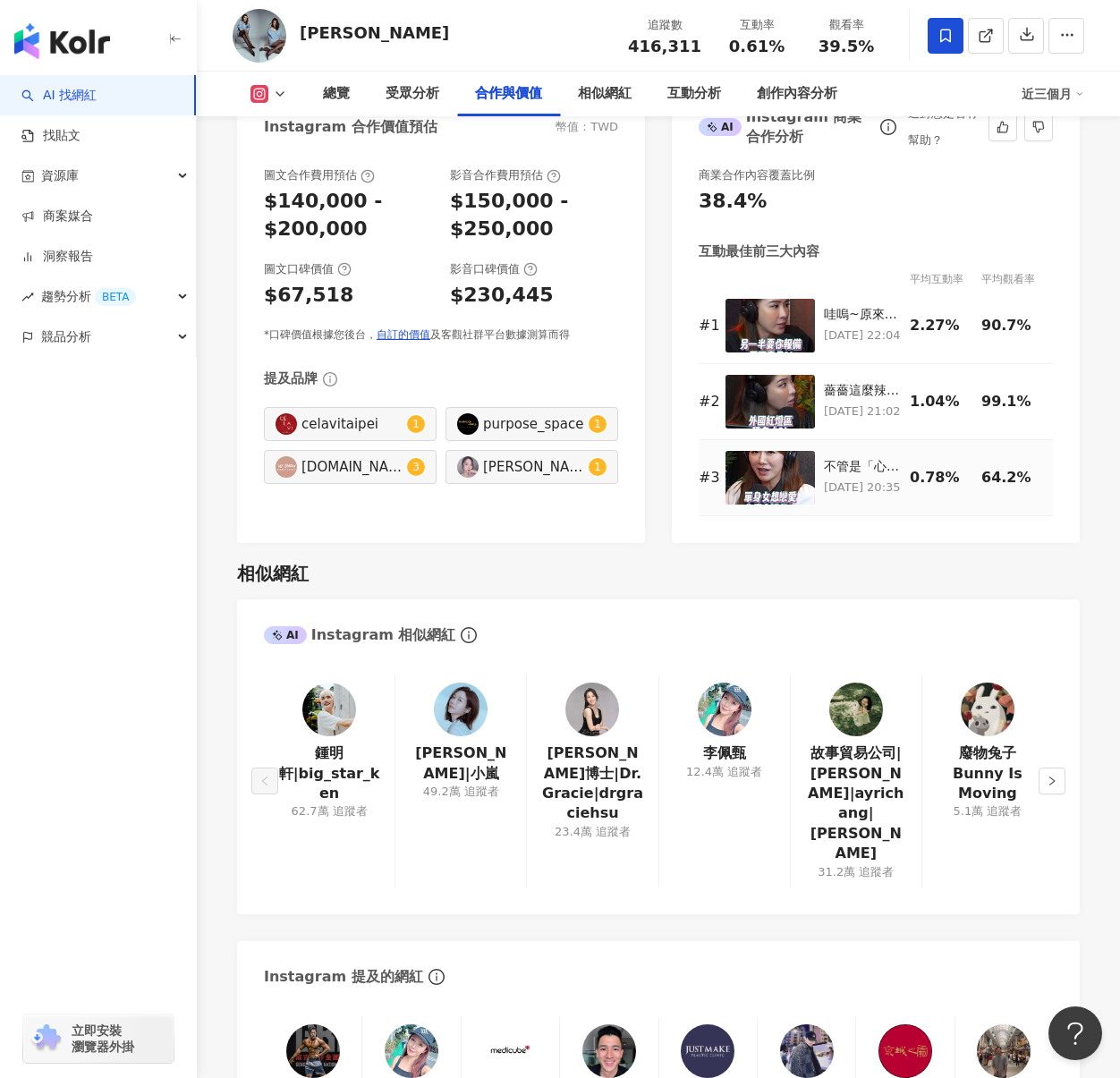
scroll to position [2531, 0]
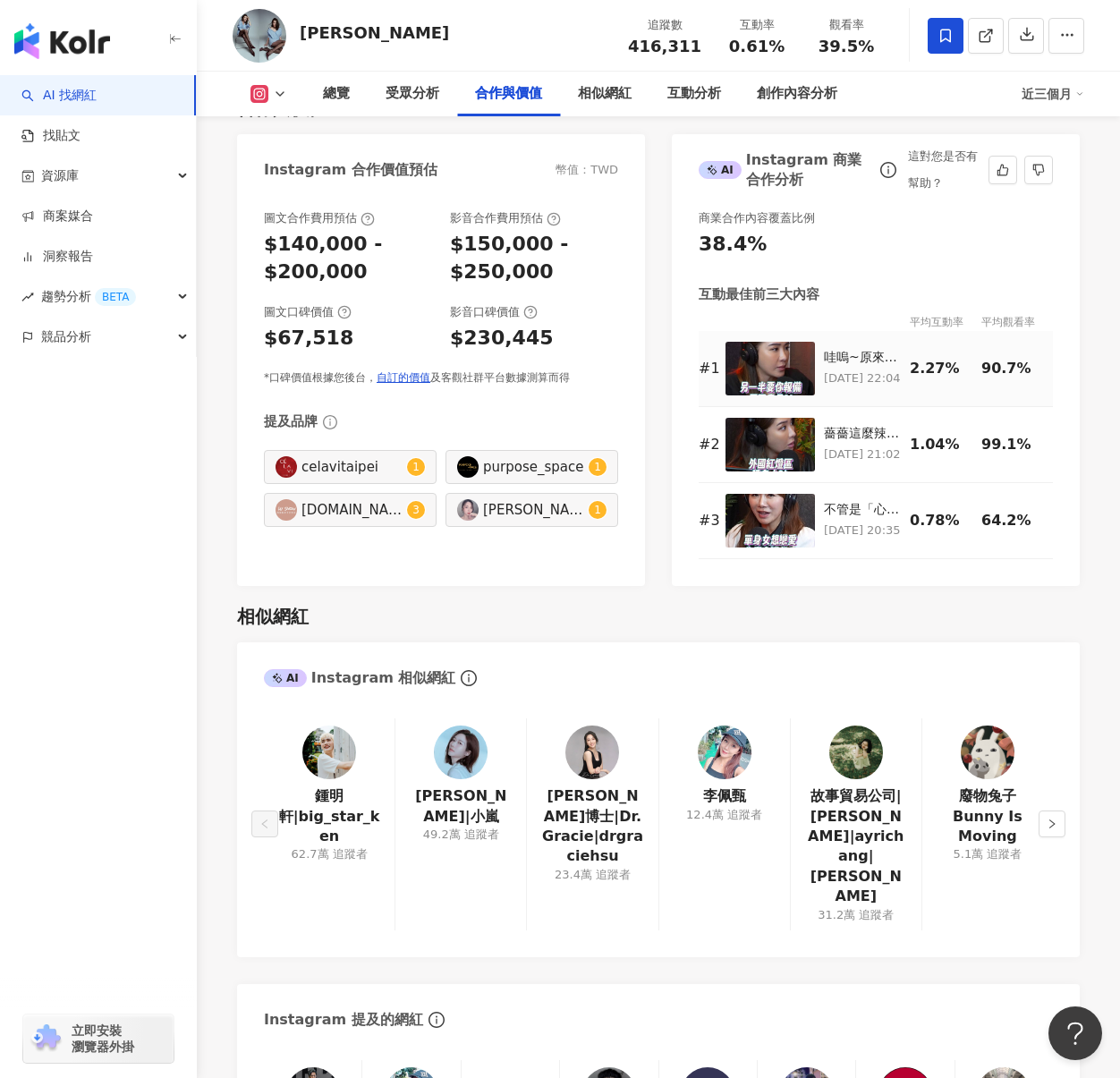
click at [896, 369] on p "[DATE] 22:04" at bounding box center [863, 379] width 77 height 20
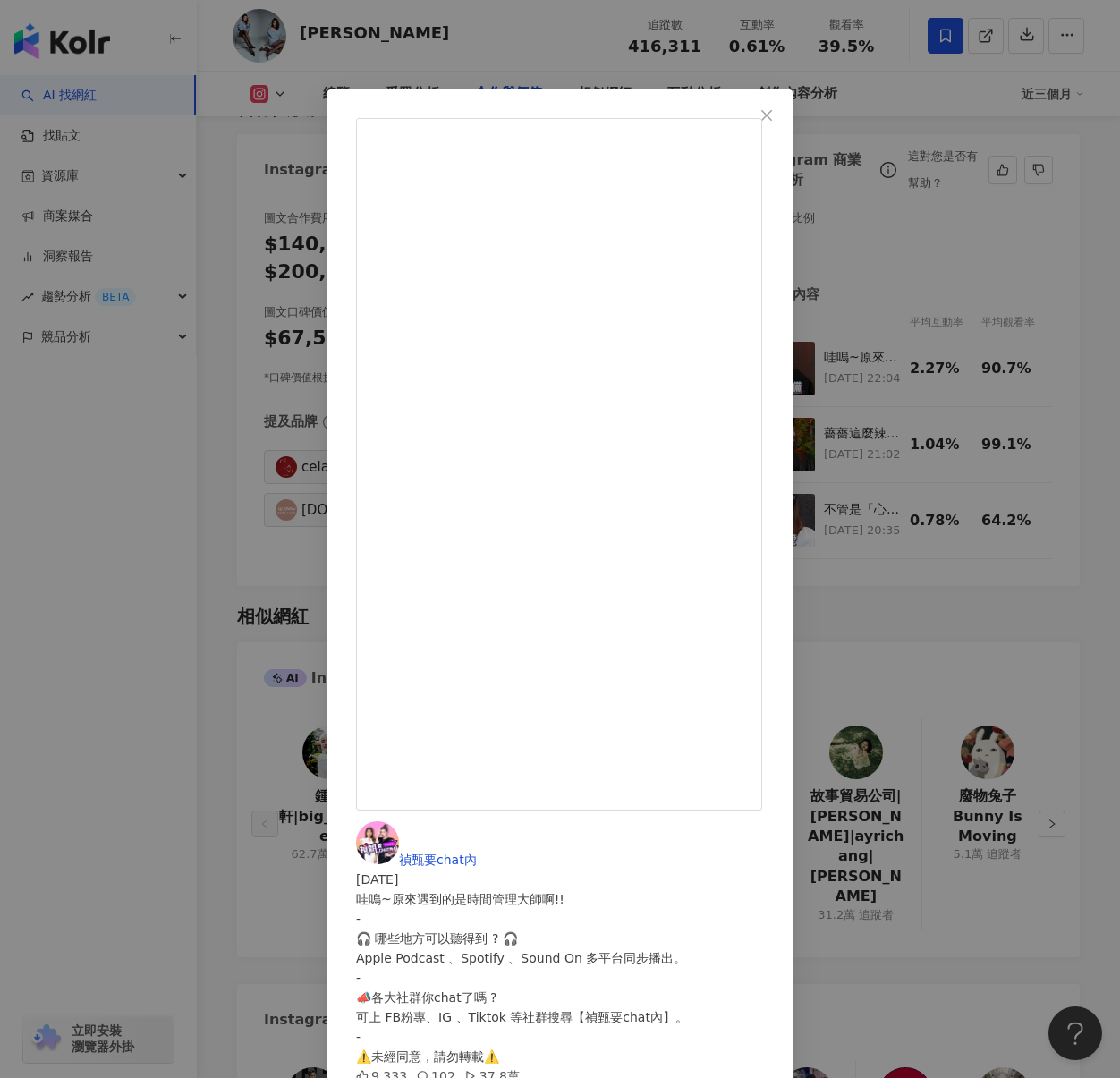
click at [1000, 360] on div "禎甄要chat內 [DATE] 哇嗚~原來遇到的是時間管理大師啊!! - 🎧 哪些地方可以聽得到 ? 🎧 Apple Podcast 、Spotify 、So…" at bounding box center [560, 539] width 1120 height 1078
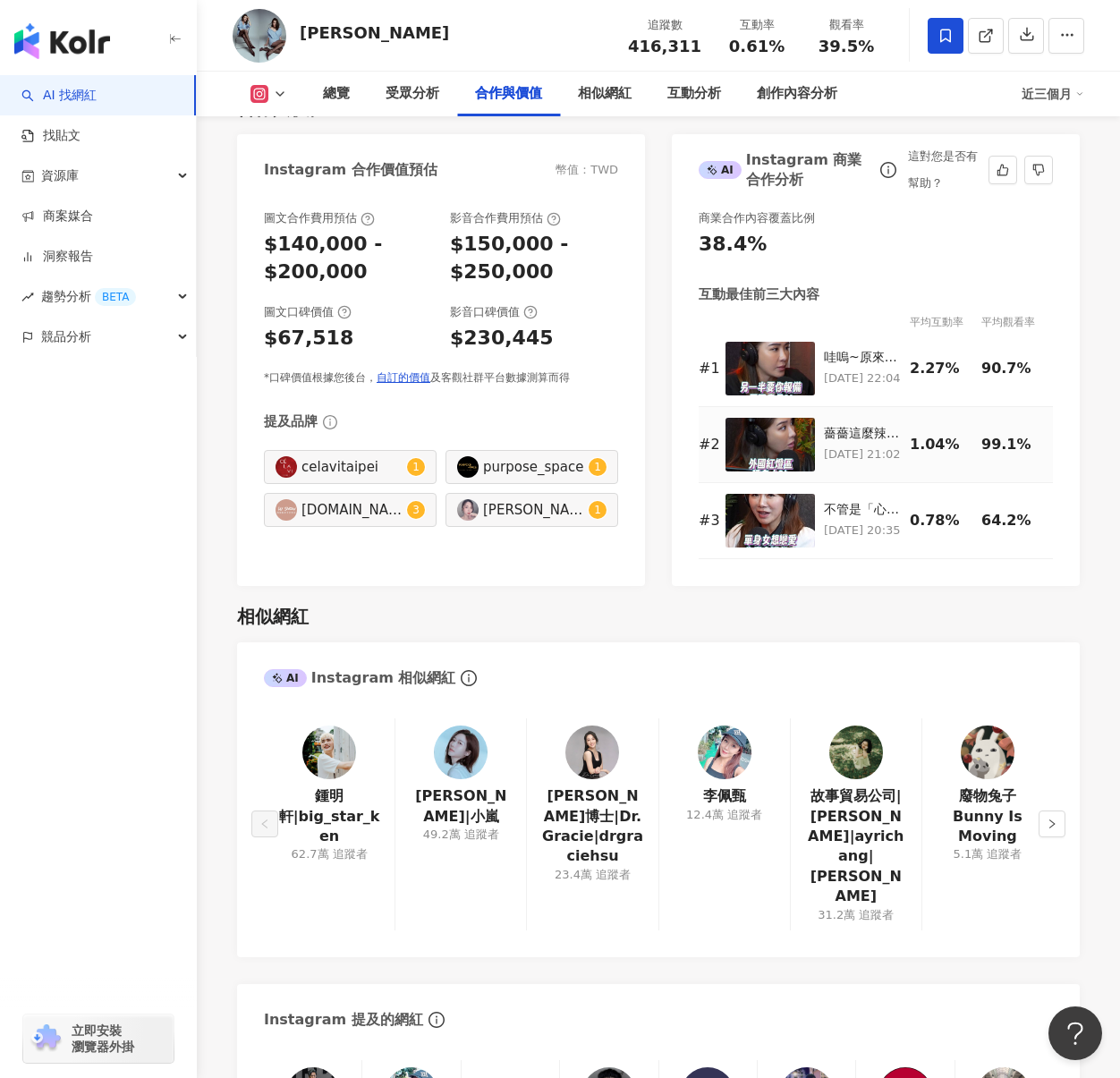
click at [893, 425] on div "薔薔這麼辣🌶️竟然才這樣!!! ( 小編 : 要我們其他人怎麼活.... - 🎧 哪些地方可以聽得到 ? 🎧 Apple Podcast 、Spotify 、…" at bounding box center [863, 434] width 77 height 18
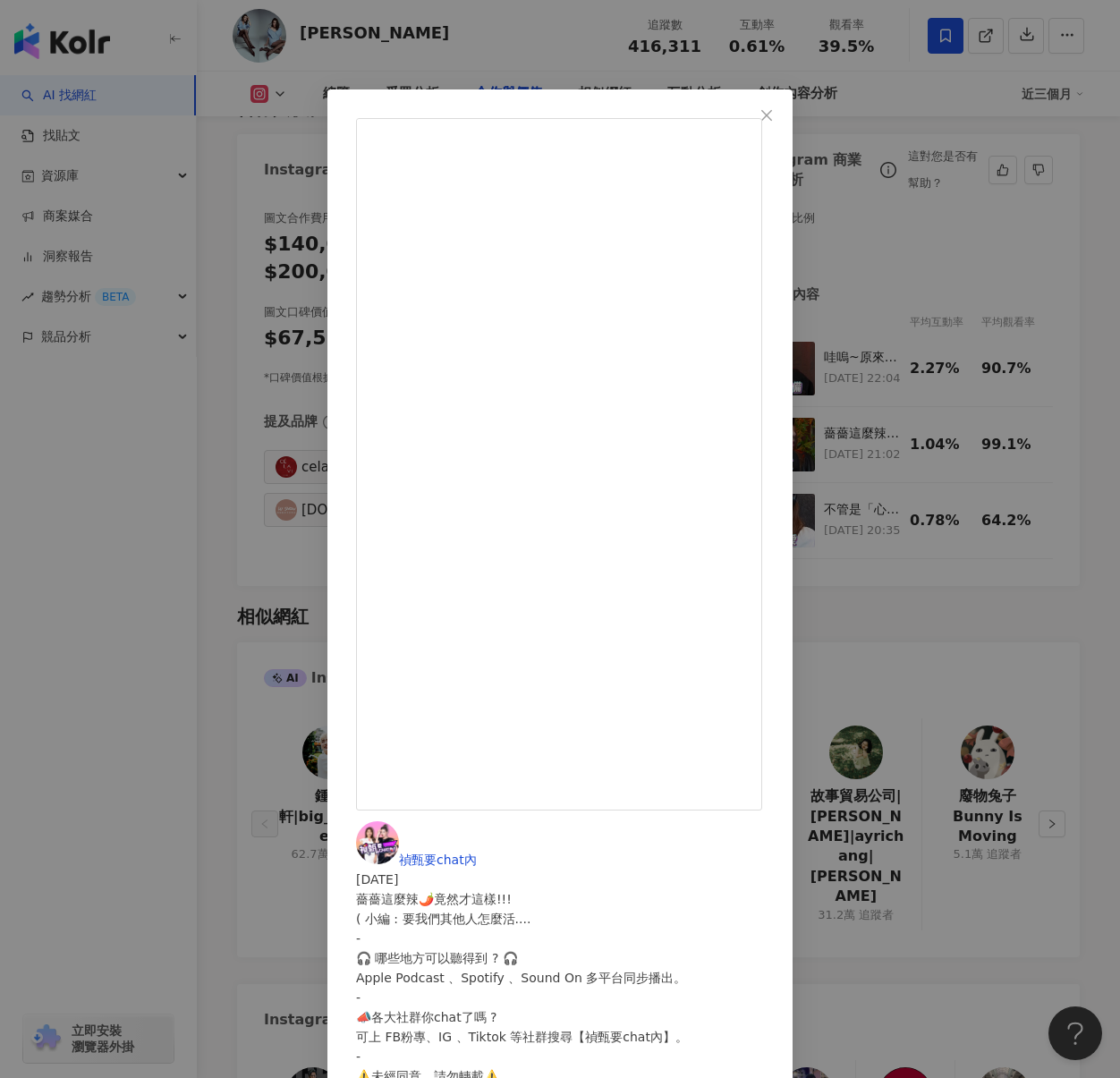
click at [1023, 383] on div "禎甄要chat內 [DATE] 薔薔這麼辣🌶️竟然才這樣!!! ( 小編 : 要我們其他人怎麼活.... - 🎧 哪些地方可以聽得到 ? 🎧 Apple Po…" at bounding box center [560, 539] width 1120 height 1078
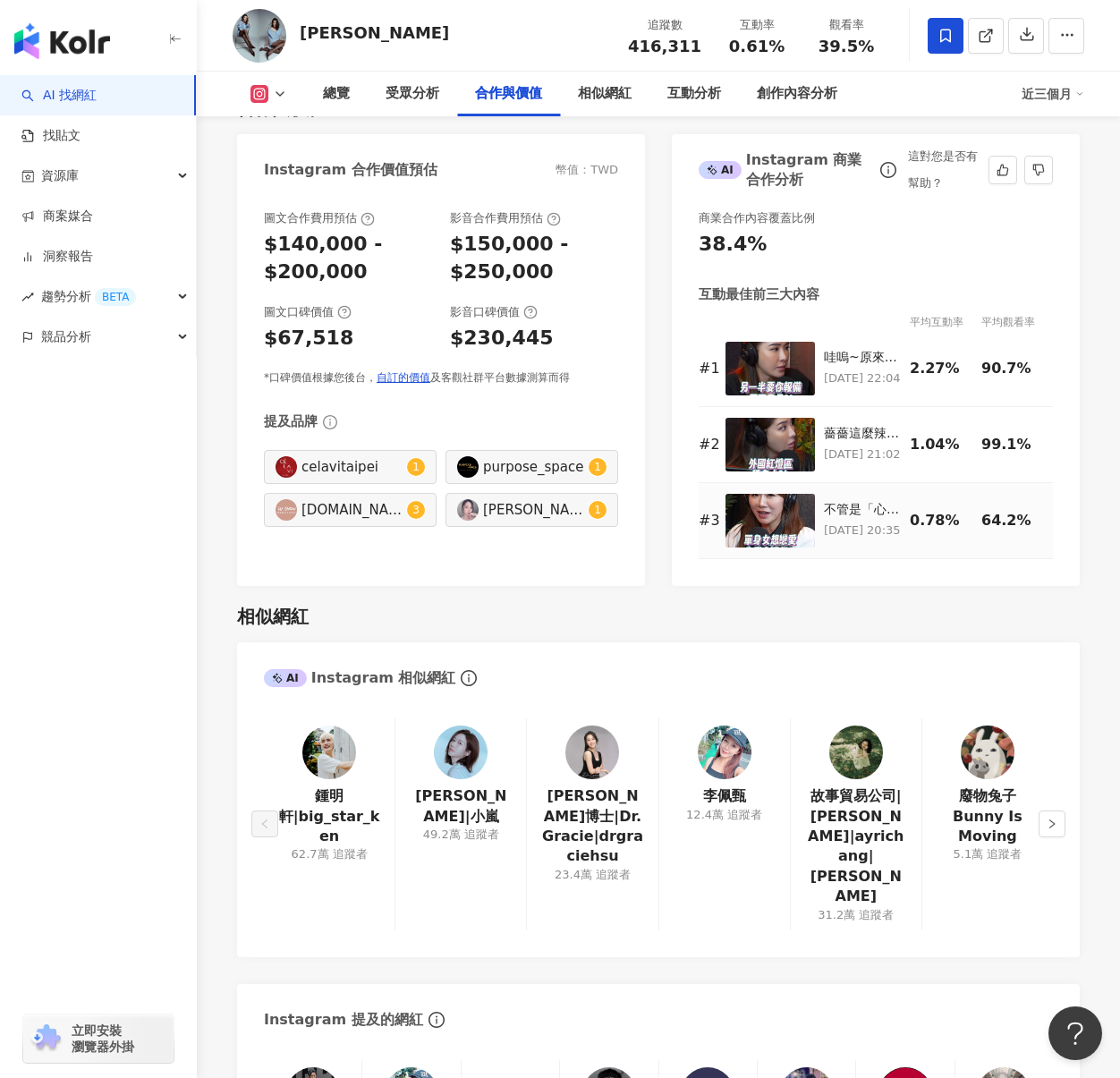
click at [832, 501] on div "不管是「心引力法則」還是「顯化」!! 你不跟宇宙下訂單怎麼會出貨給你呢? - 🎧 哪些地方可以聽得到 ? 🎧 Apple Podcast 、Spotify 、…" at bounding box center [863, 510] width 77 height 18
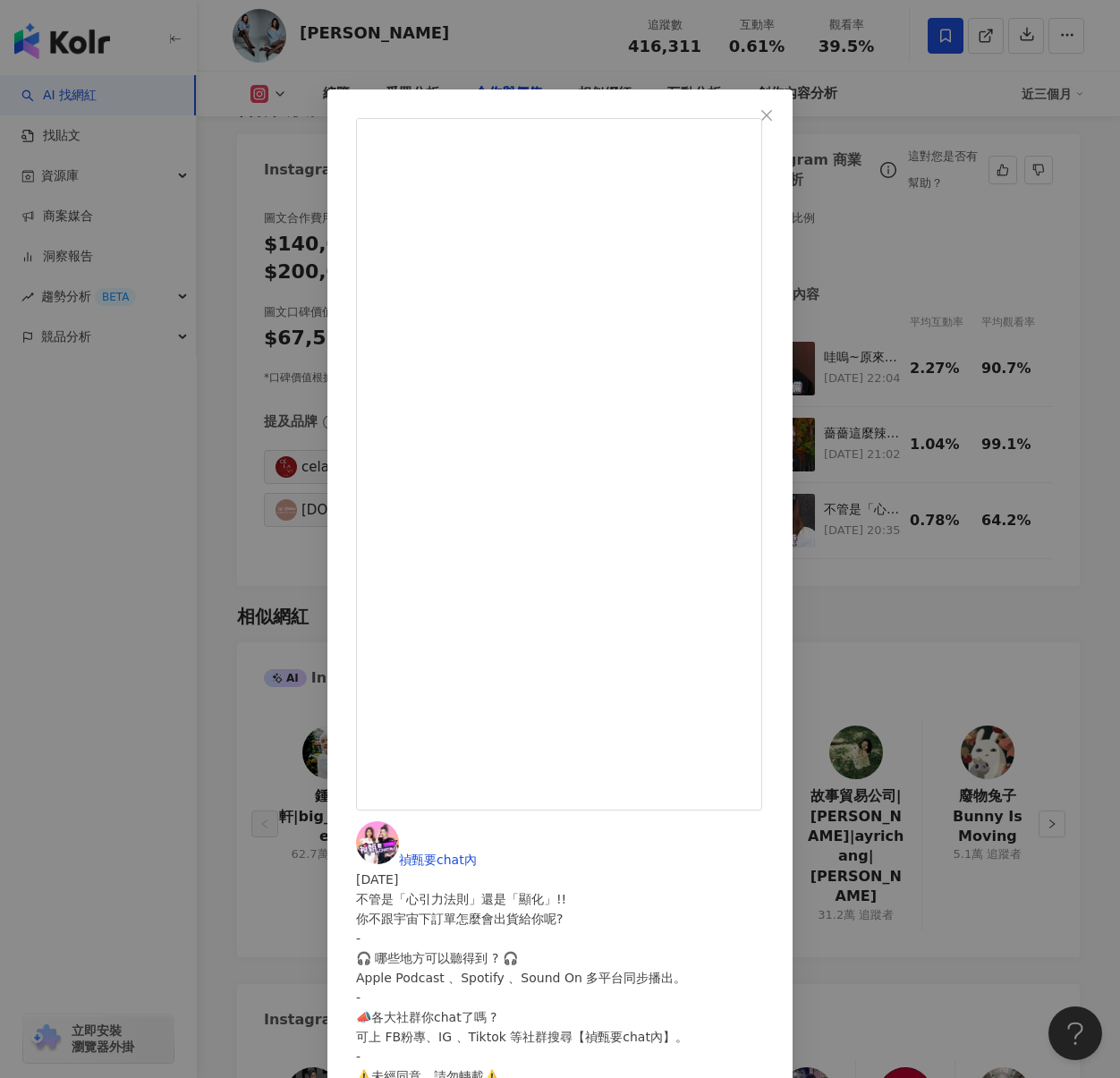
click at [986, 446] on div "禎甄要chat內 [DATE] 不管是「心引力法則」還是「顯化」!! 你不跟宇宙下訂單怎麼會出貨給你呢? - 🎧 哪些地方可以聽得到 ? 🎧 Apple Po…" at bounding box center [560, 539] width 1120 height 1078
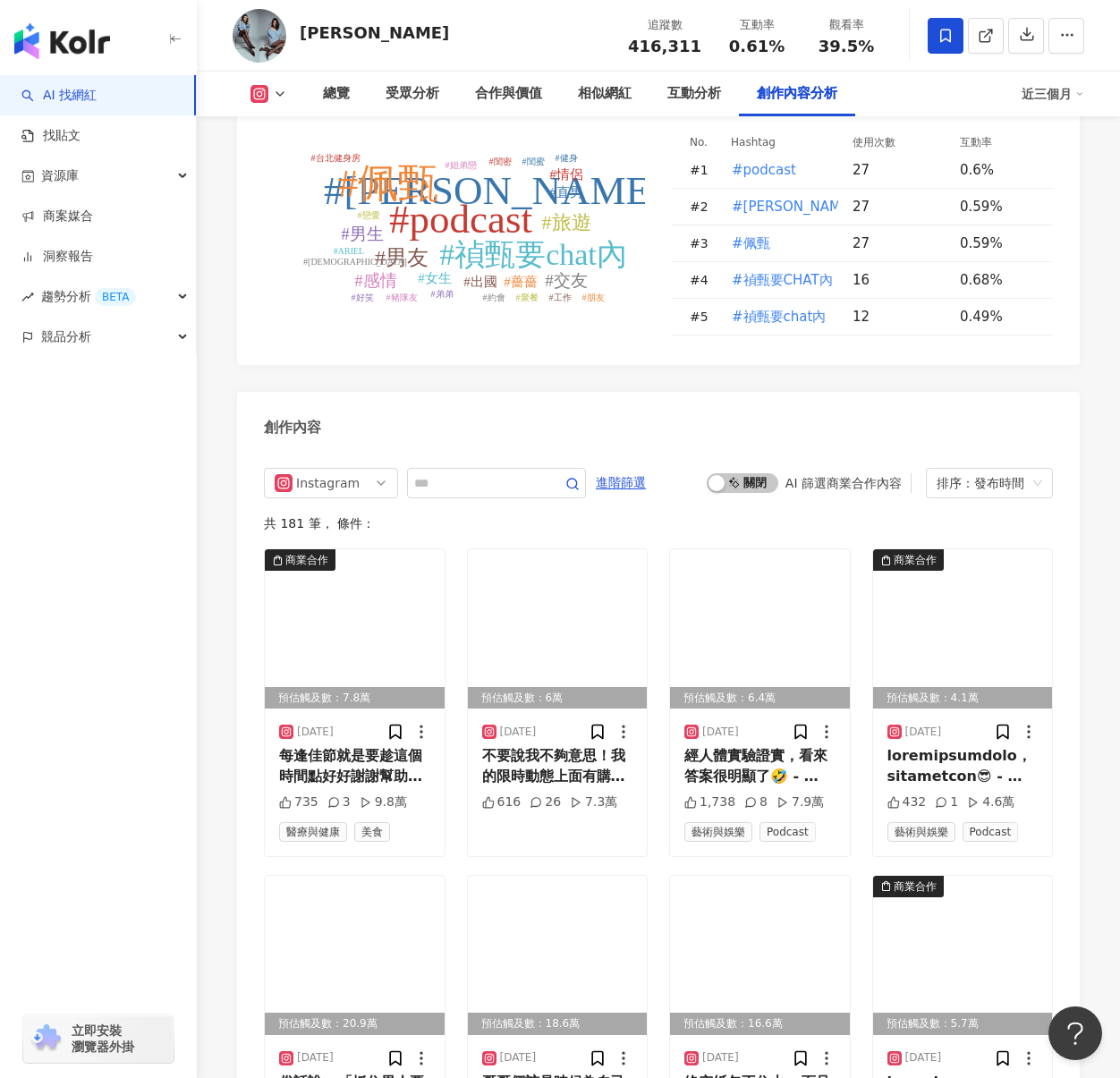
scroll to position [5514, 0]
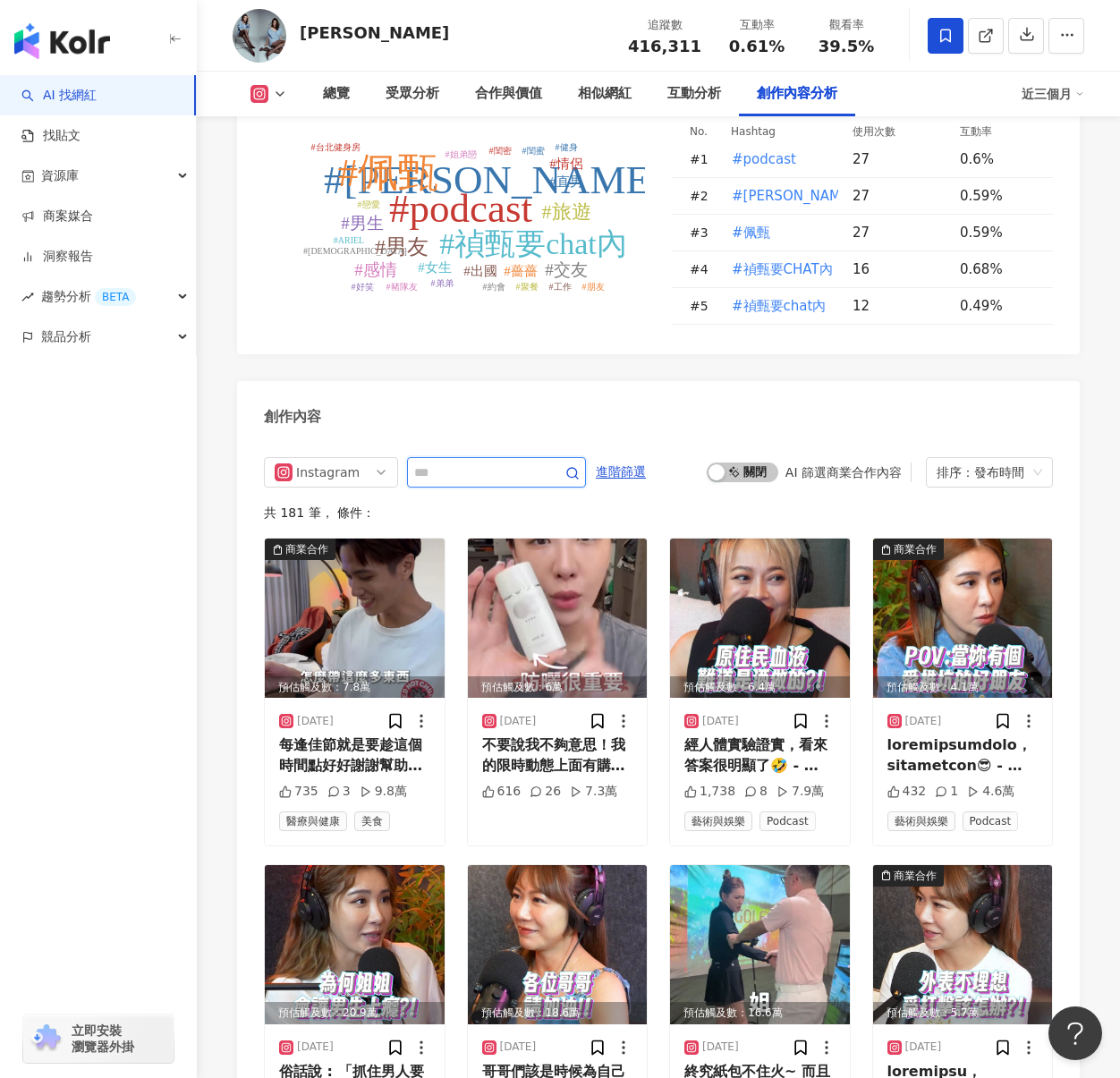
click at [448, 462] on input "text" at bounding box center [477, 473] width 125 height 21
type input "**********"
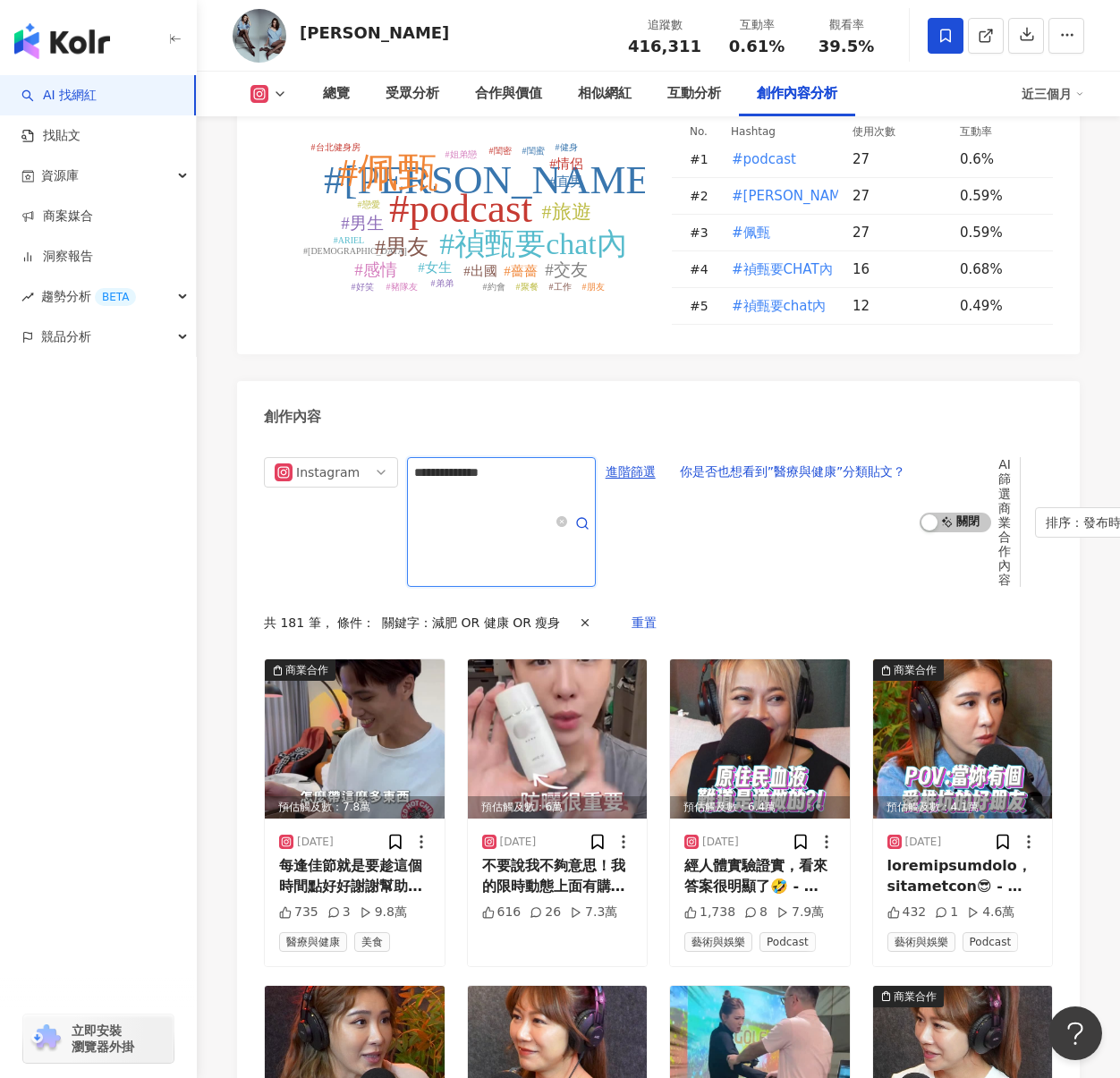
scroll to position [5658, 0]
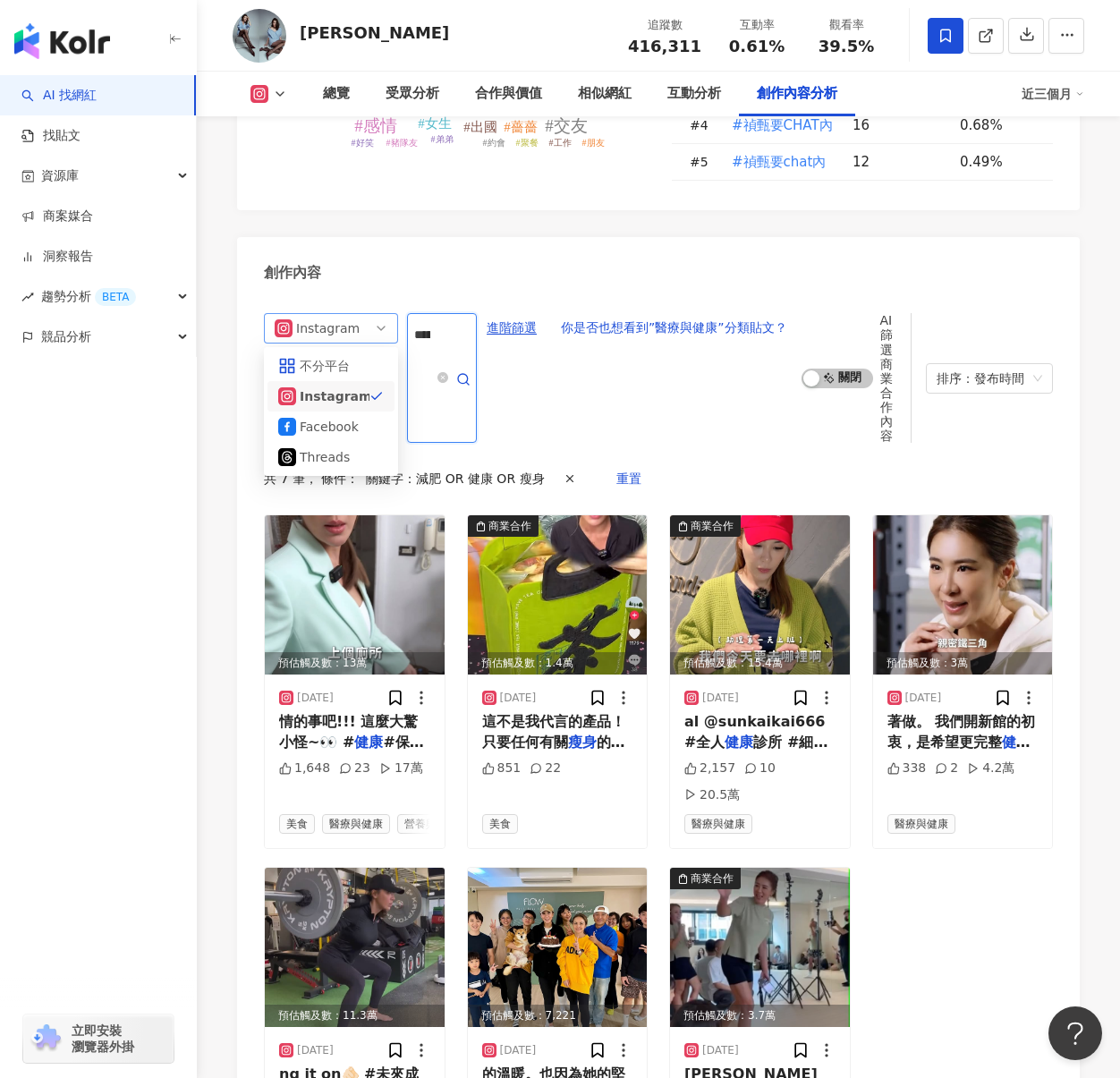
click at [352, 314] on div "Instagram" at bounding box center [325, 329] width 58 height 29
click at [351, 356] on div "不分平台" at bounding box center [329, 366] width 58 height 20
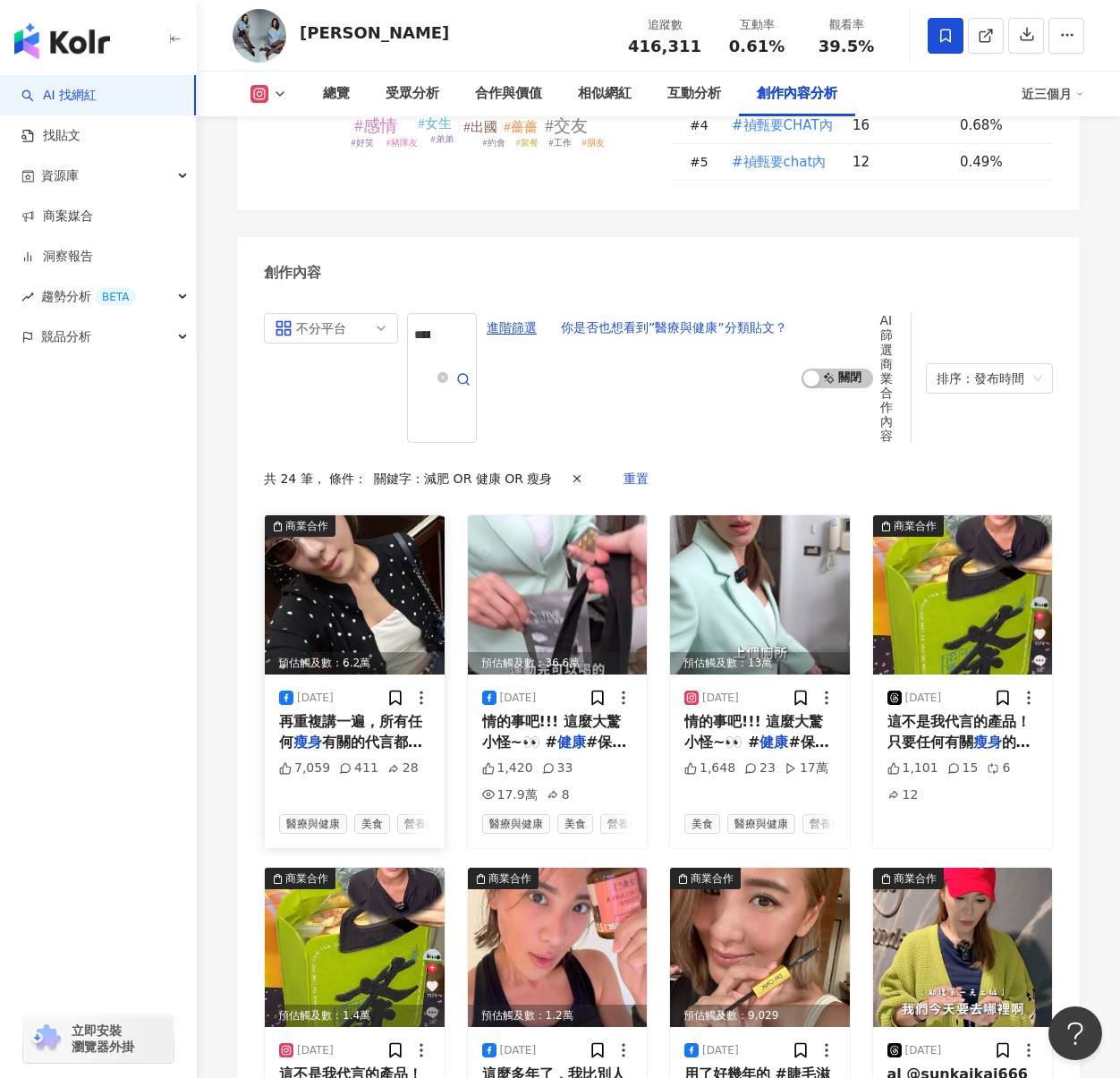
click at [331, 734] on span "有關的代言都跟我無關，請不要再被騙了之後又來我這裡留言，只要不是從我粉絲頁出去的一律都會是假的！到底這樣詐騙要無限循環到什麼時候￼￼￼￼🙄🙄🙄" at bounding box center [355, 813] width 150 height 158
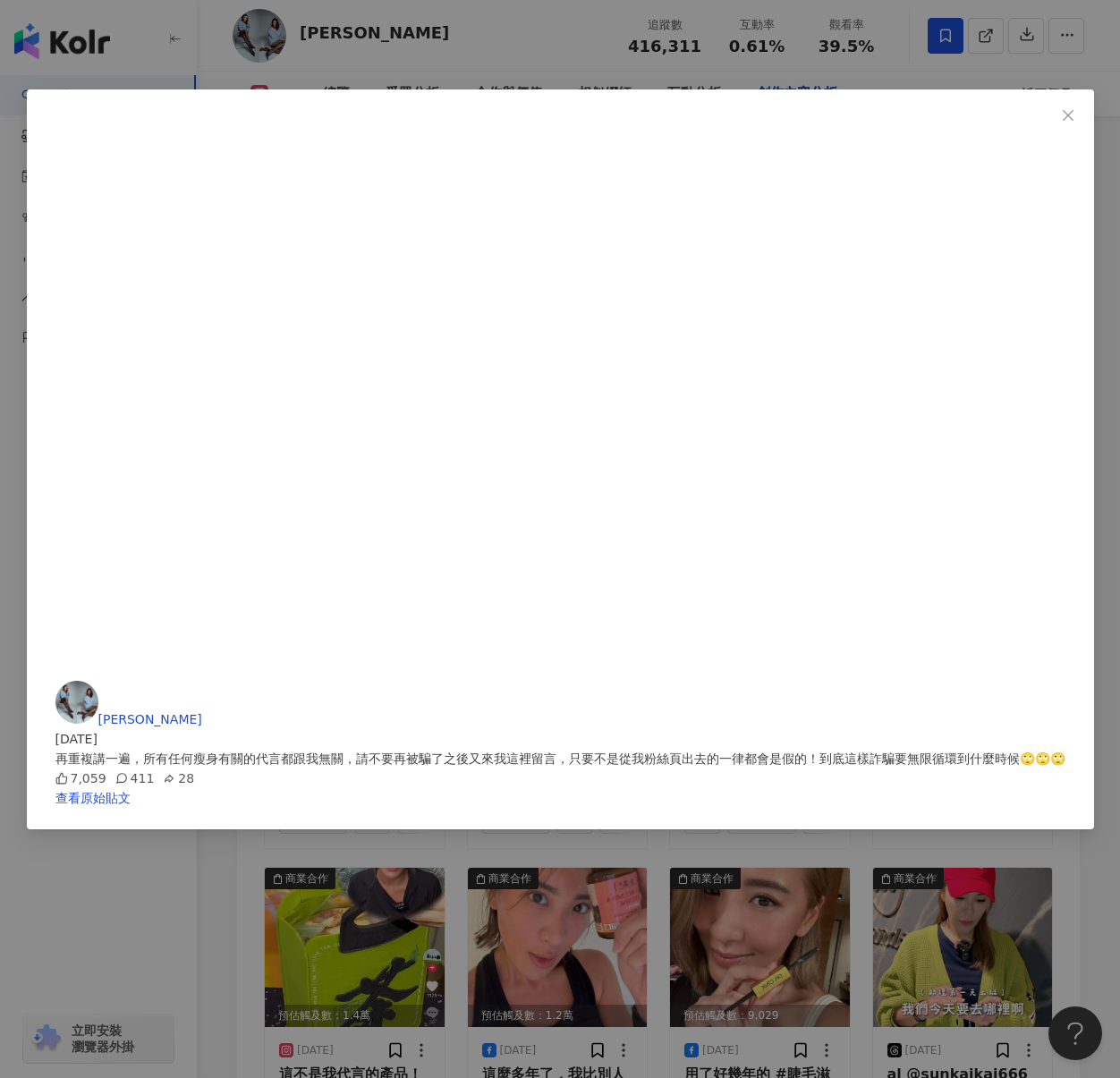
click at [549, 828] on div "[PERSON_NAME][DATE] 再重複講一遍，所有任何瘦身有關的代言都跟我無關，請不要再被騙了之後又來我這裡留言，只要不是從我粉絲頁出去的一律都會是假…" at bounding box center [560, 539] width 1120 height 1078
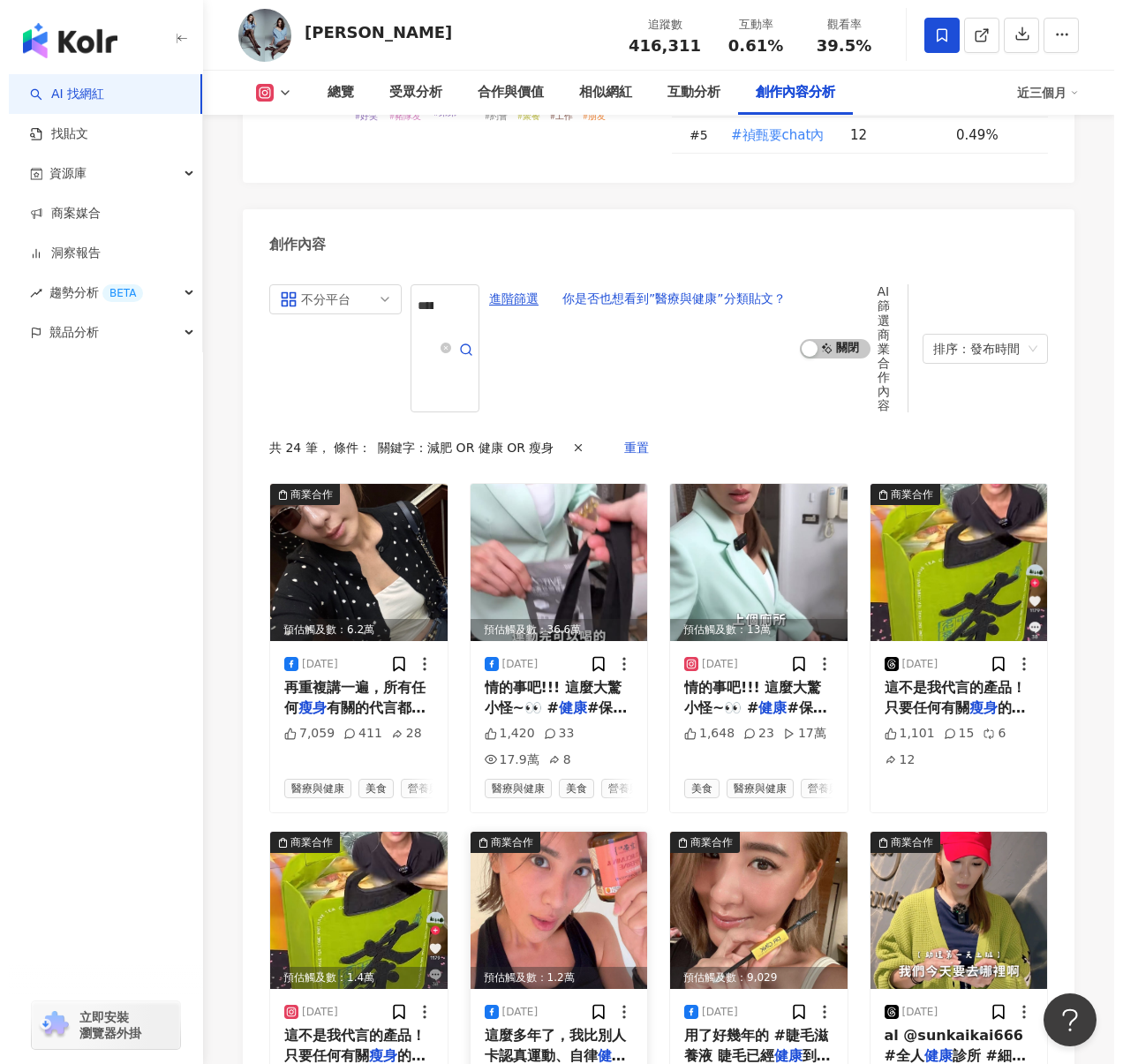
scroll to position [5584, 0]
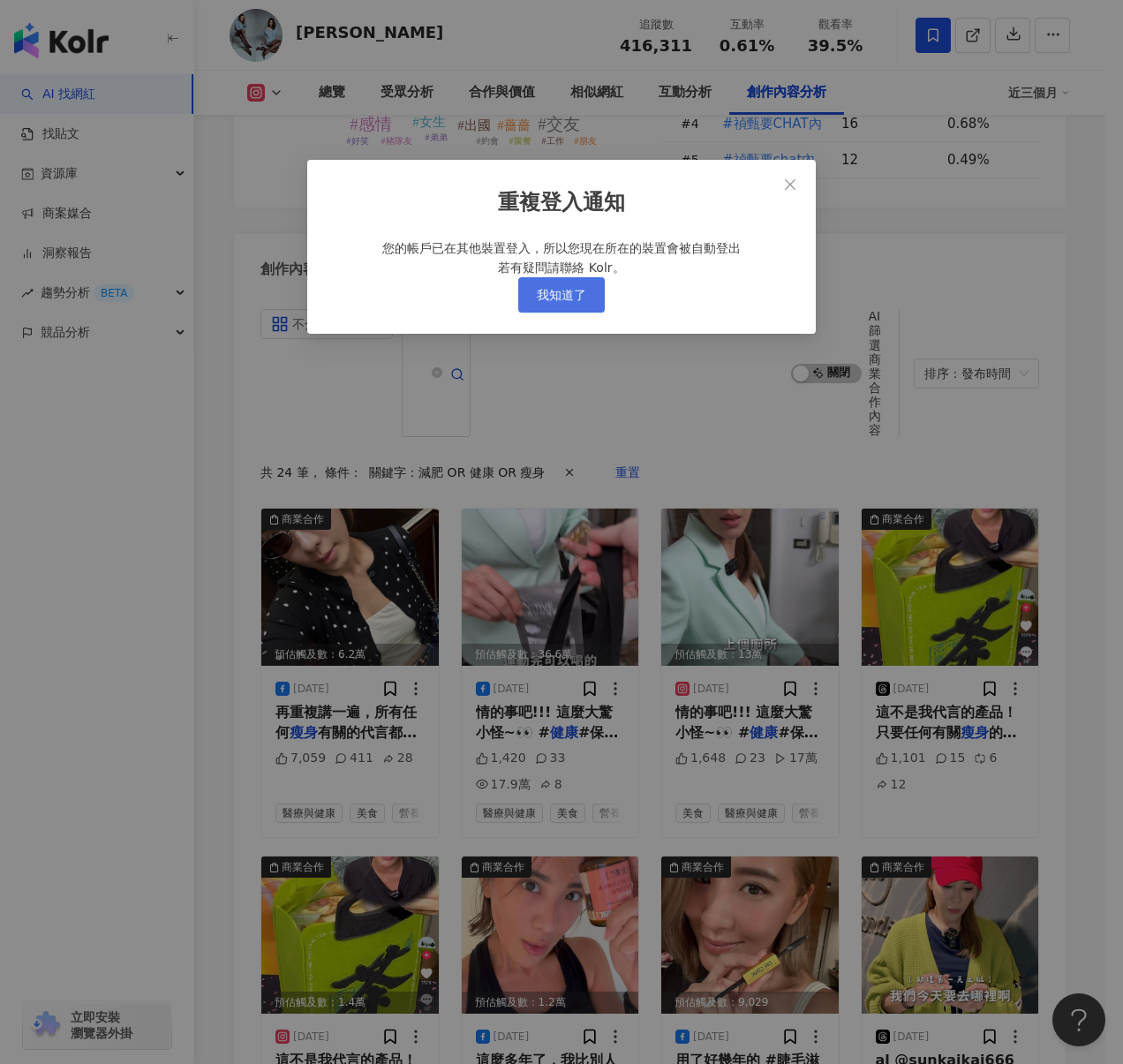
click at [570, 302] on span "我知道了" at bounding box center [562, 295] width 49 height 14
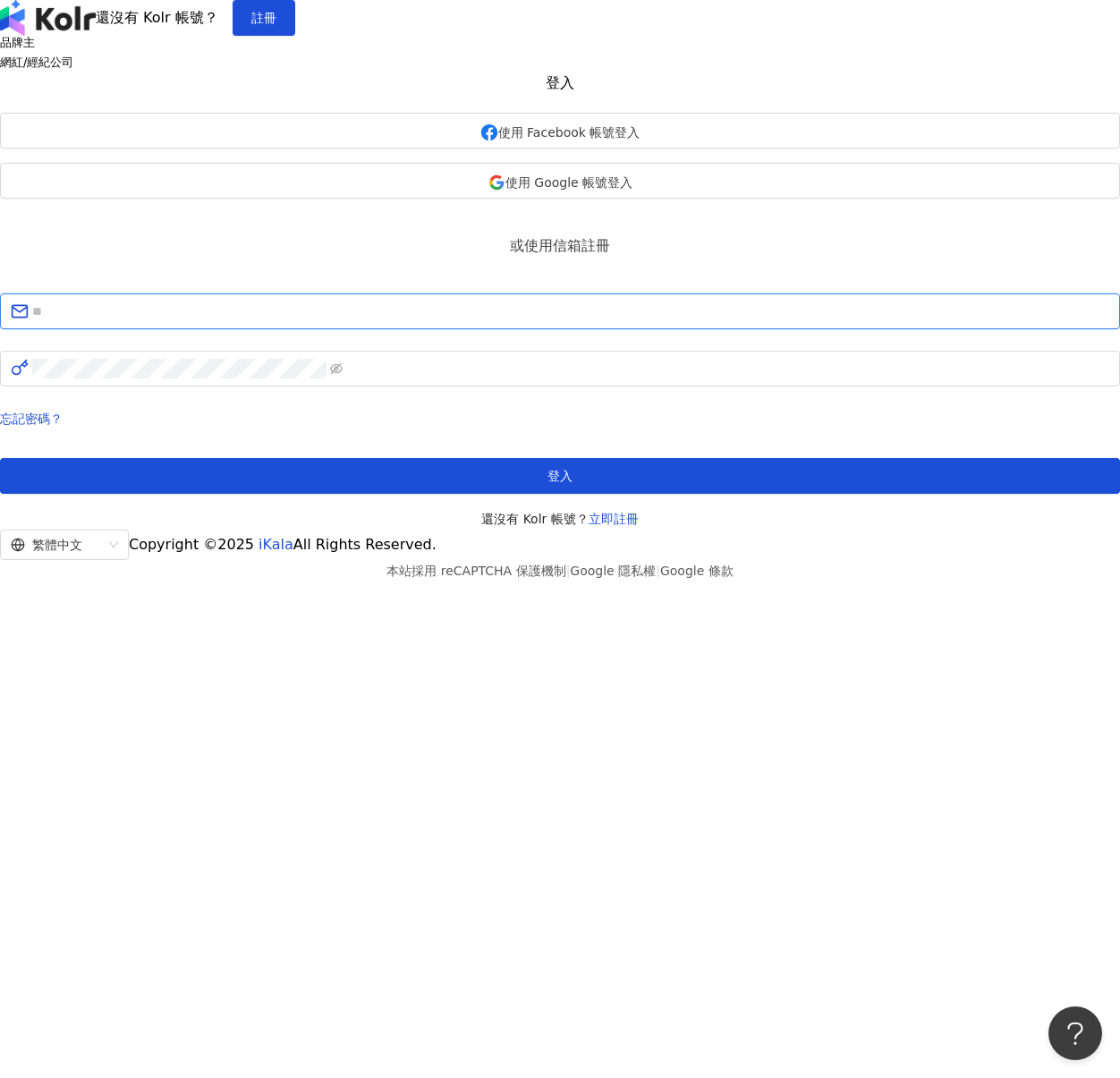
type input "**********"
click at [616, 69] on div "網紅/經紀公司" at bounding box center [560, 62] width 1120 height 13
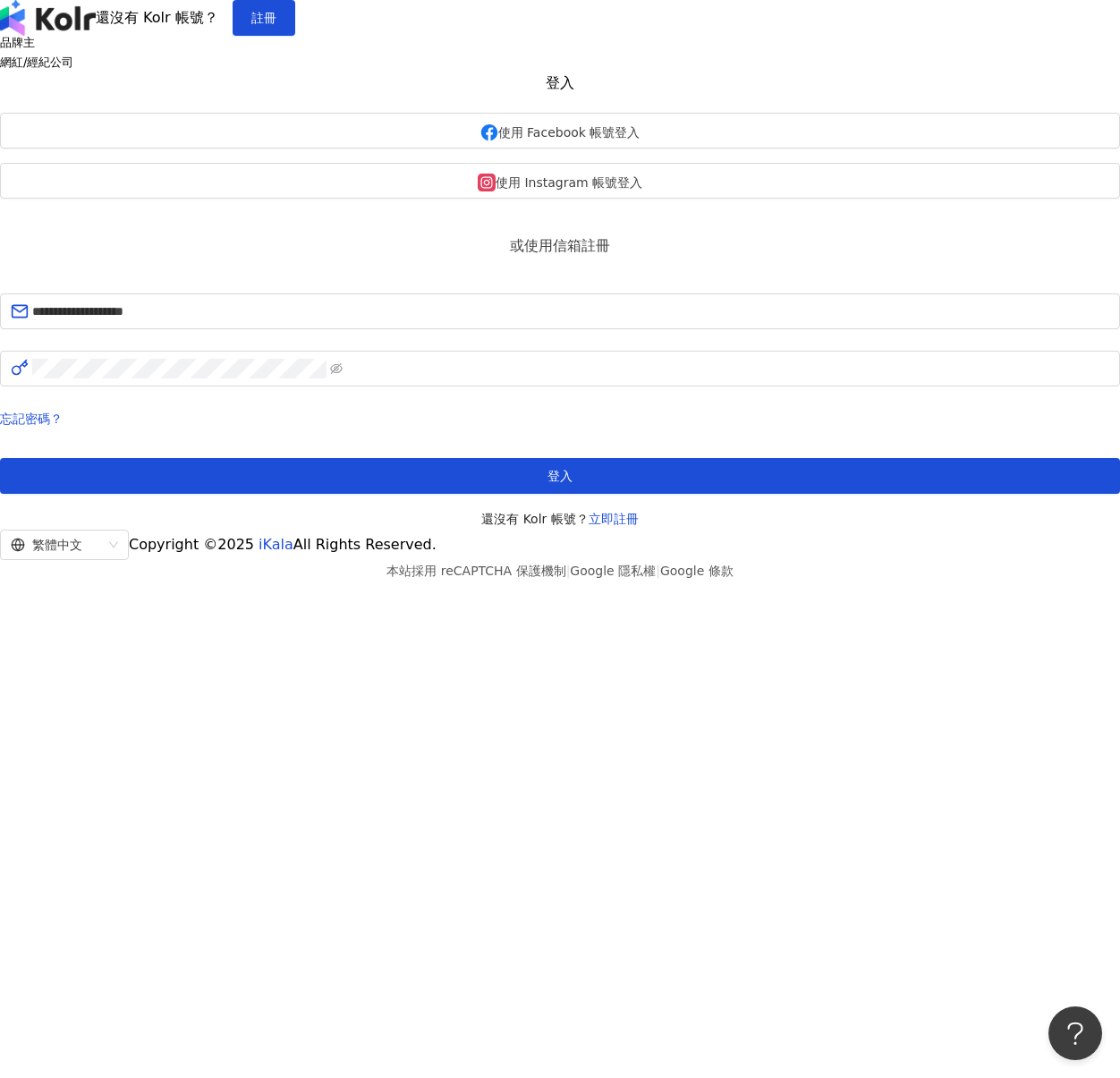
click at [517, 49] on div "品牌主" at bounding box center [560, 42] width 1120 height 13
